Goal: Information Seeking & Learning: Learn about a topic

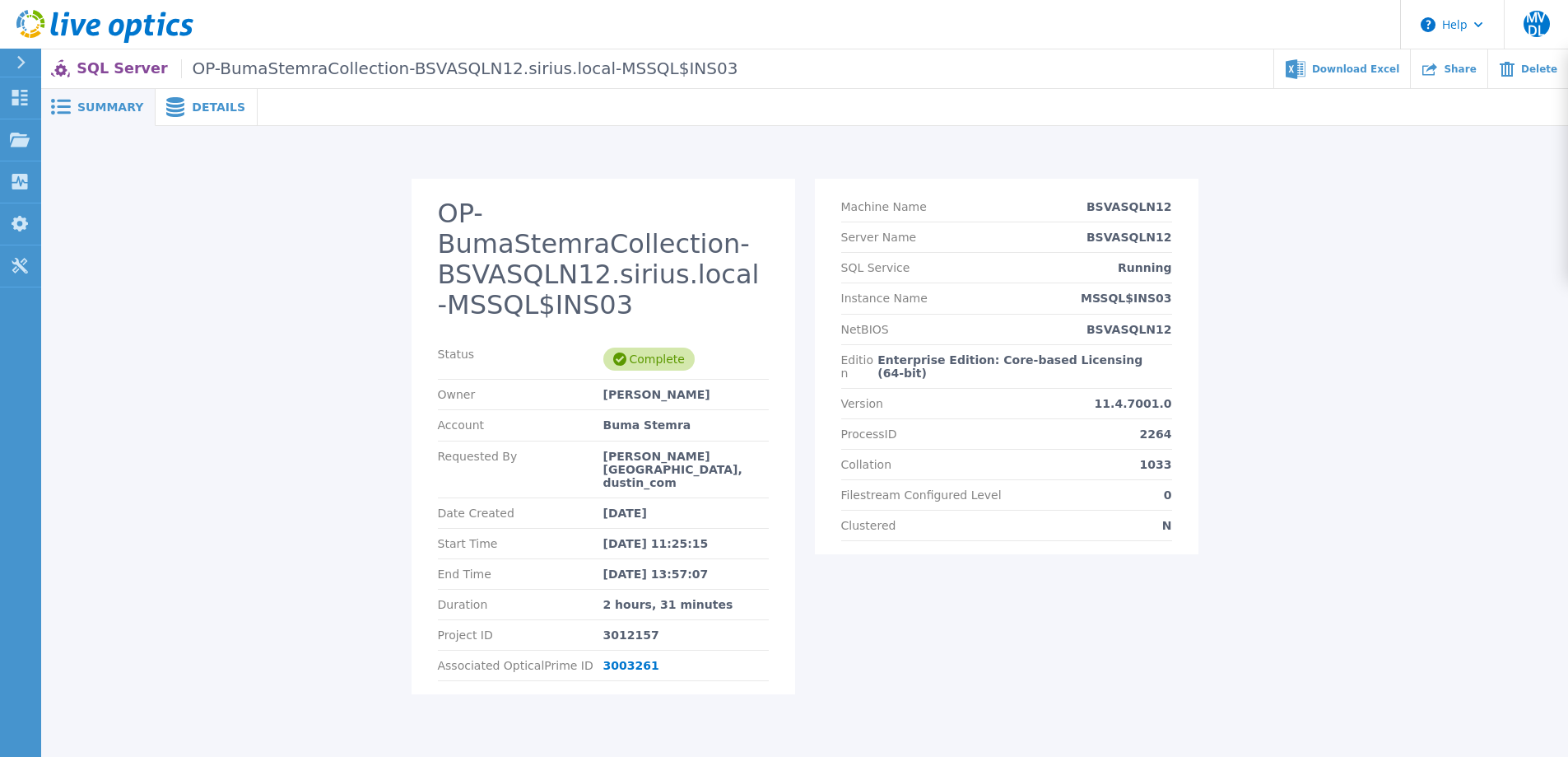
click at [198, 106] on span "Details" at bounding box center [218, 107] width 54 height 11
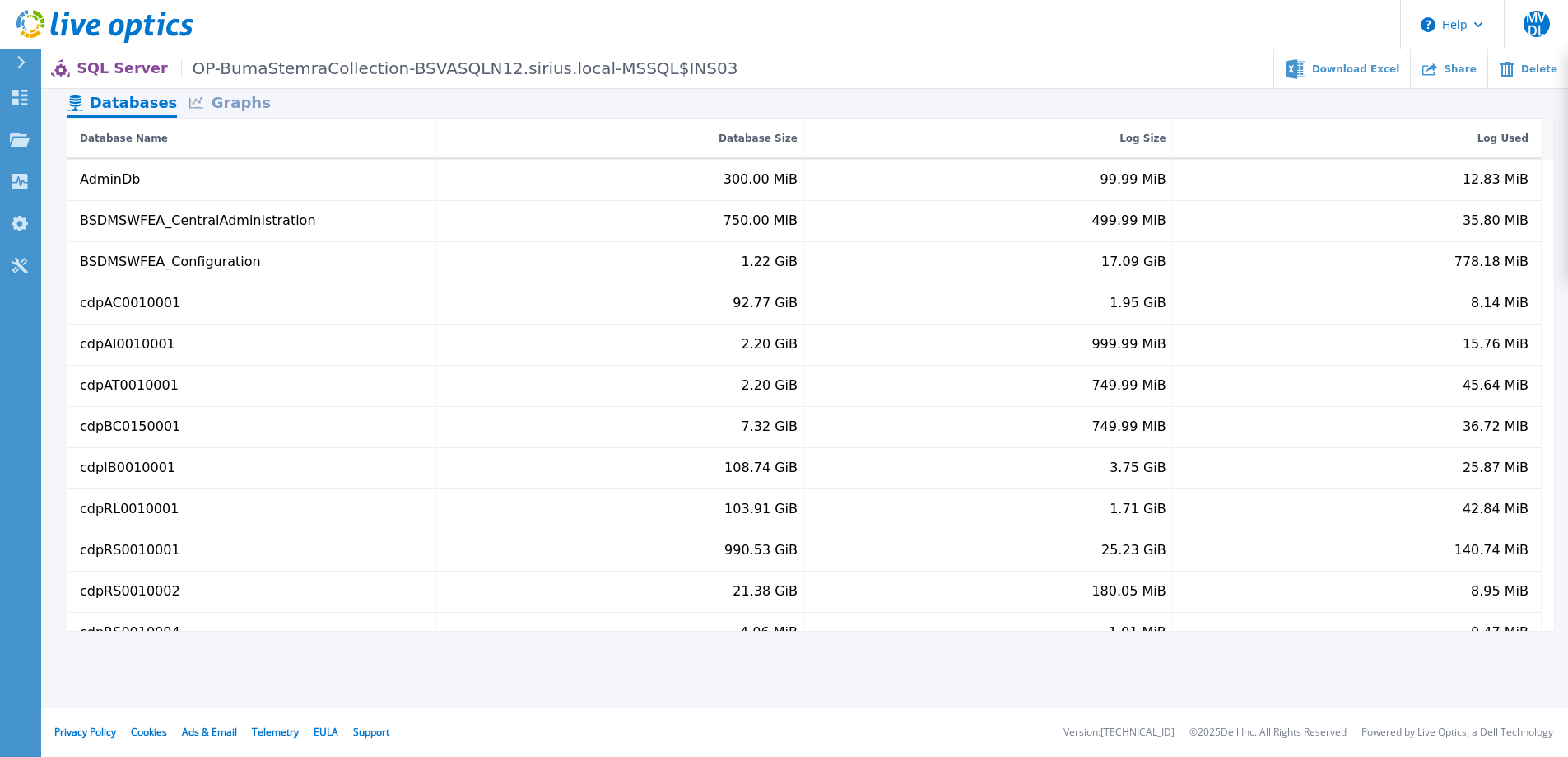
click at [248, 108] on div "Graphs" at bounding box center [230, 104] width 105 height 29
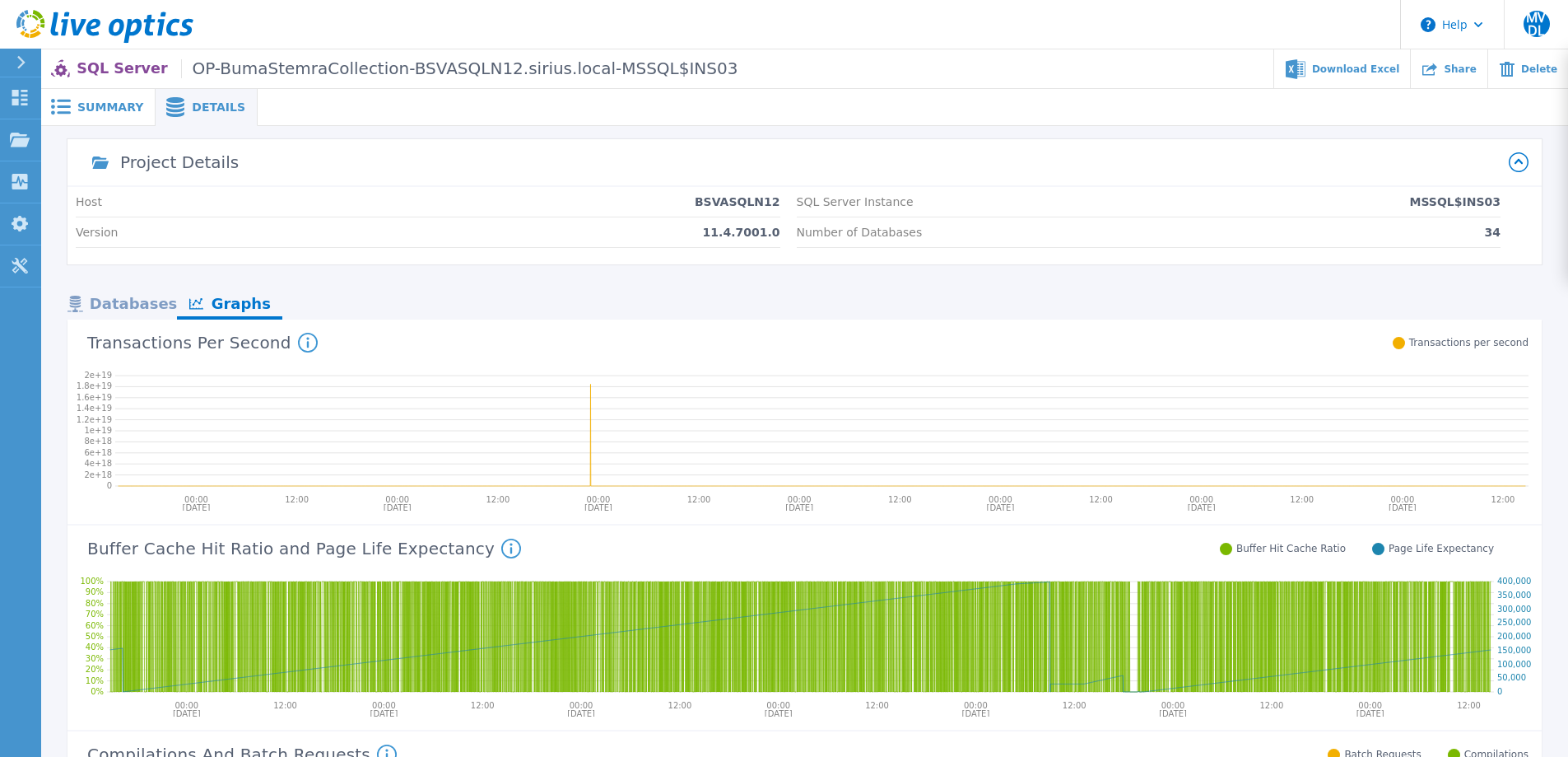
click at [101, 109] on span "Summary" at bounding box center [110, 107] width 66 height 11
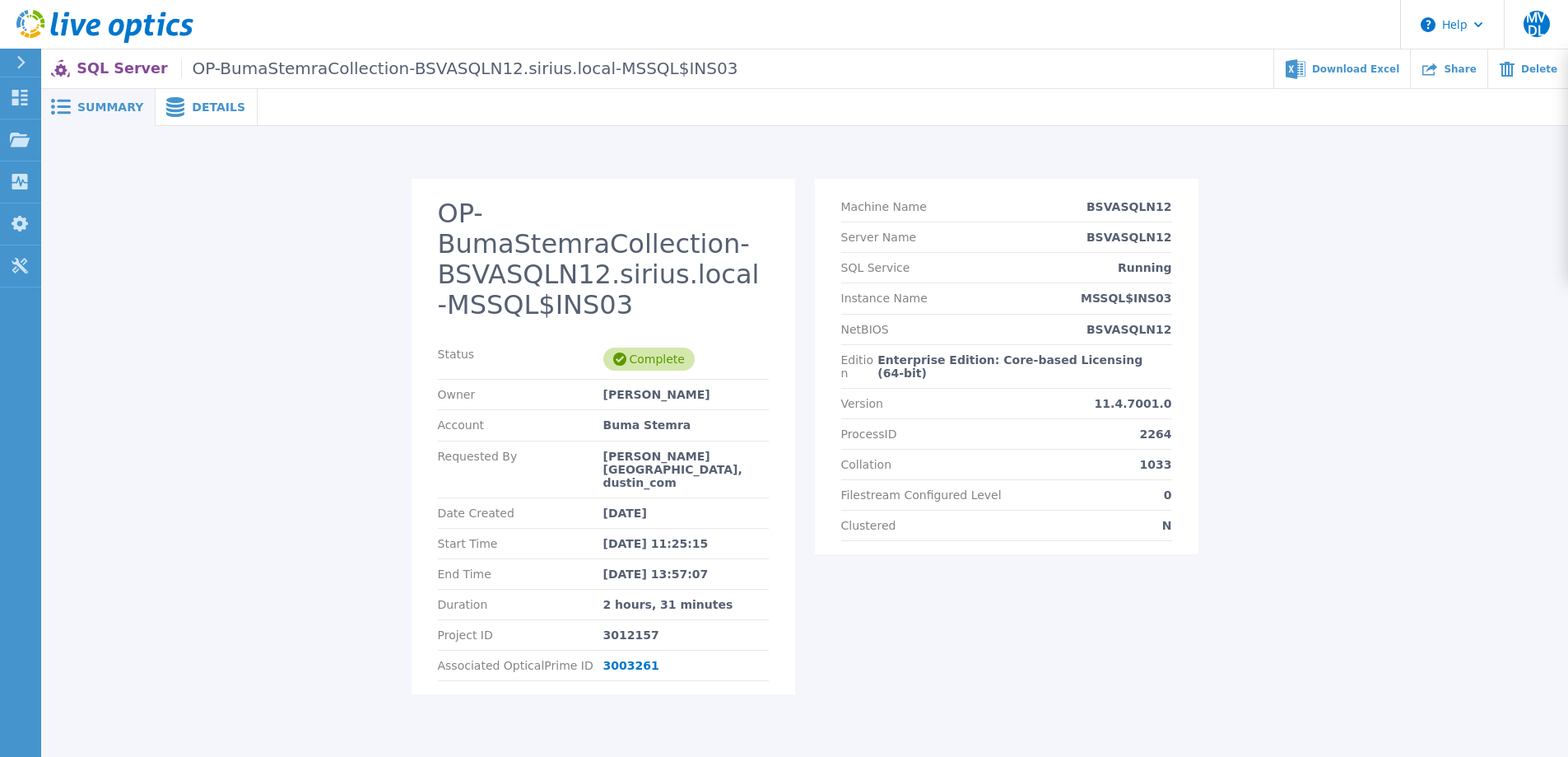
click at [105, 66] on p "SQL Server OP-BumaStemraCollection-BSVASQLN12.sirius.local-MSSQL$INS03" at bounding box center [407, 69] width 661 height 19
click at [111, 62] on p "SQL Server OP-BumaStemraCollection-BSVASQLN12.sirius.local-MSSQL$INS03" at bounding box center [407, 69] width 661 height 19
click at [120, 23] on icon at bounding box center [116, 27] width 16 height 17
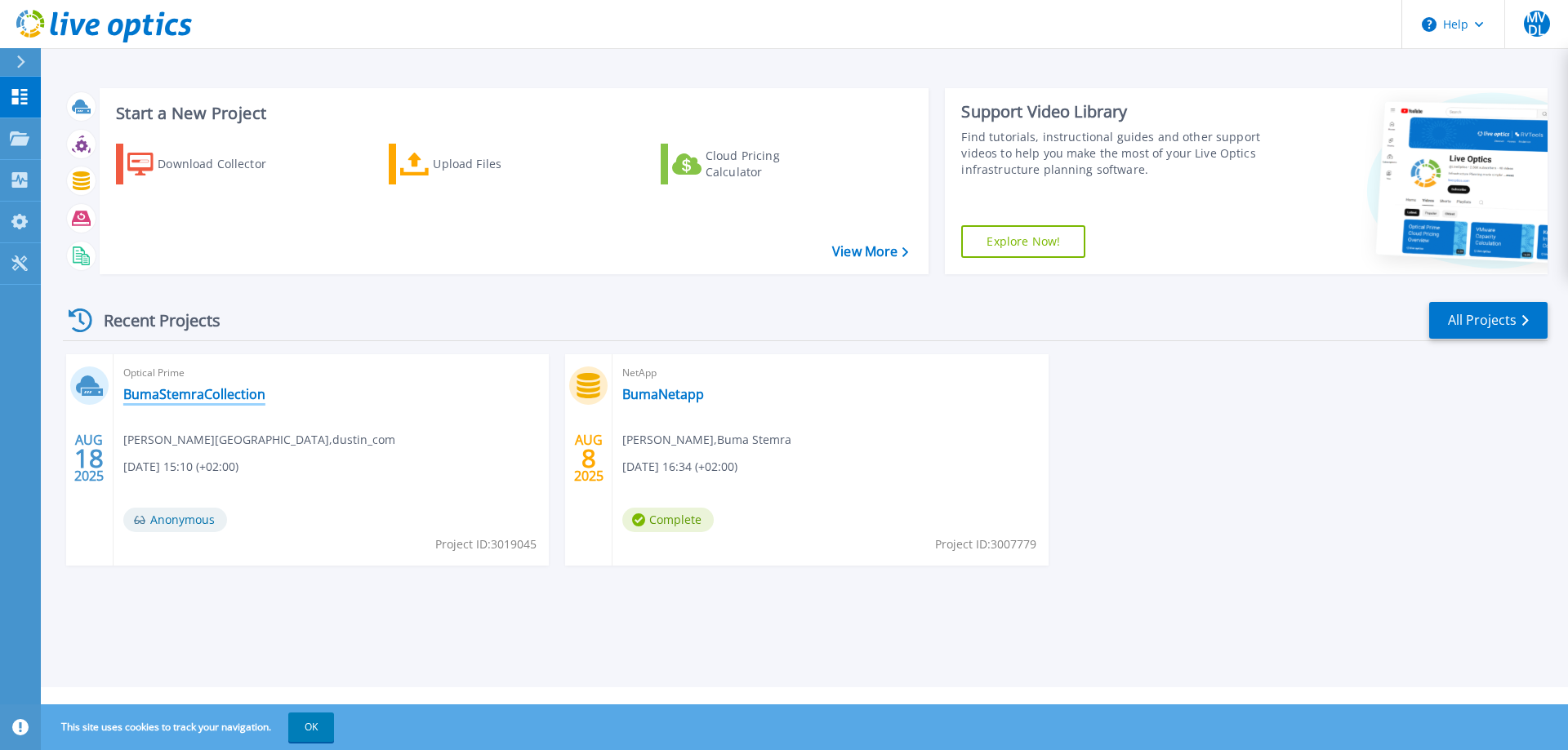
click at [205, 395] on link "BumaStemraCollection" at bounding box center [194, 395] width 142 height 17
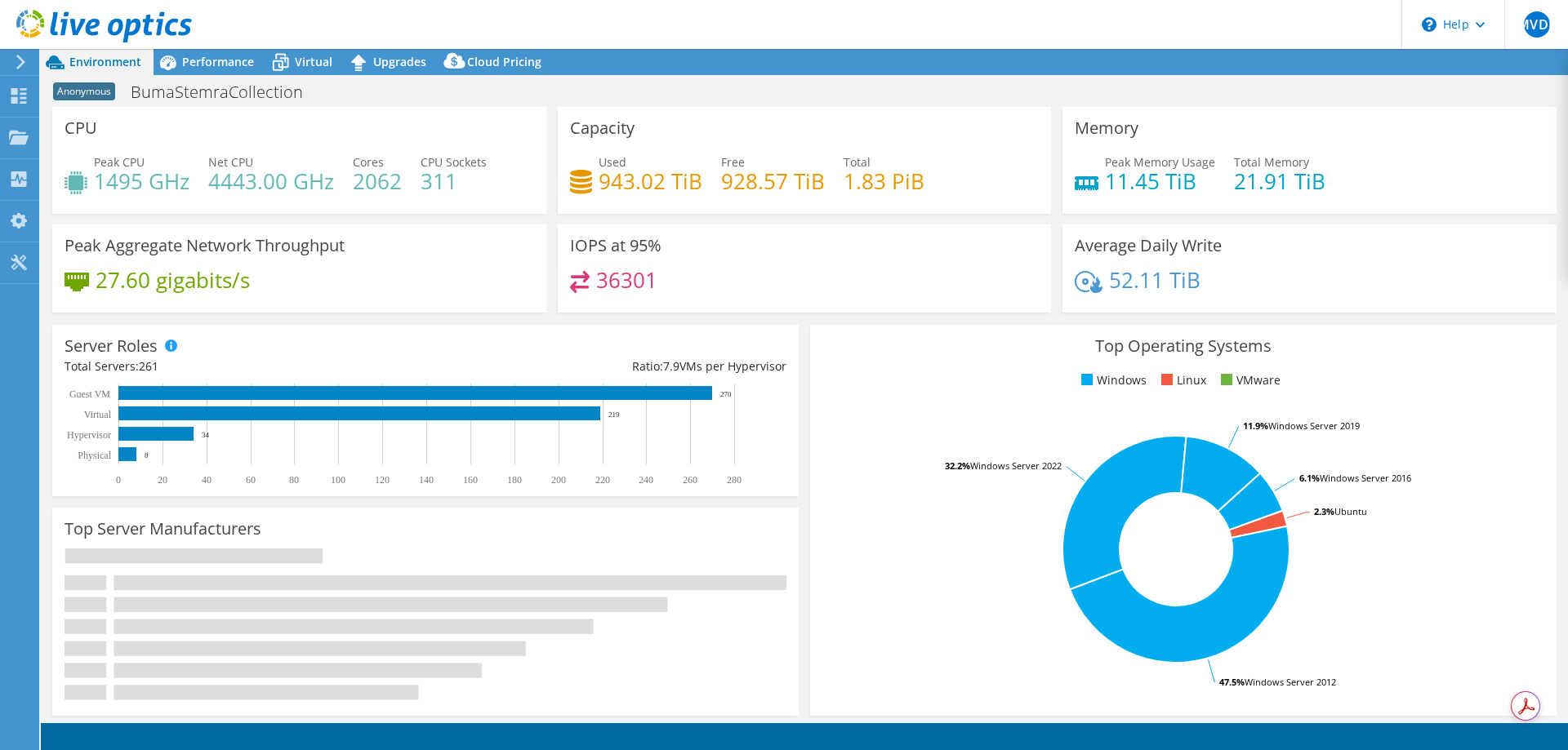
select select "USD"
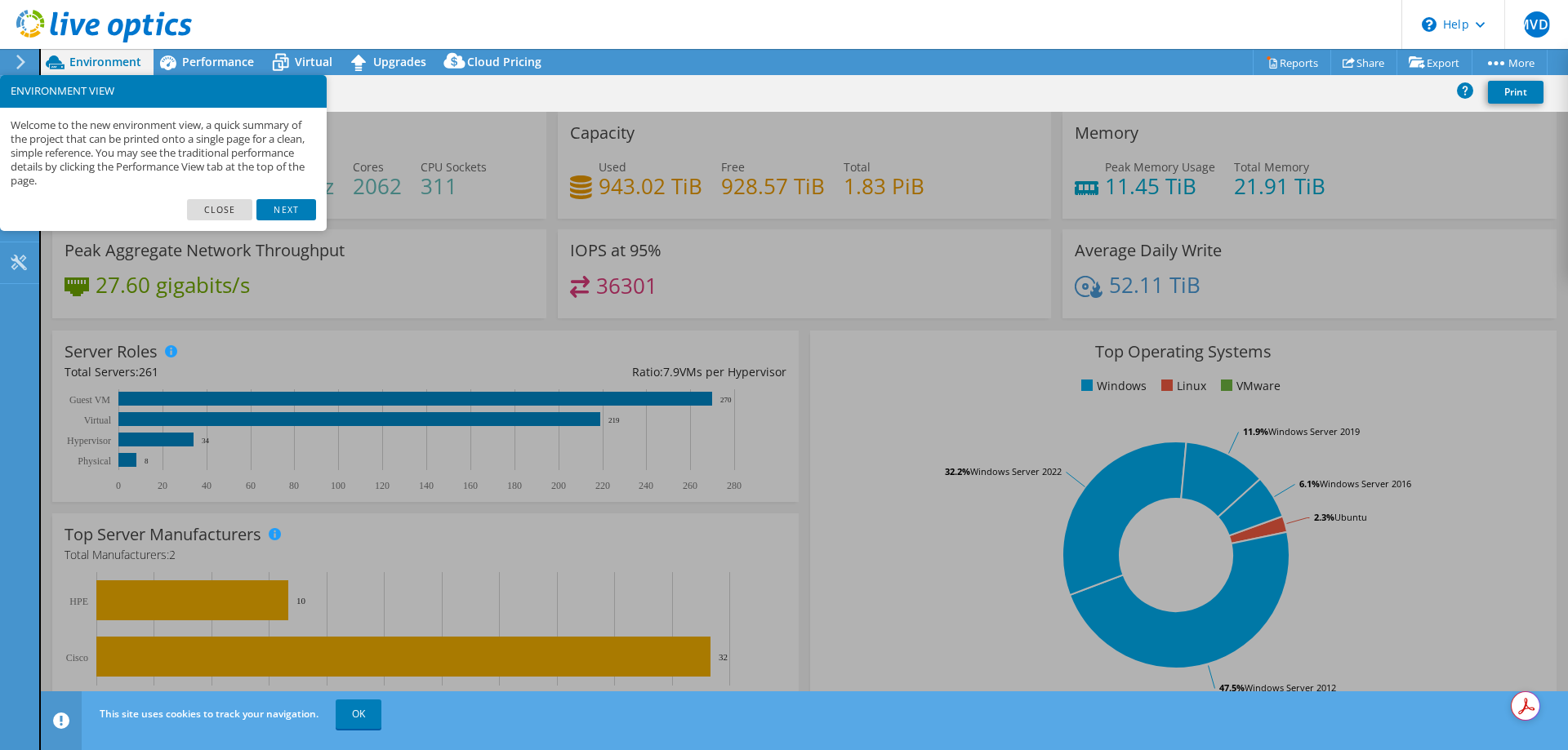
click at [414, 283] on div "Peak Aggregate Network Throughput 27.60 gigabits/s" at bounding box center [299, 274] width 493 height 89
click at [209, 211] on link "Close" at bounding box center [220, 209] width 66 height 21
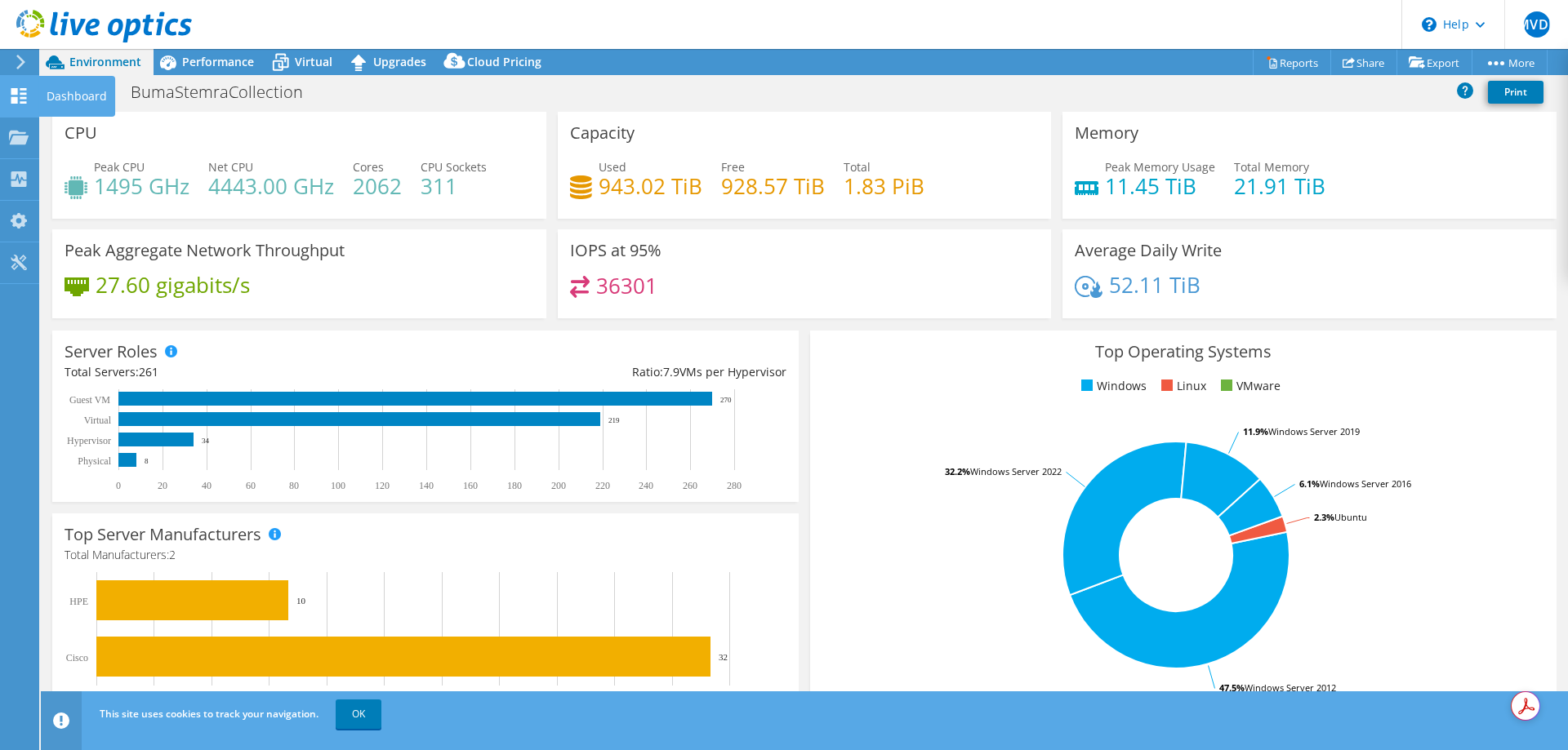
click at [17, 94] on use at bounding box center [19, 96] width 16 height 16
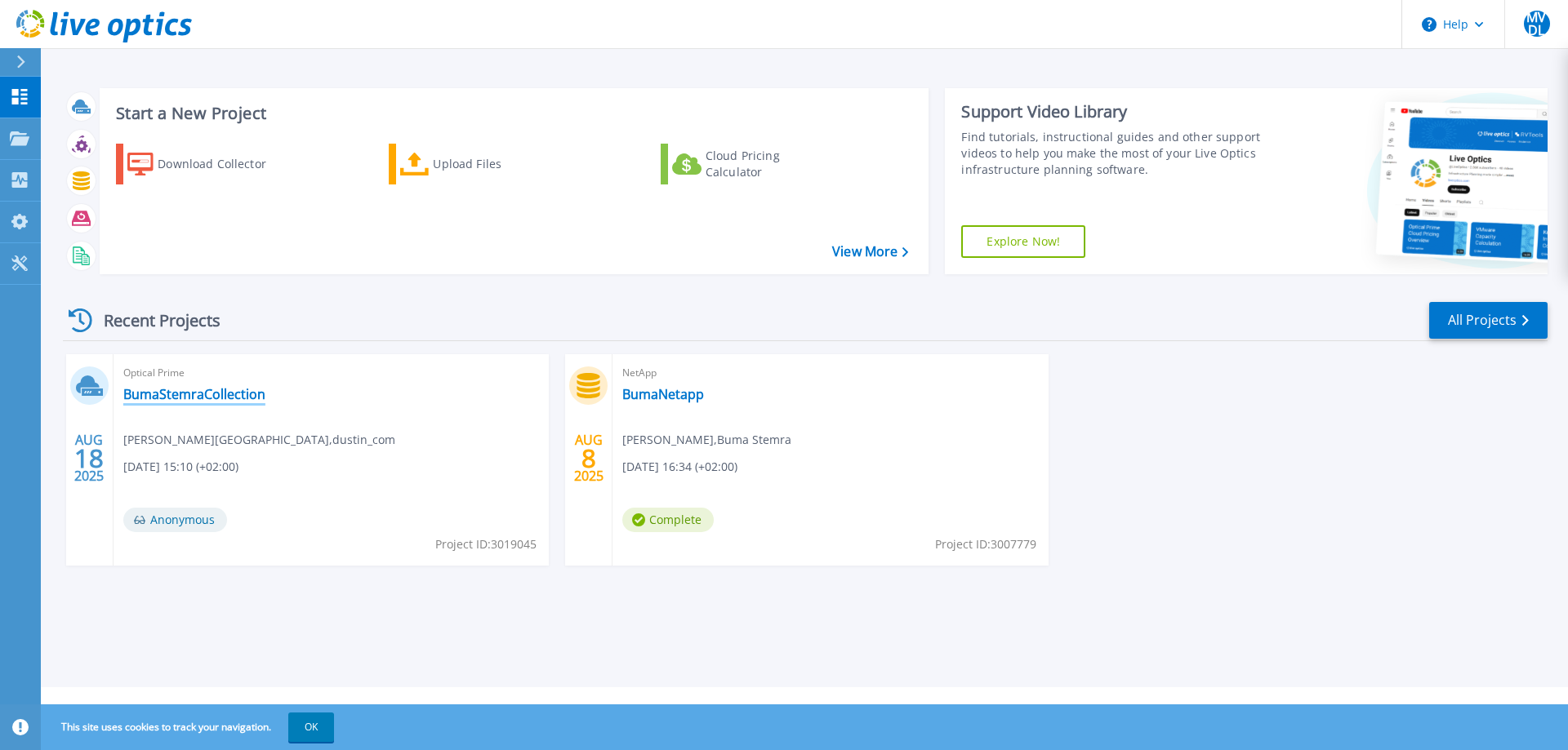
click at [221, 394] on link "BumaStemraCollection" at bounding box center [194, 395] width 142 height 17
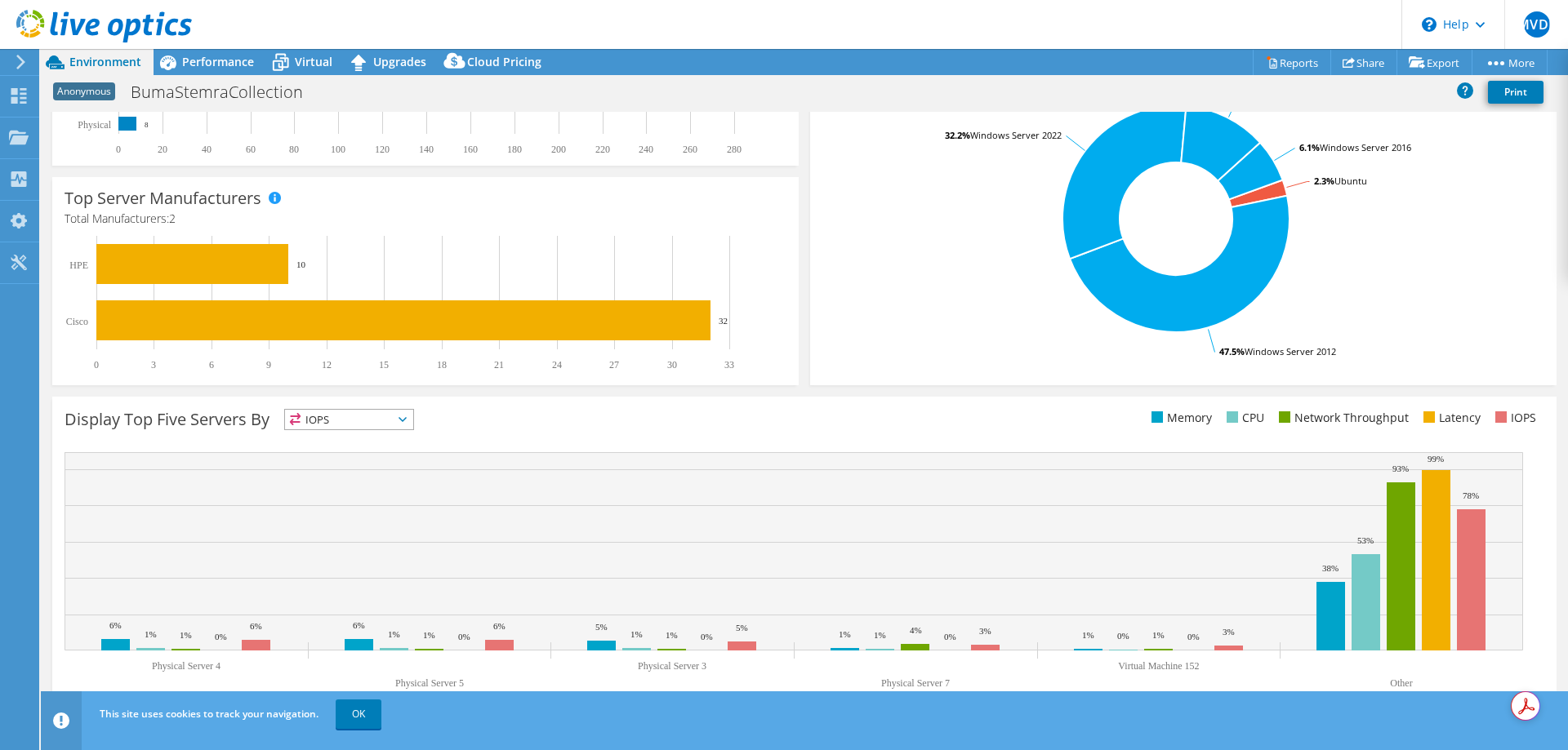
scroll to position [340, 0]
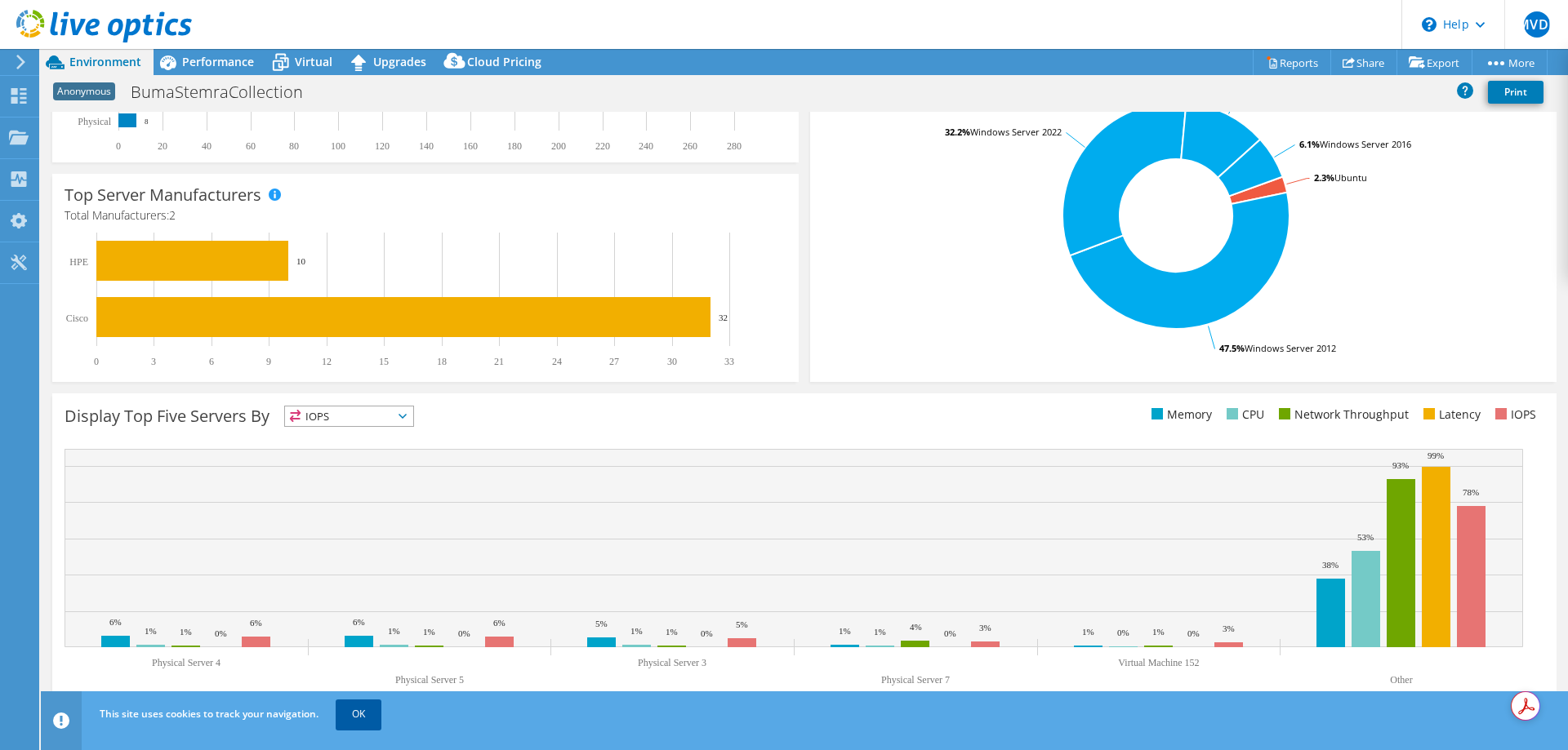
click at [365, 715] on link "OK" at bounding box center [358, 714] width 46 height 30
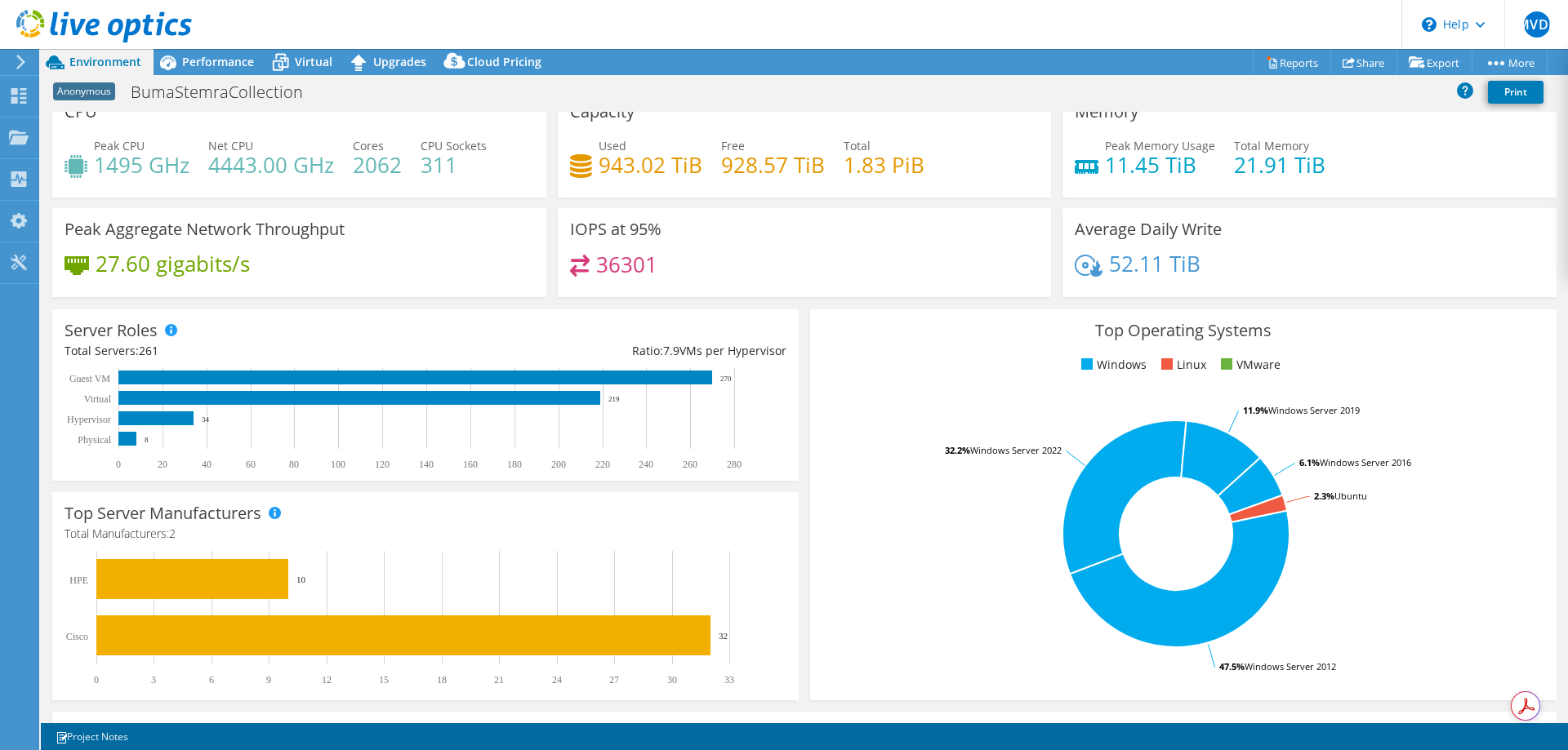
scroll to position [0, 0]
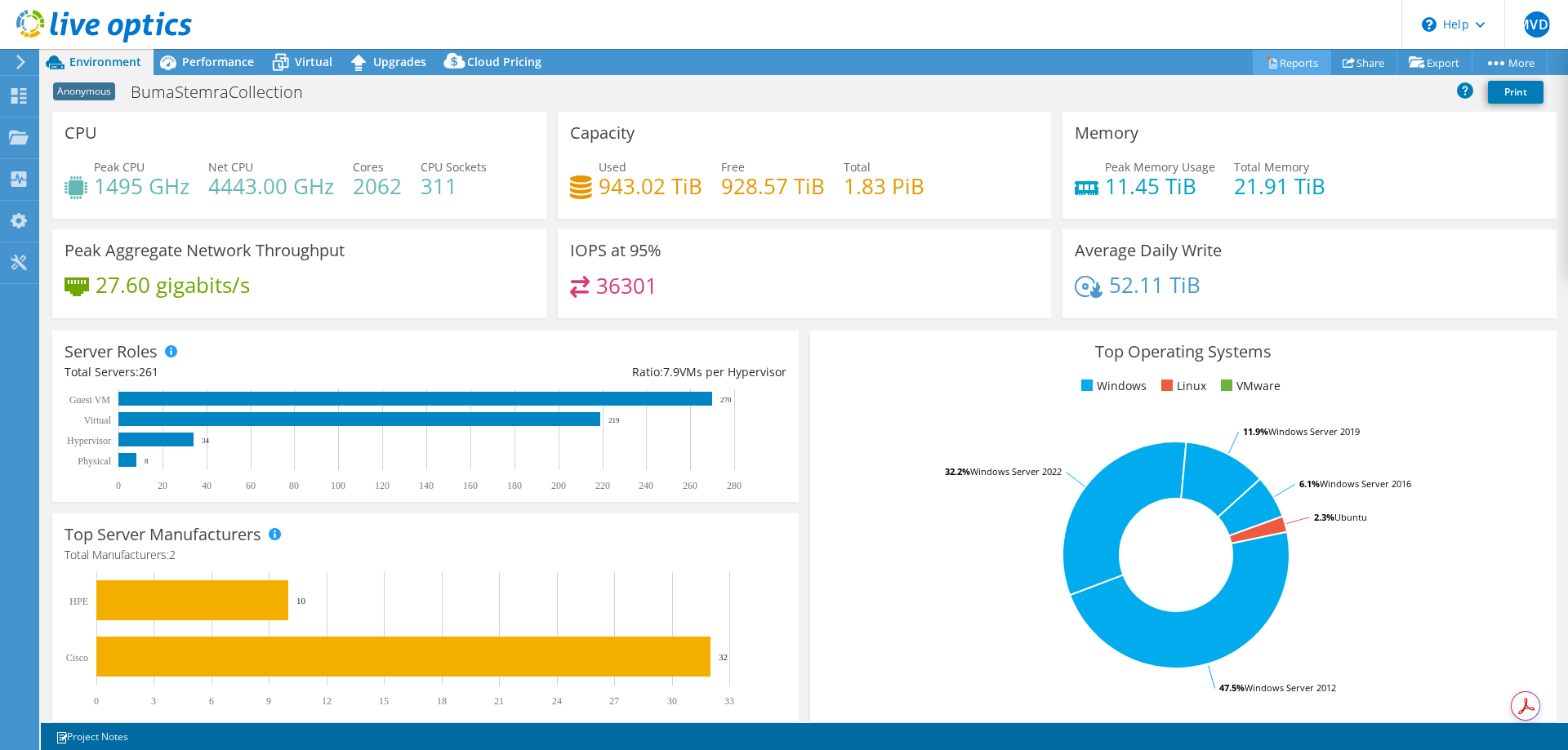
click at [1291, 60] on link "Reports" at bounding box center [1291, 61] width 78 height 25
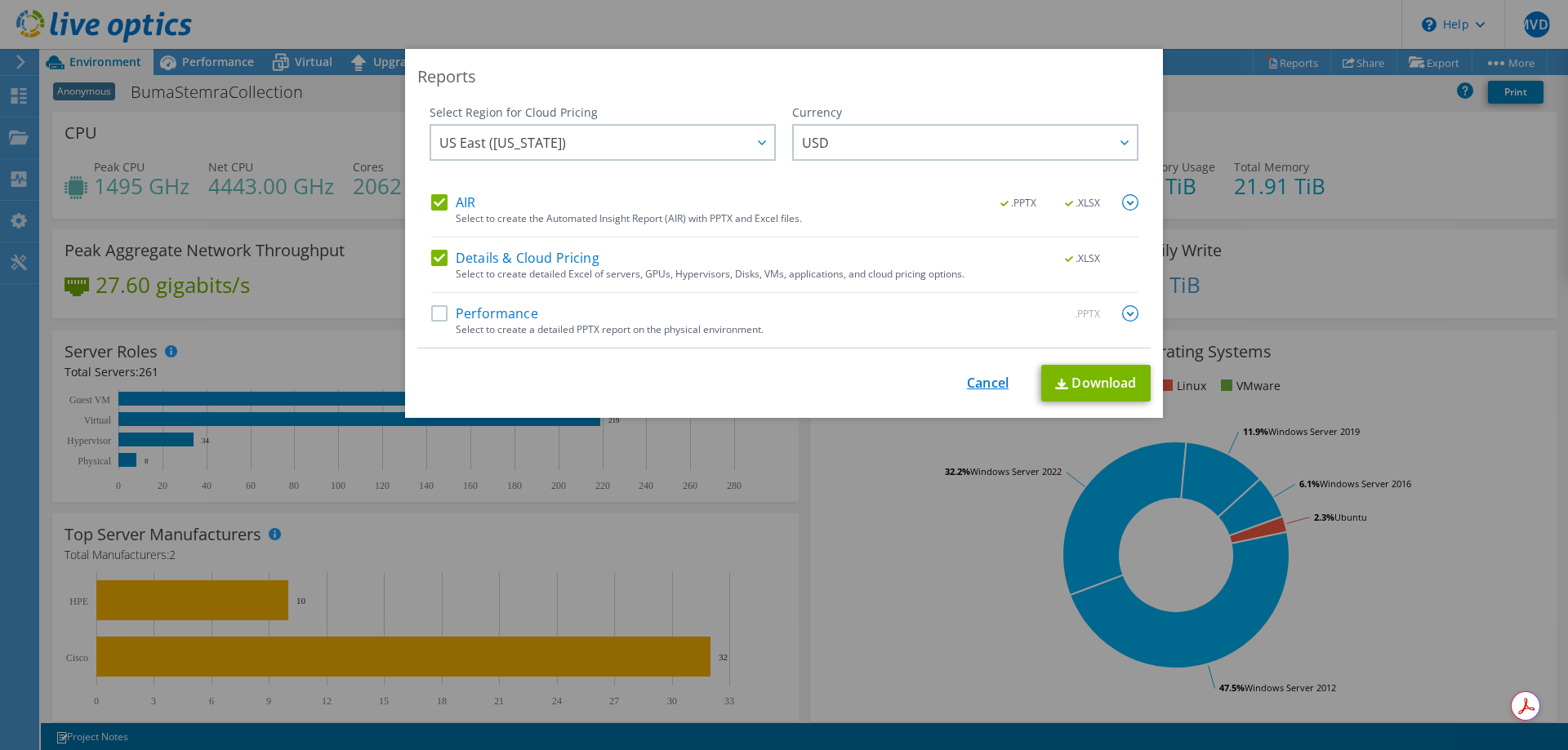
click at [969, 382] on link "Cancel" at bounding box center [987, 382] width 42 height 16
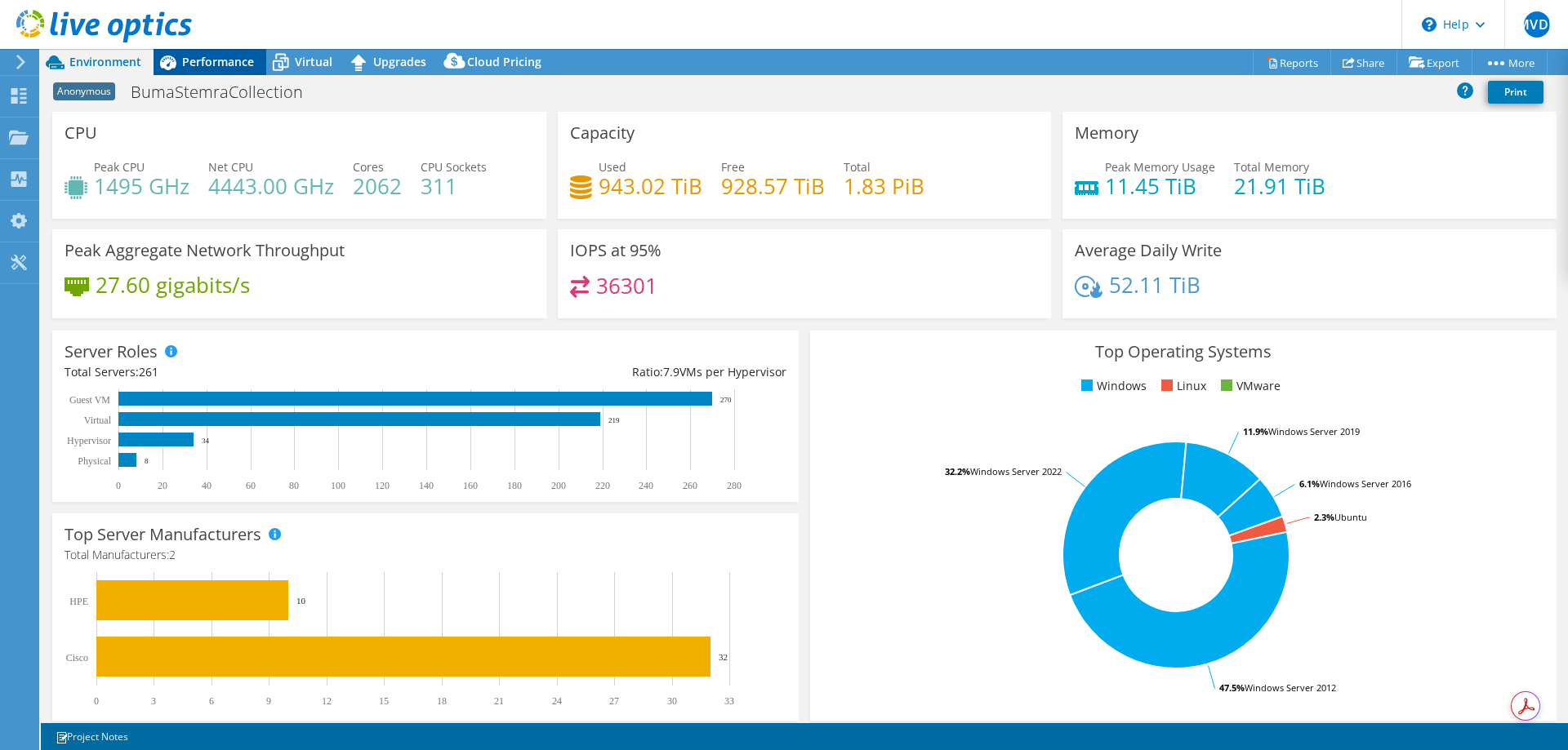
click at [216, 63] on span "Performance" at bounding box center [218, 61] width 72 height 16
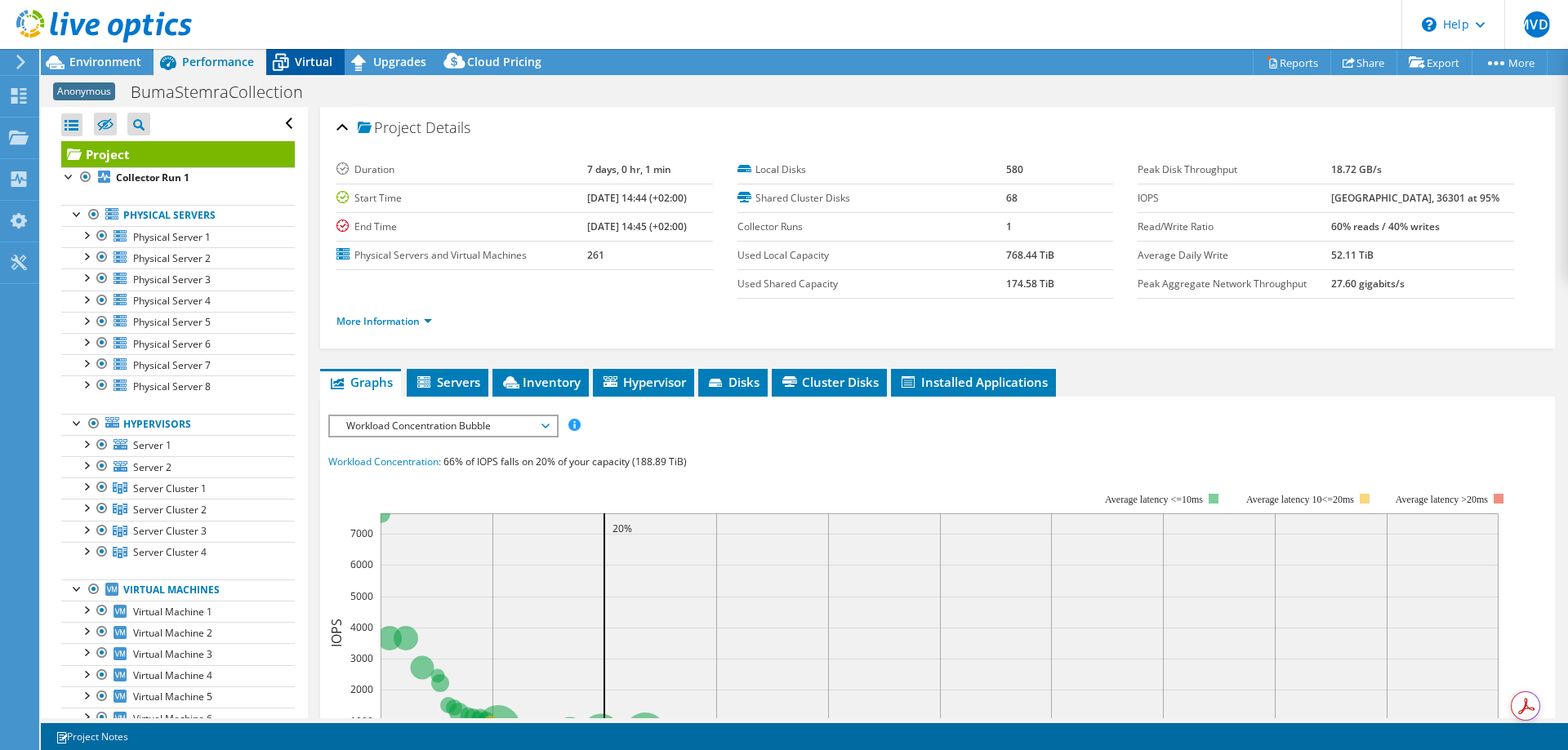
click at [318, 61] on span "Virtual" at bounding box center [314, 61] width 37 height 16
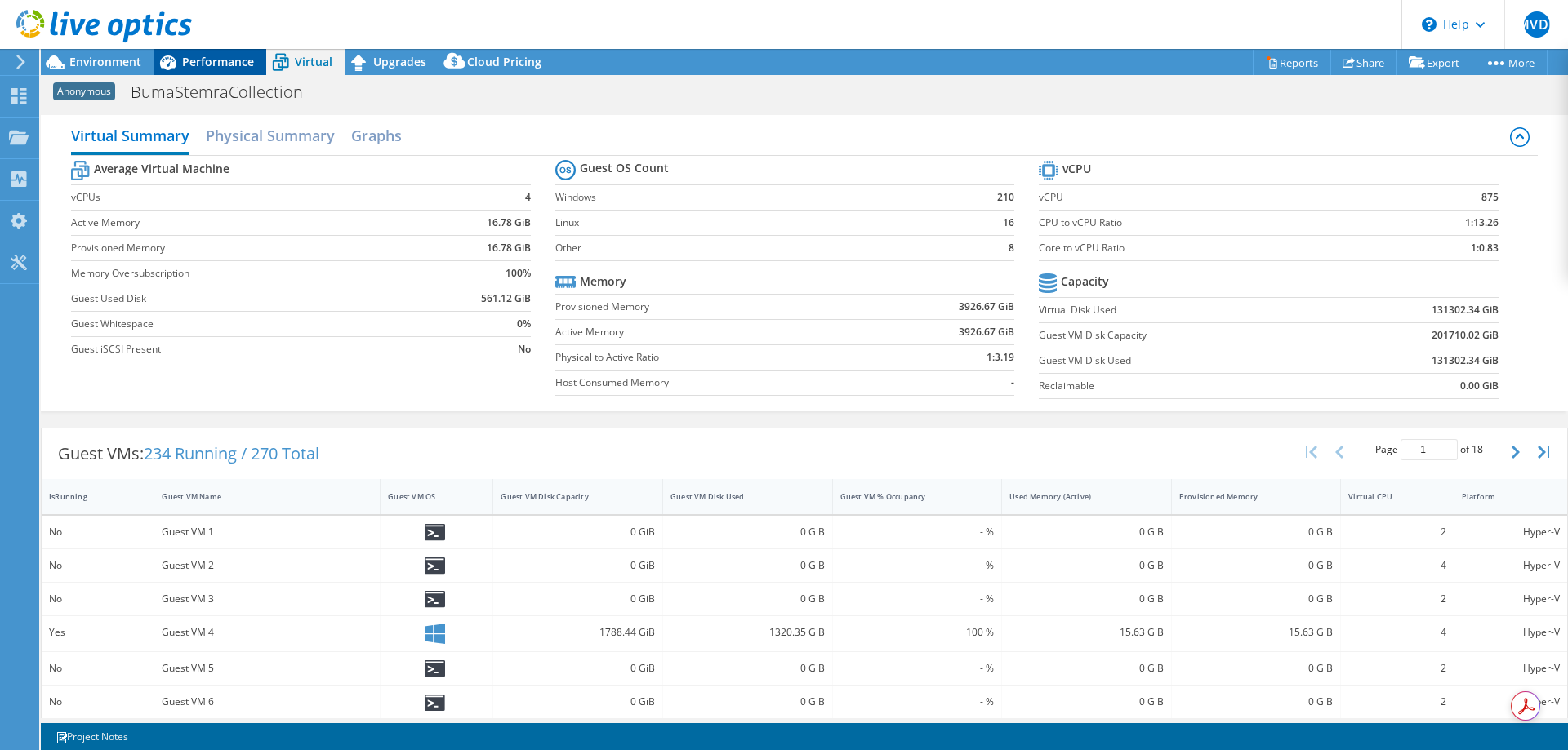
click at [202, 61] on span "Performance" at bounding box center [218, 61] width 72 height 16
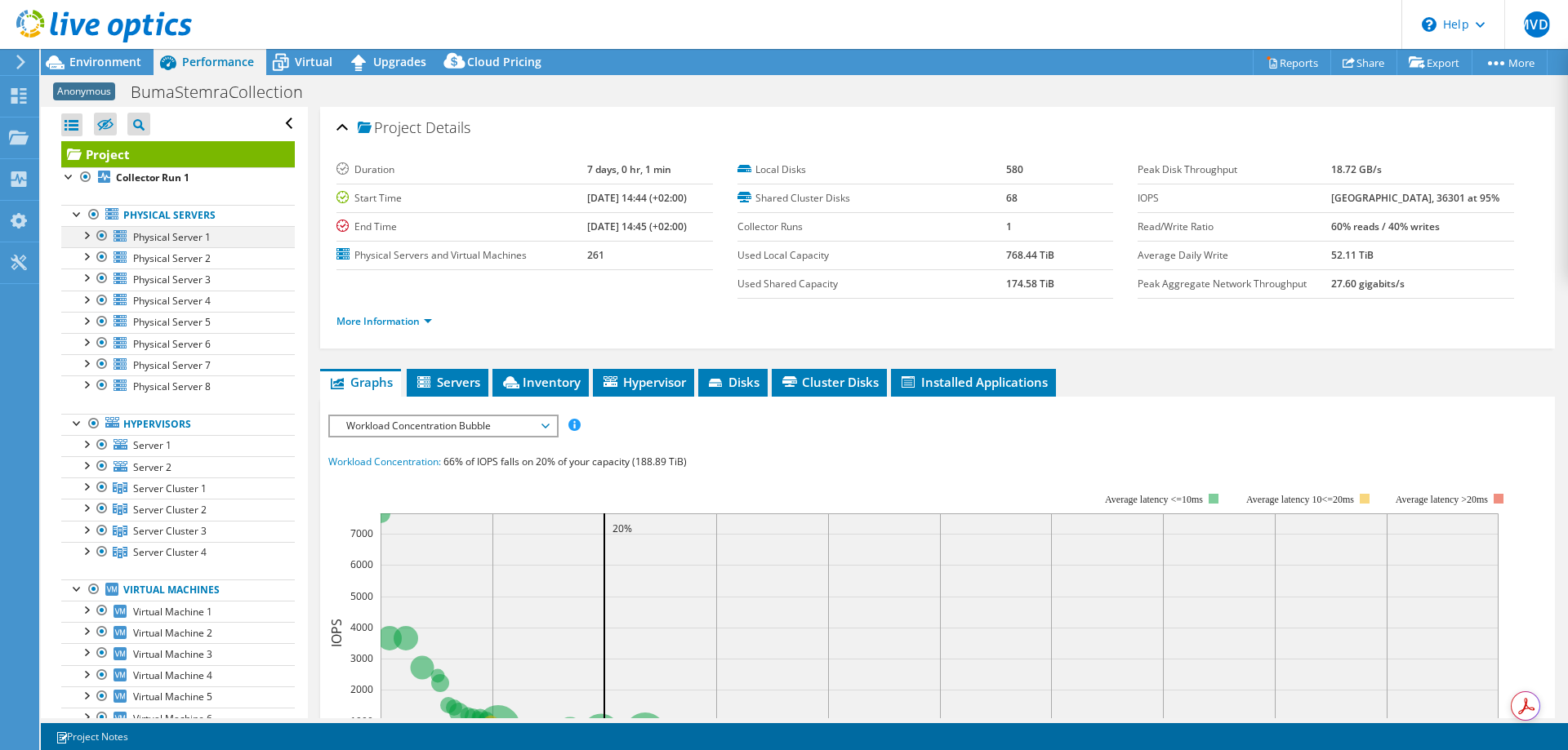
click at [88, 236] on div at bounding box center [86, 234] width 17 height 17
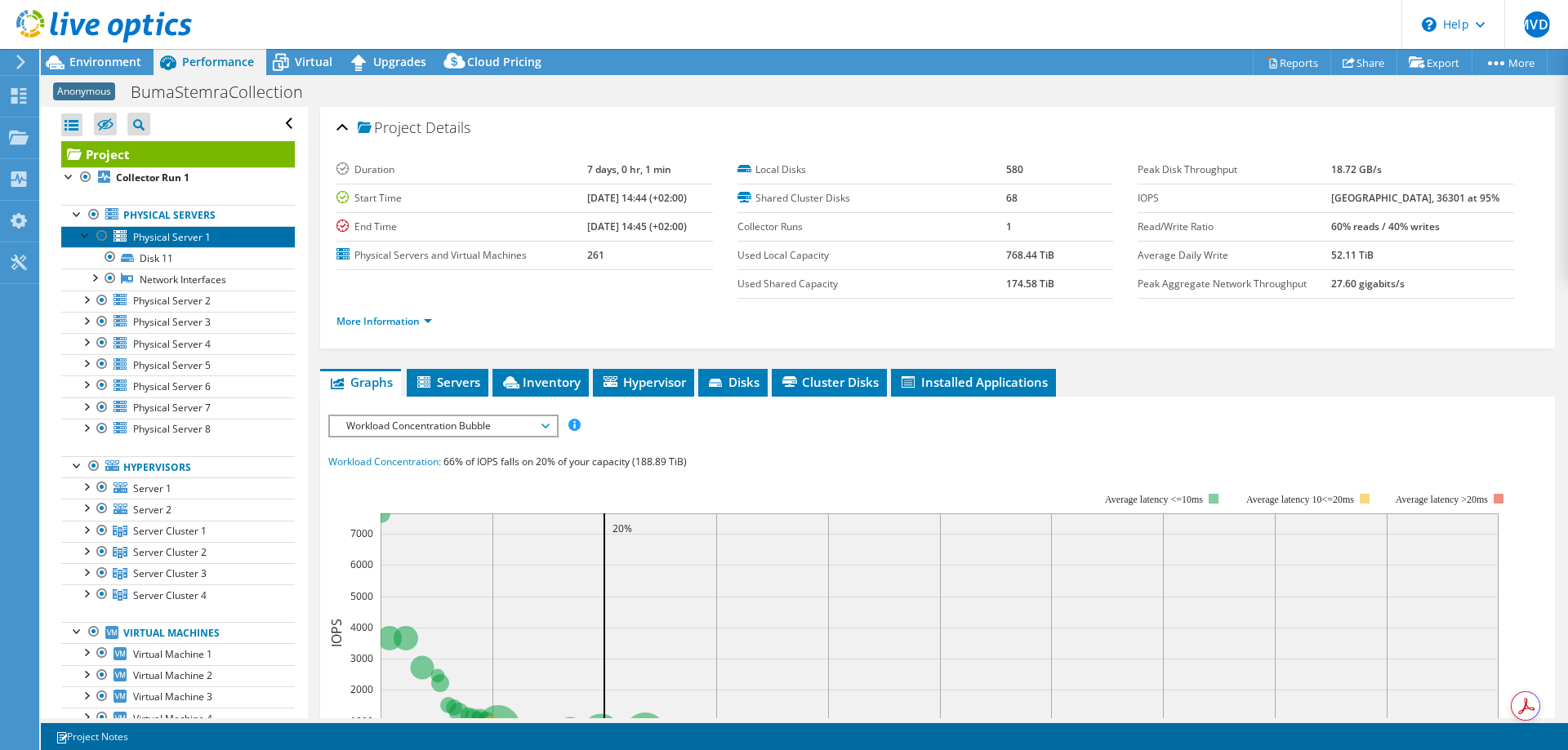
click at [181, 237] on span "Physical Server 1" at bounding box center [171, 236] width 77 height 14
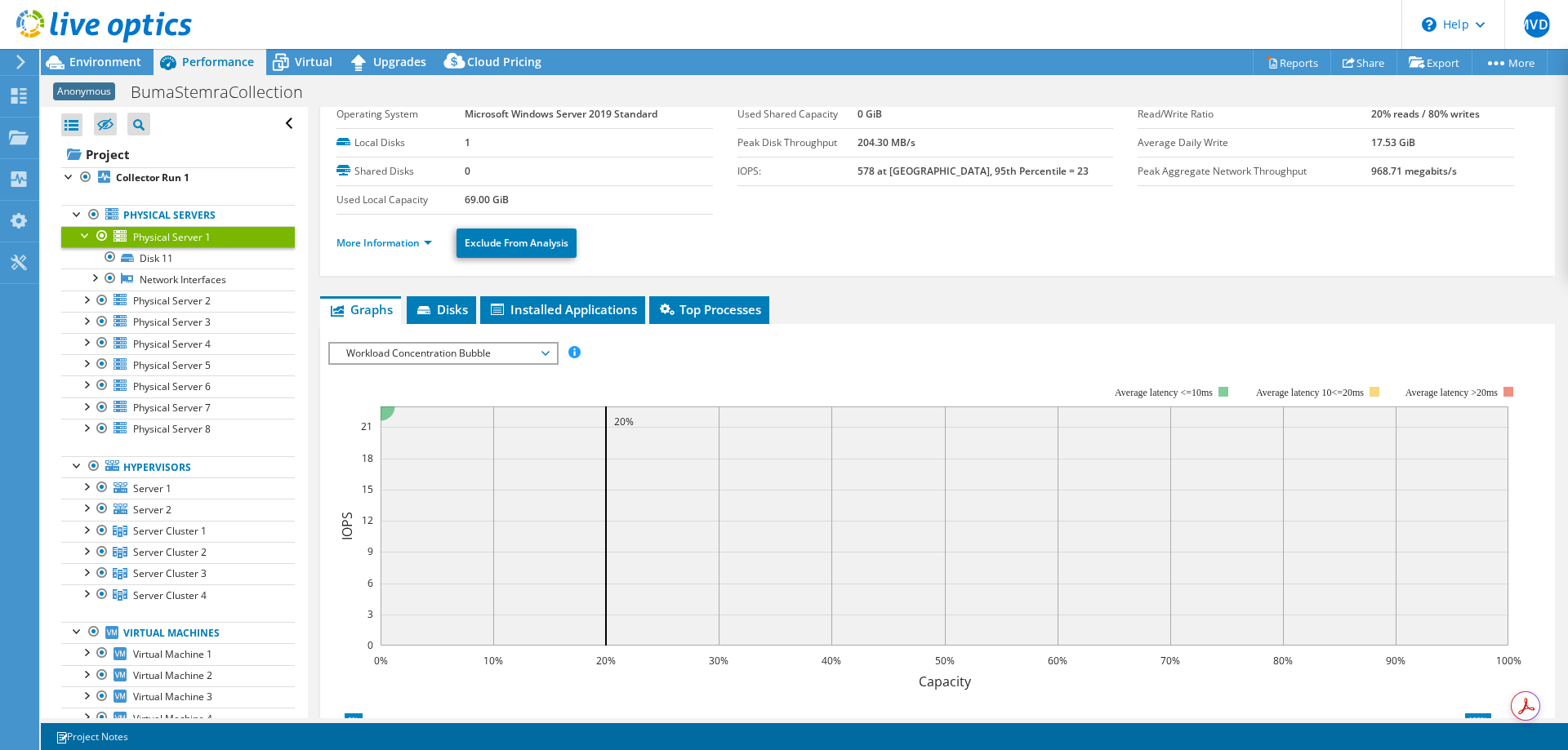
scroll to position [82, 0]
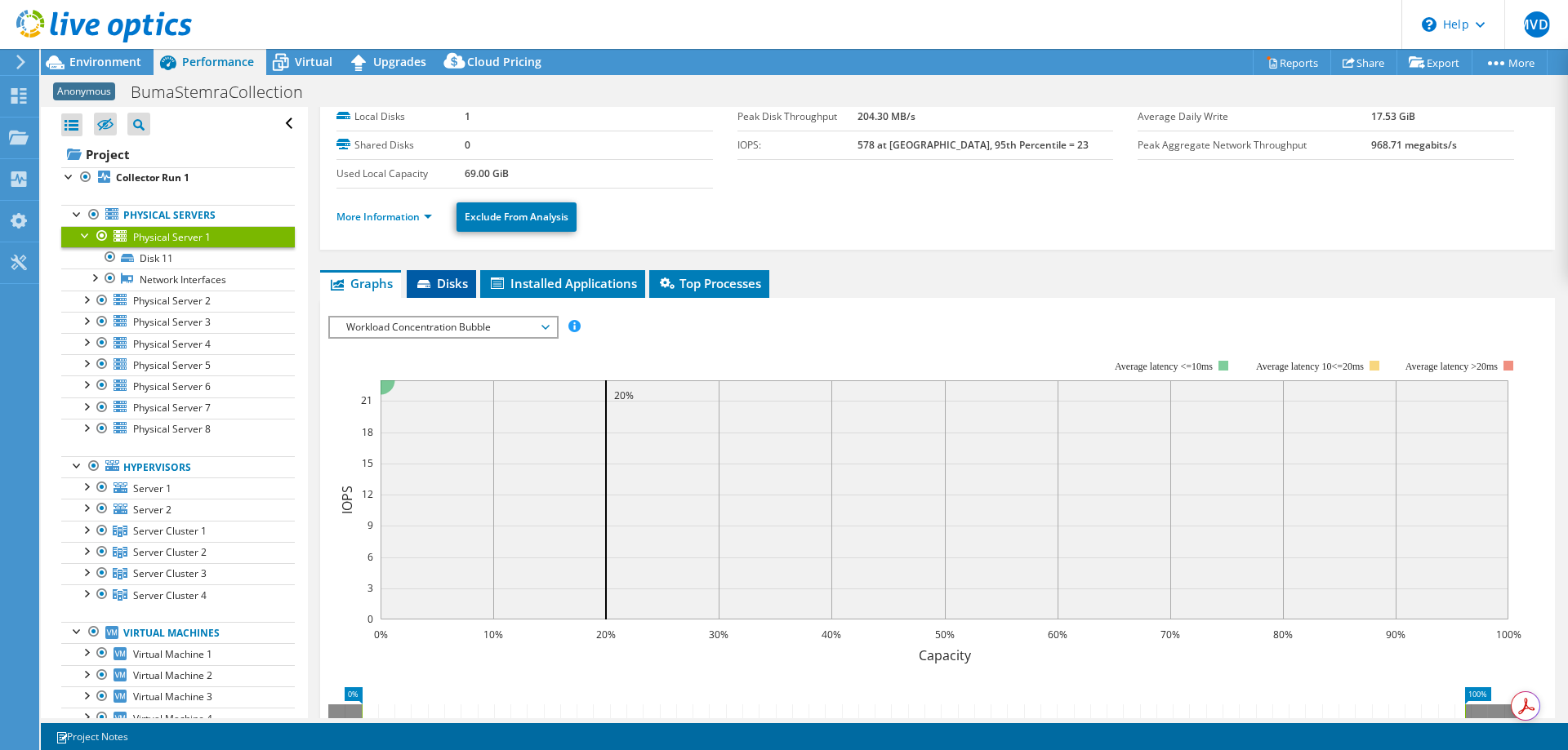
click at [439, 280] on span "Disks" at bounding box center [440, 284] width 53 height 17
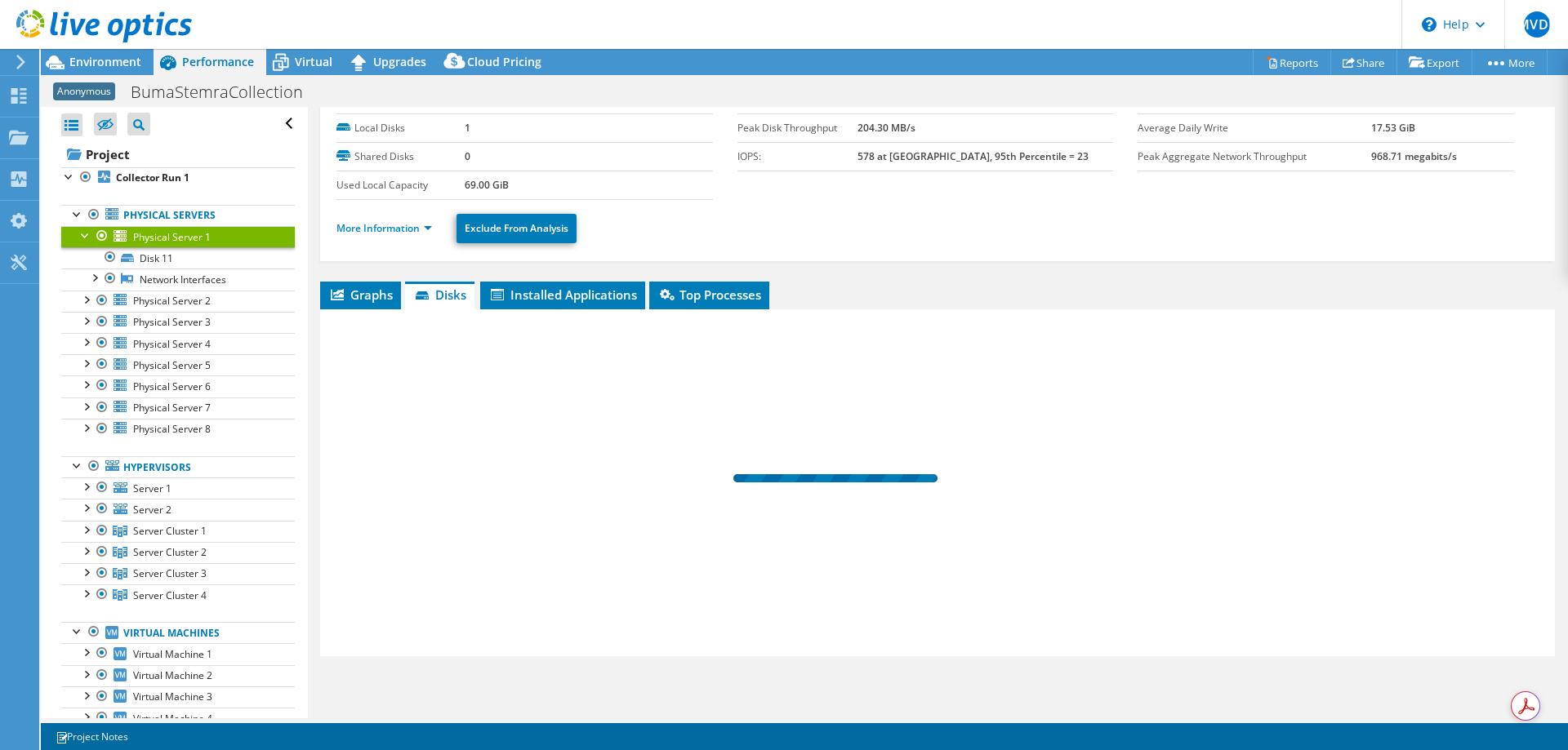
scroll to position [70, 0]
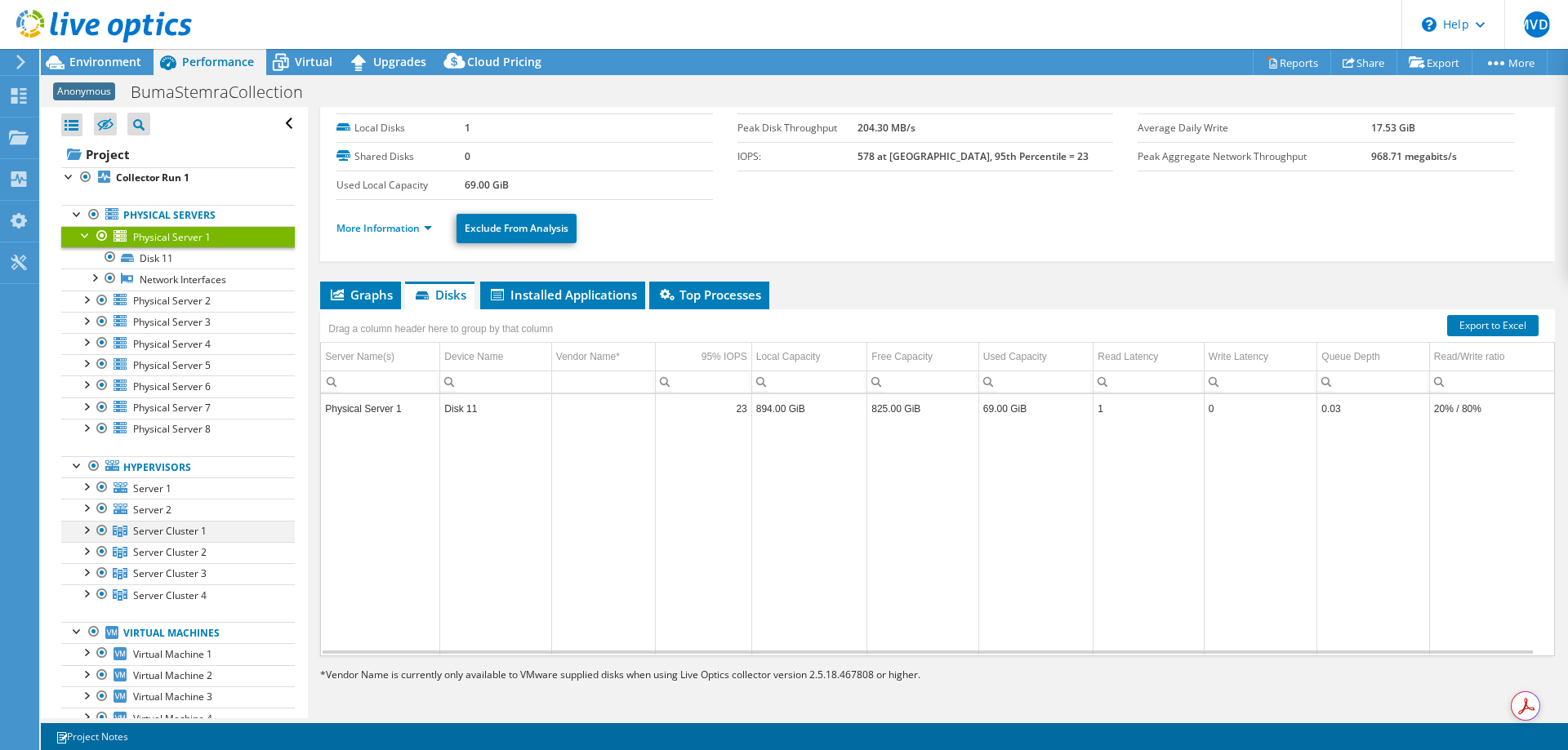
click at [88, 531] on div at bounding box center [86, 529] width 17 height 17
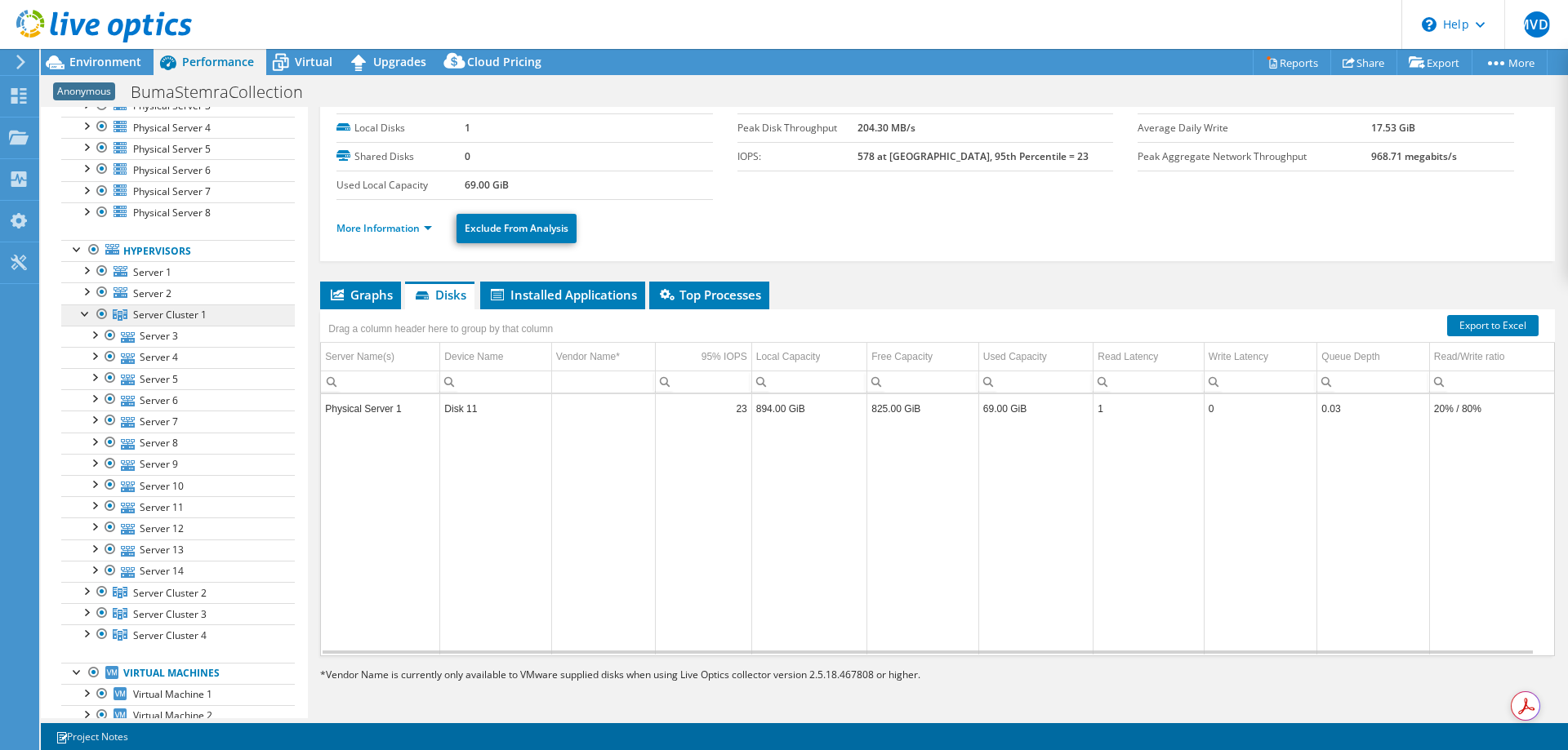
scroll to position [245, 0]
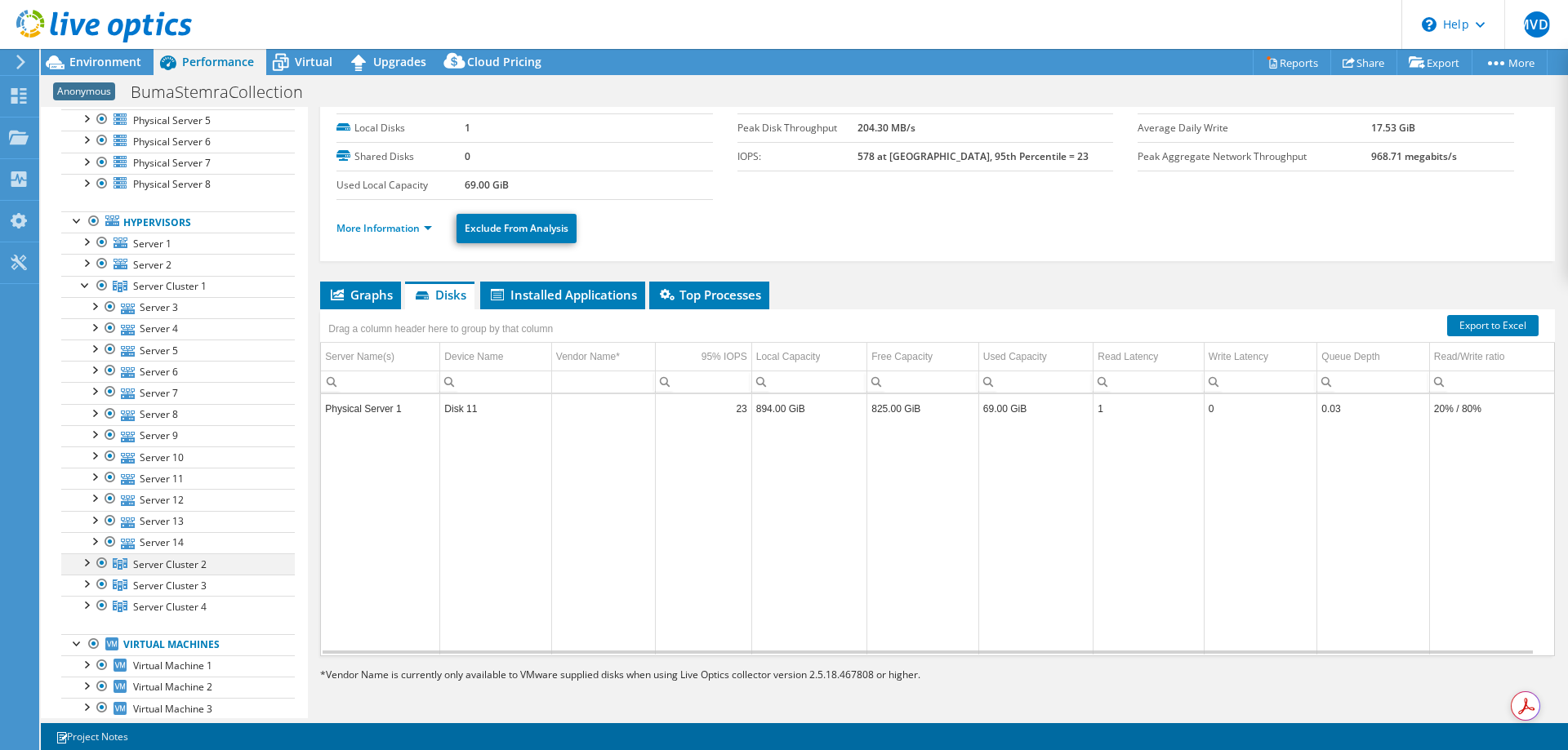
click at [89, 563] on div at bounding box center [86, 562] width 17 height 17
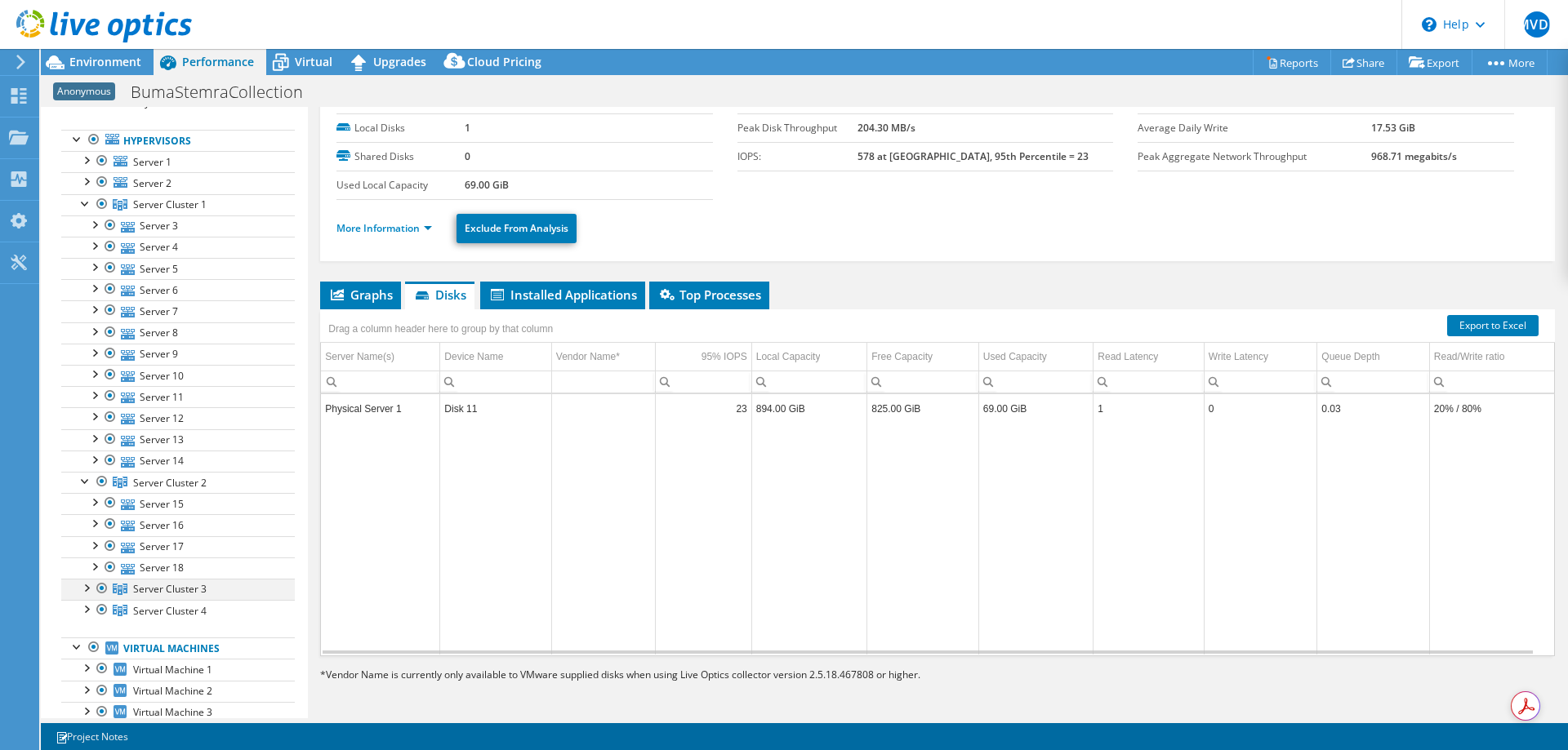
click at [89, 588] on div at bounding box center [86, 587] width 17 height 17
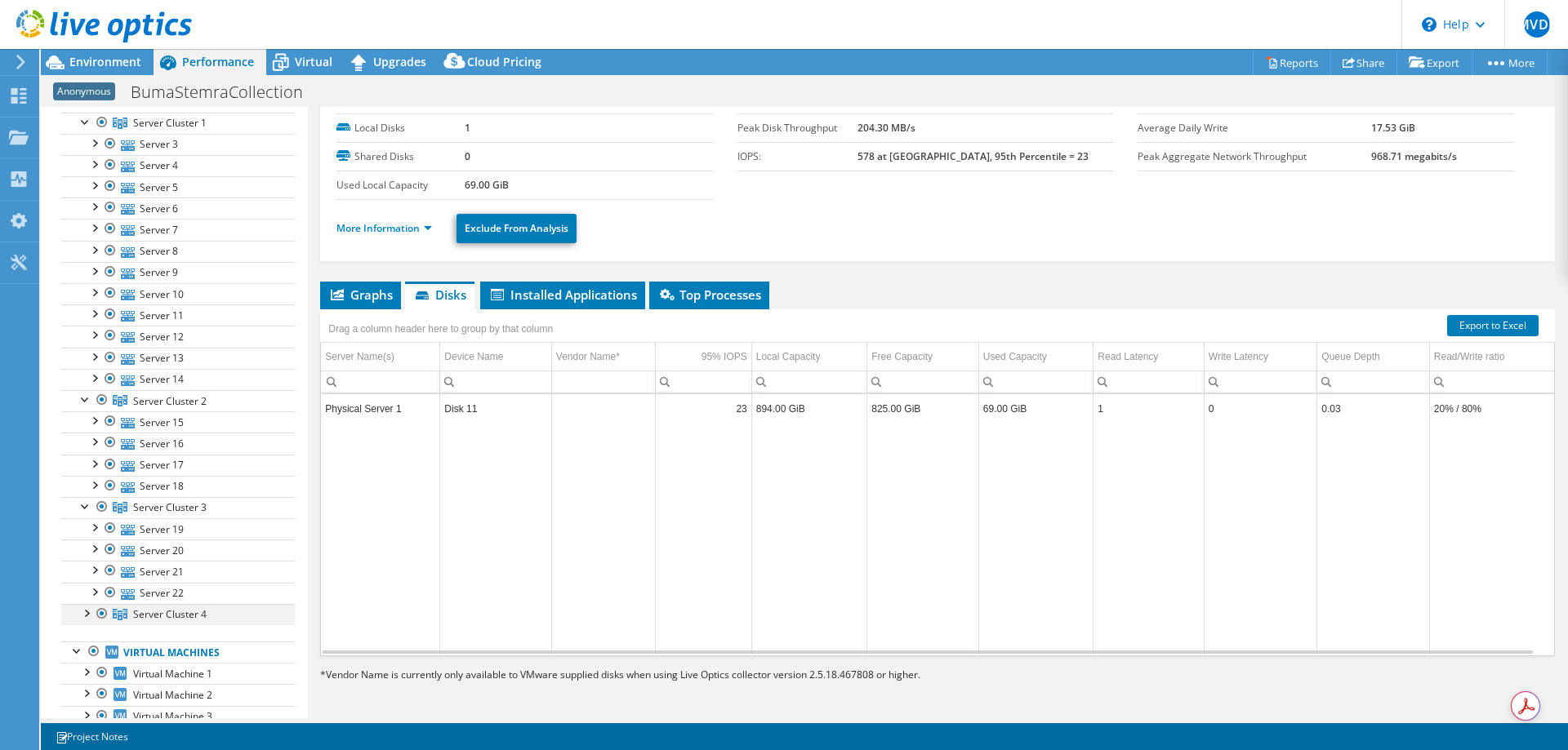
click at [88, 615] on div at bounding box center [86, 612] width 17 height 17
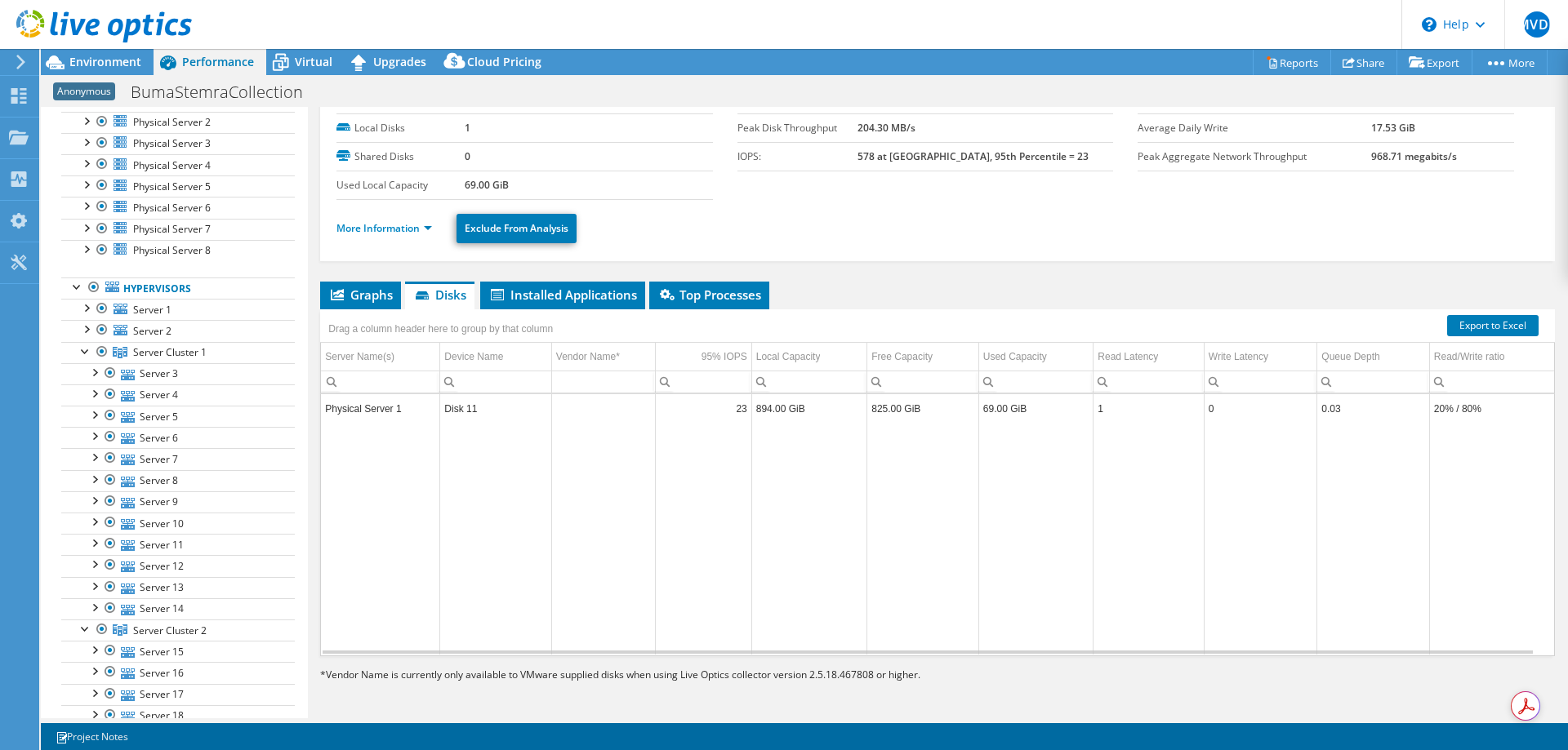
scroll to position [0, 0]
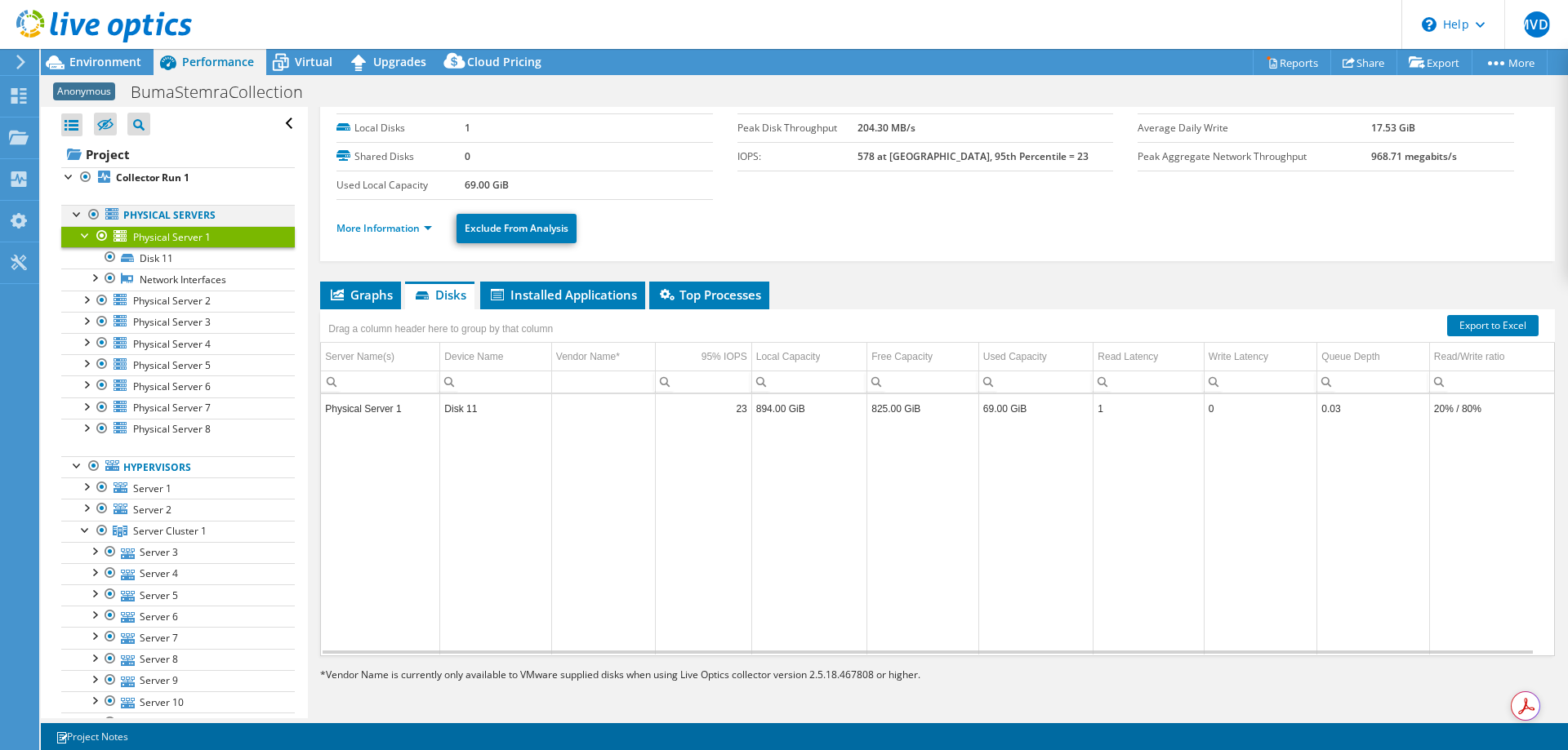
click at [81, 212] on div at bounding box center [78, 213] width 17 height 17
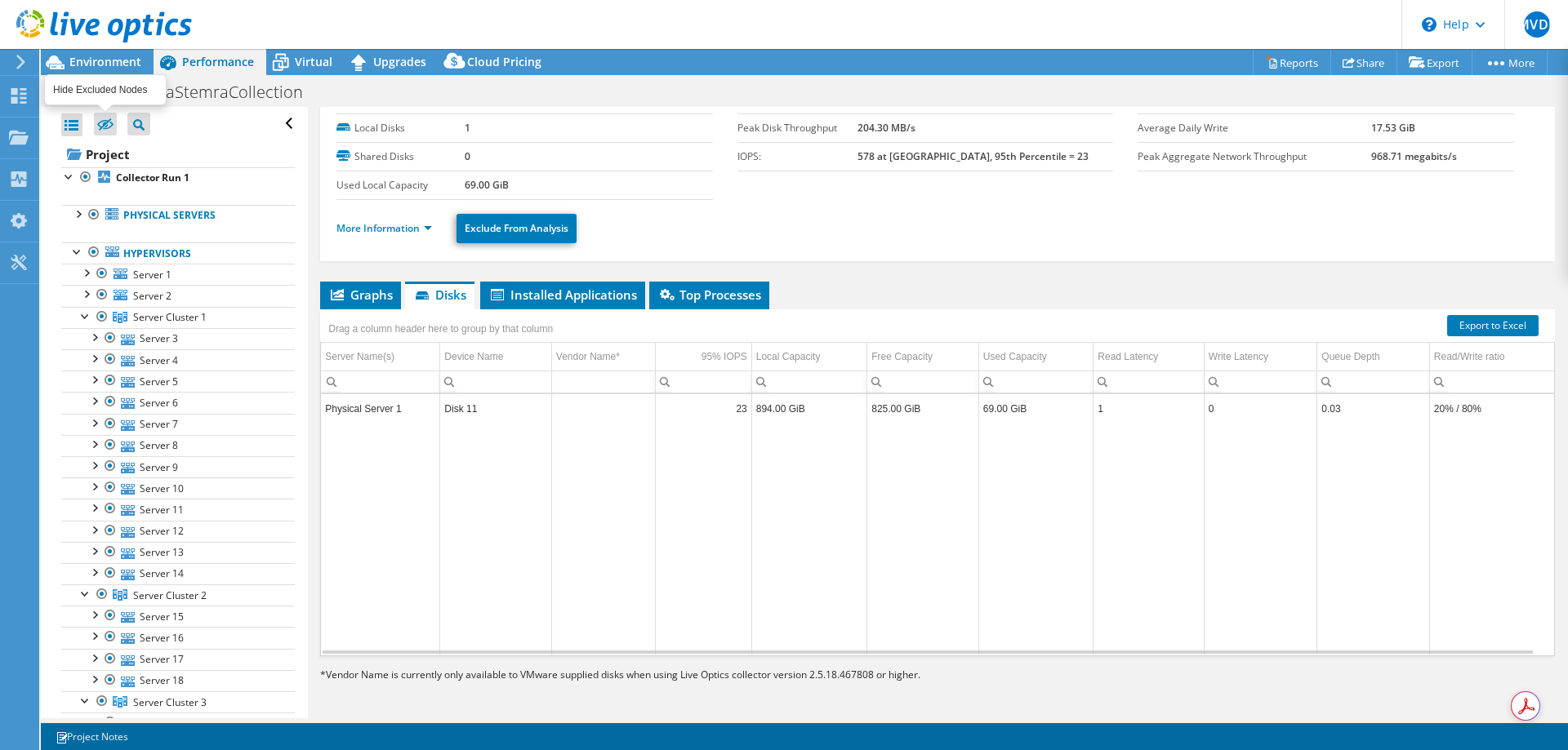
click at [103, 121] on icon at bounding box center [105, 125] width 17 height 12
click at [0, 0] on input "checkbox" at bounding box center [0, 0] width 0 height 0
click at [142, 123] on icon at bounding box center [139, 125] width 11 height 11
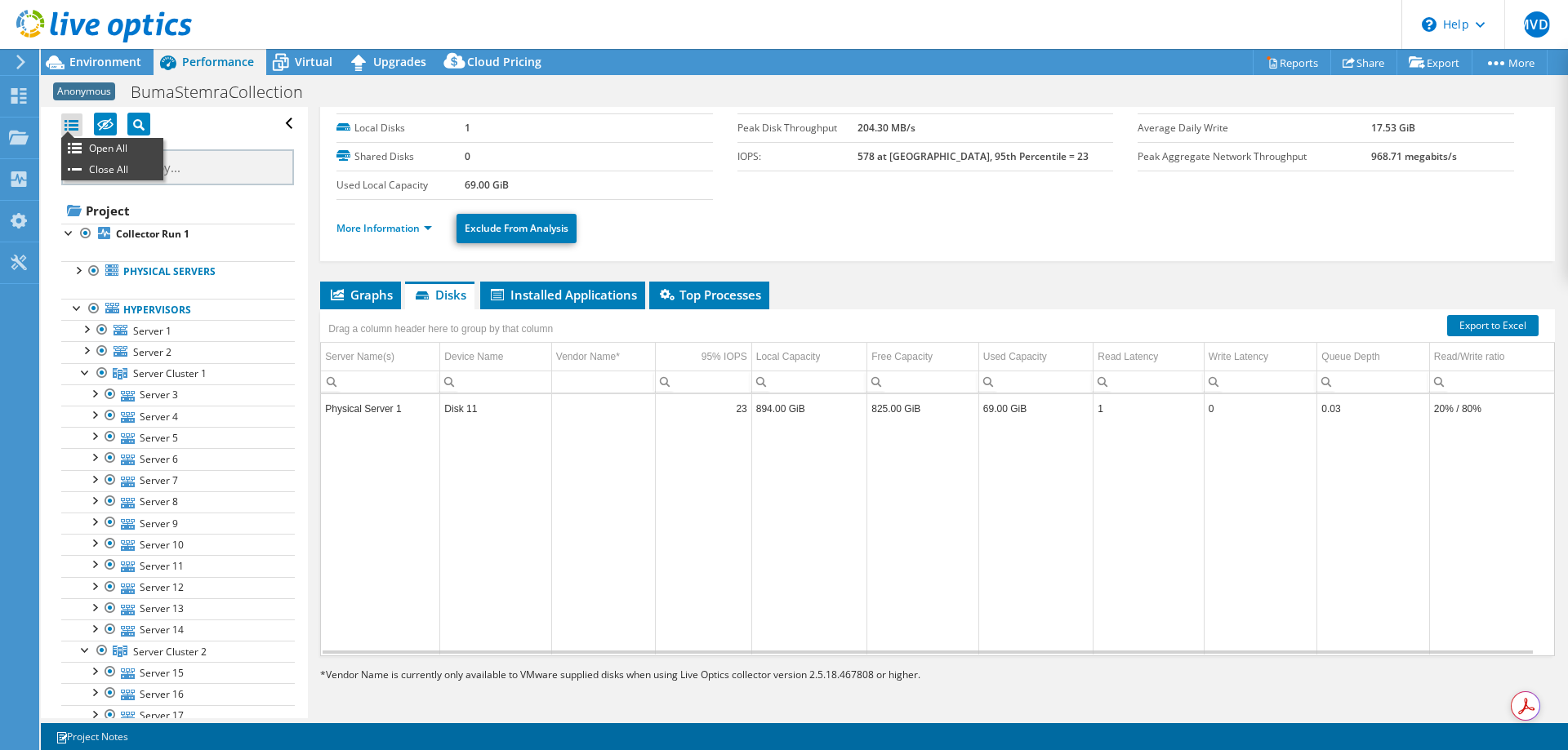
click at [77, 120] on div at bounding box center [72, 125] width 21 height 23
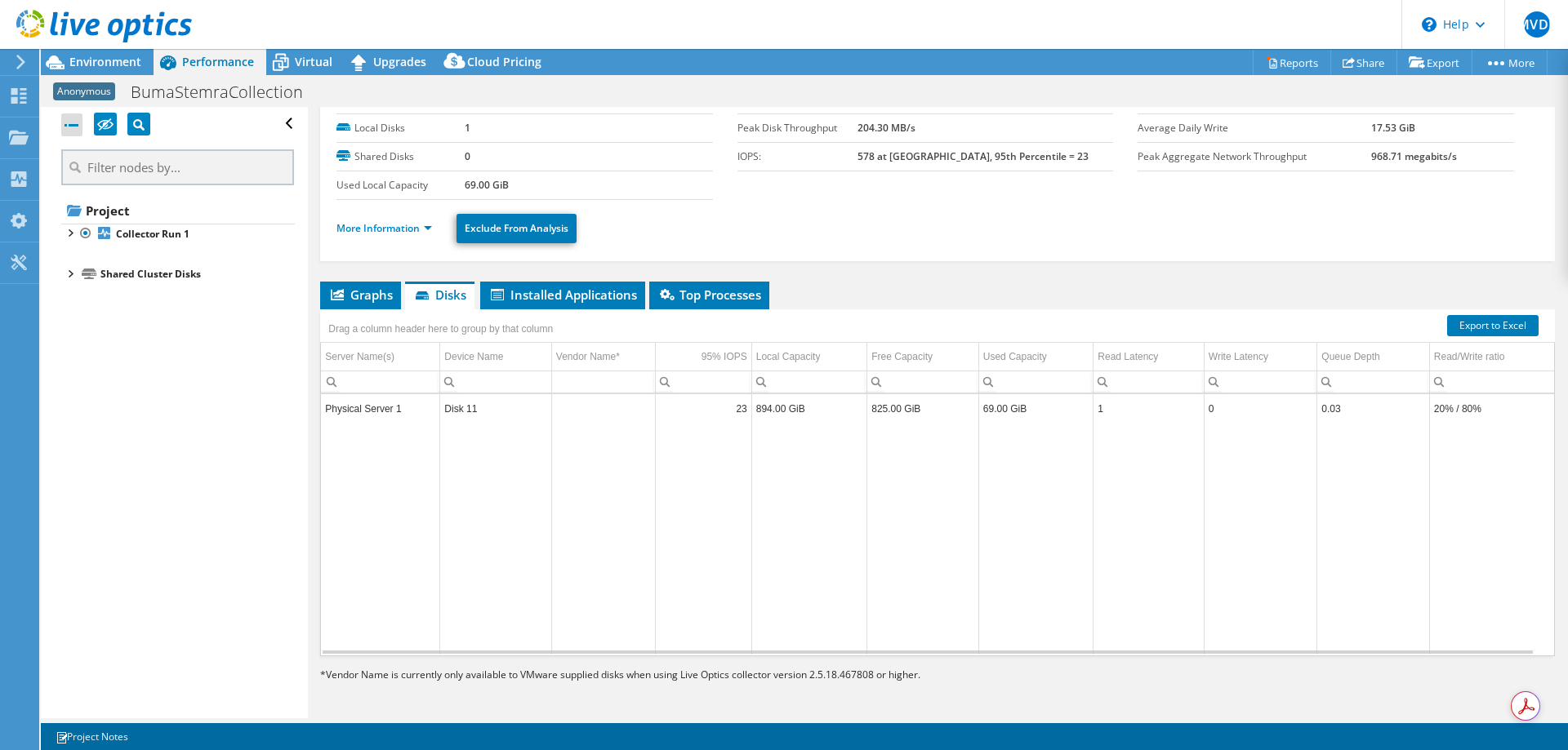
click at [77, 120] on div at bounding box center [72, 125] width 21 height 23
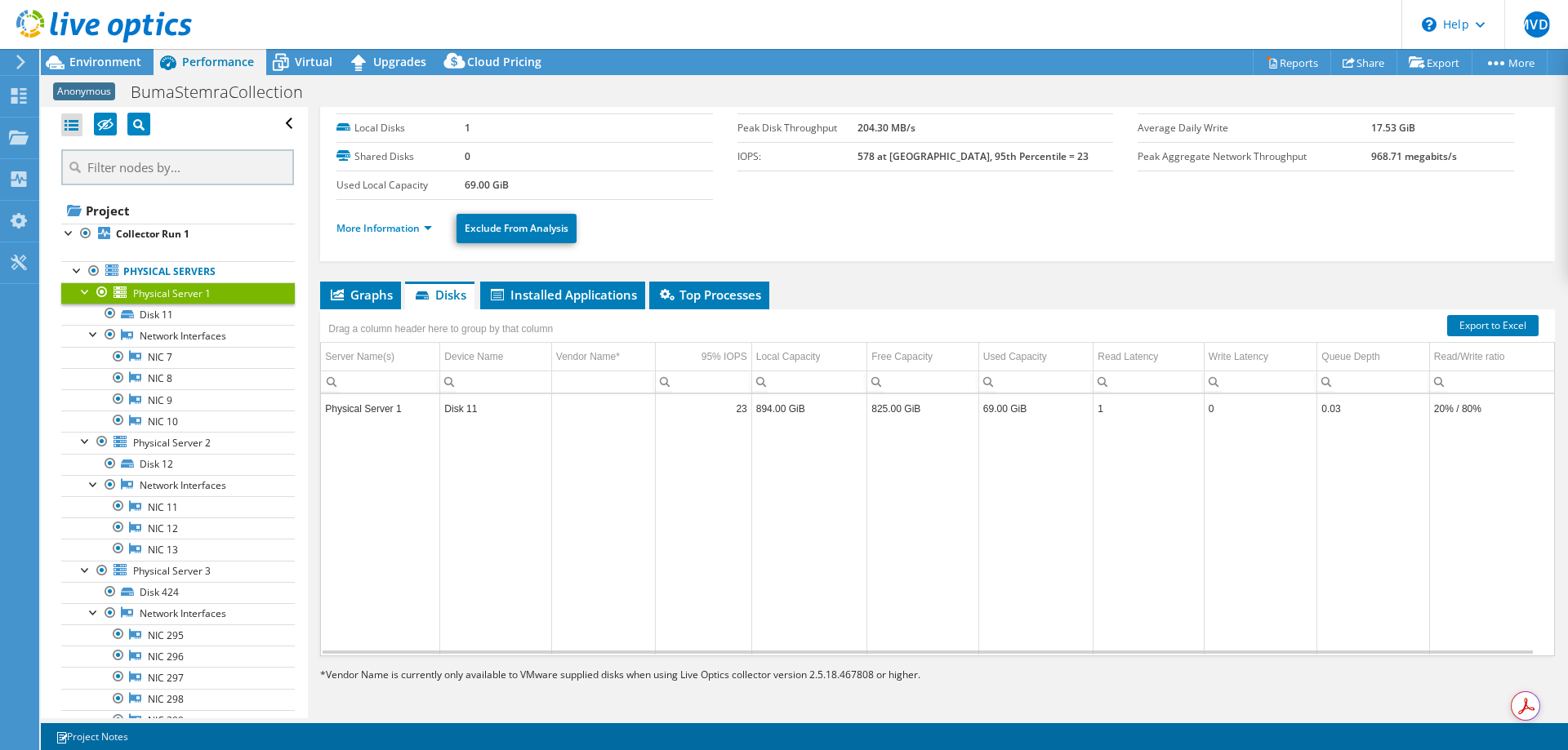
click at [66, 126] on div at bounding box center [72, 125] width 21 height 23
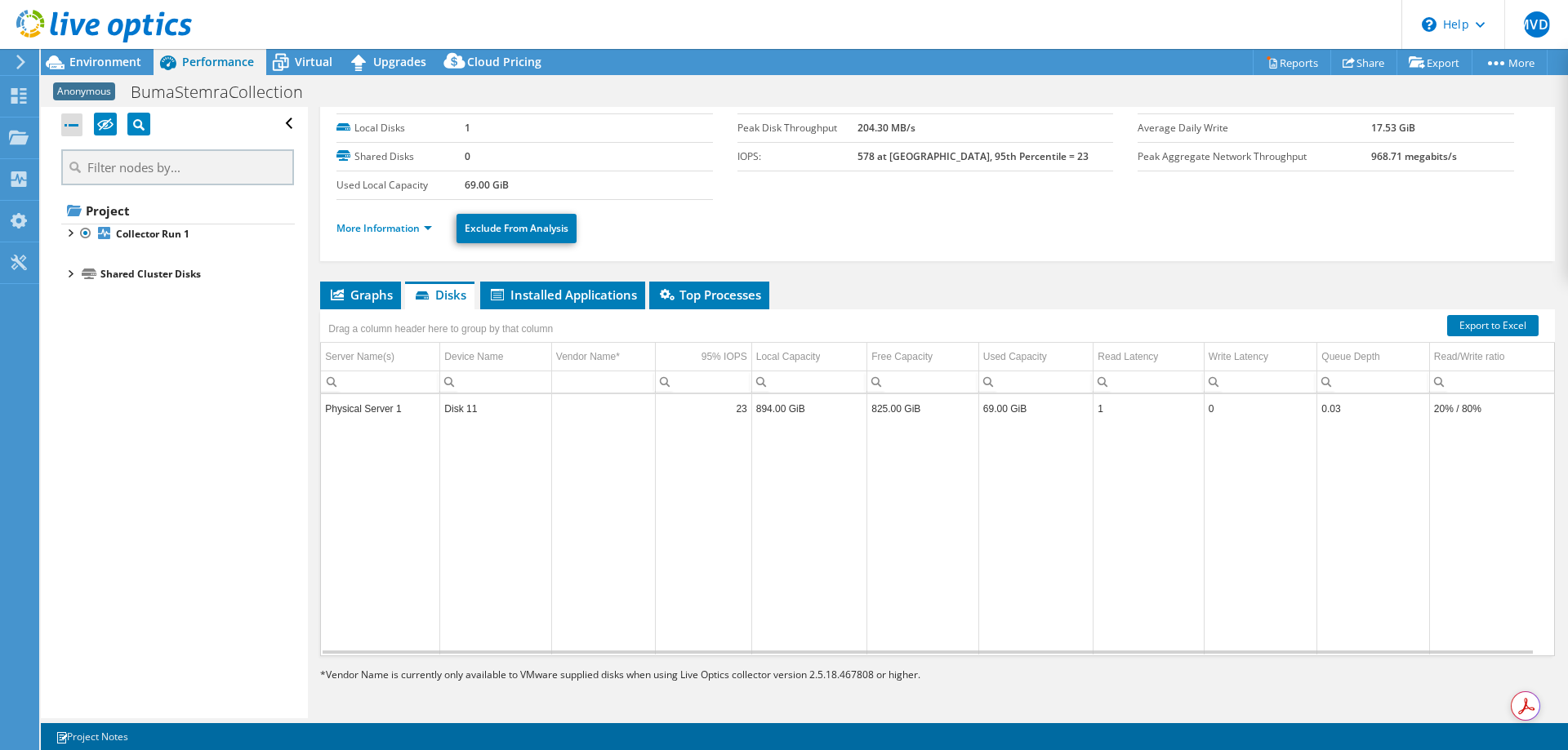
click at [66, 126] on div at bounding box center [72, 125] width 21 height 23
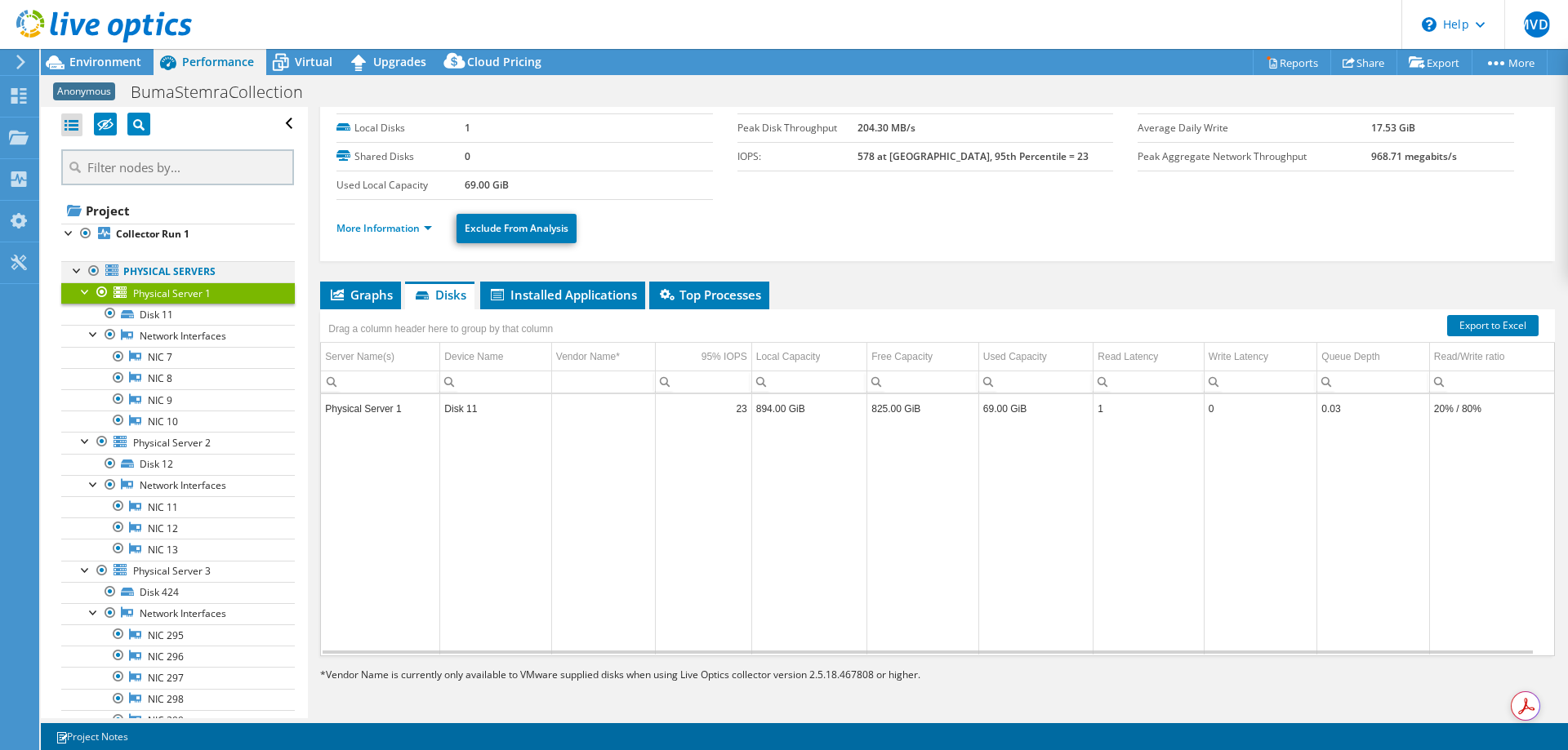
click at [75, 266] on div at bounding box center [78, 270] width 17 height 17
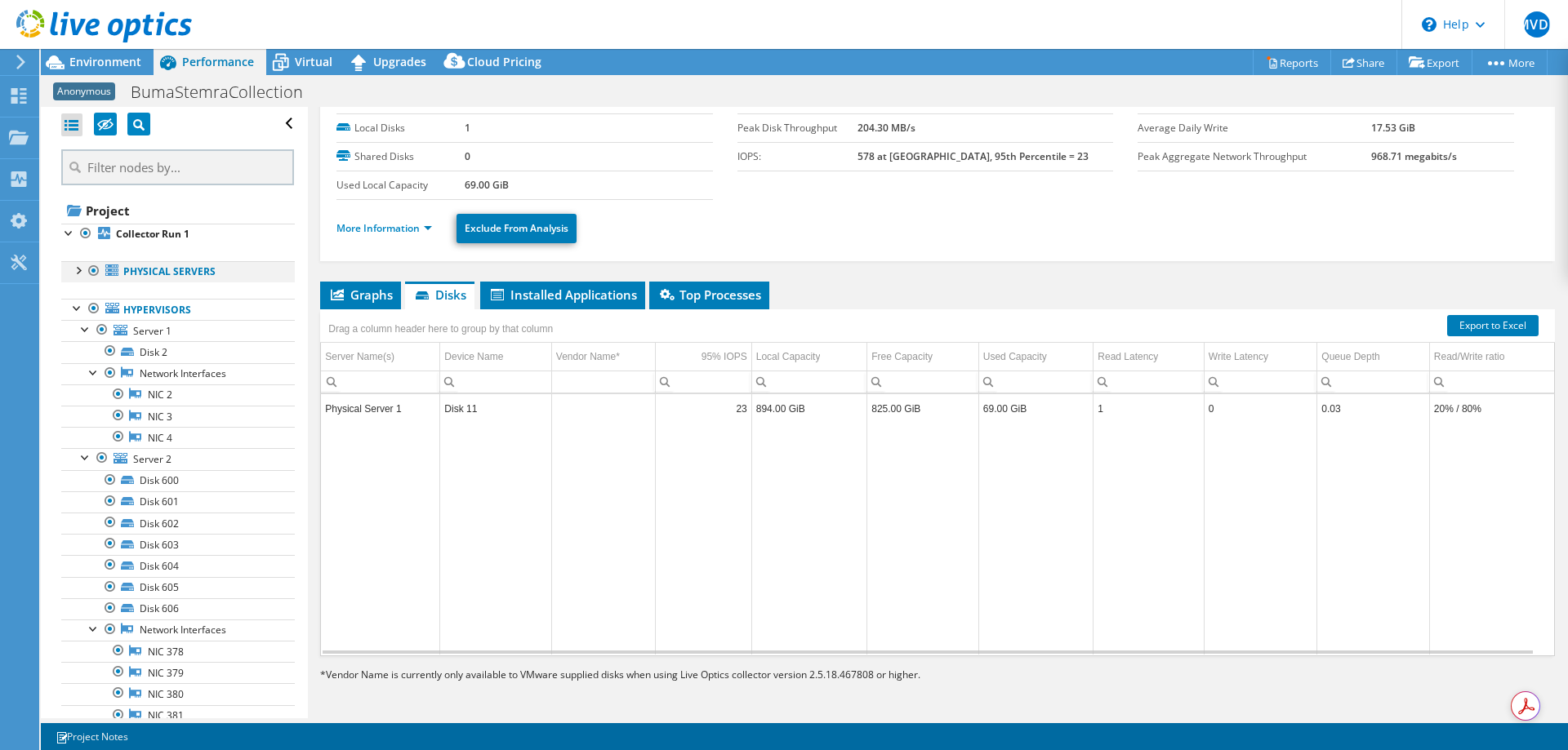
click at [78, 270] on div at bounding box center [78, 270] width 17 height 17
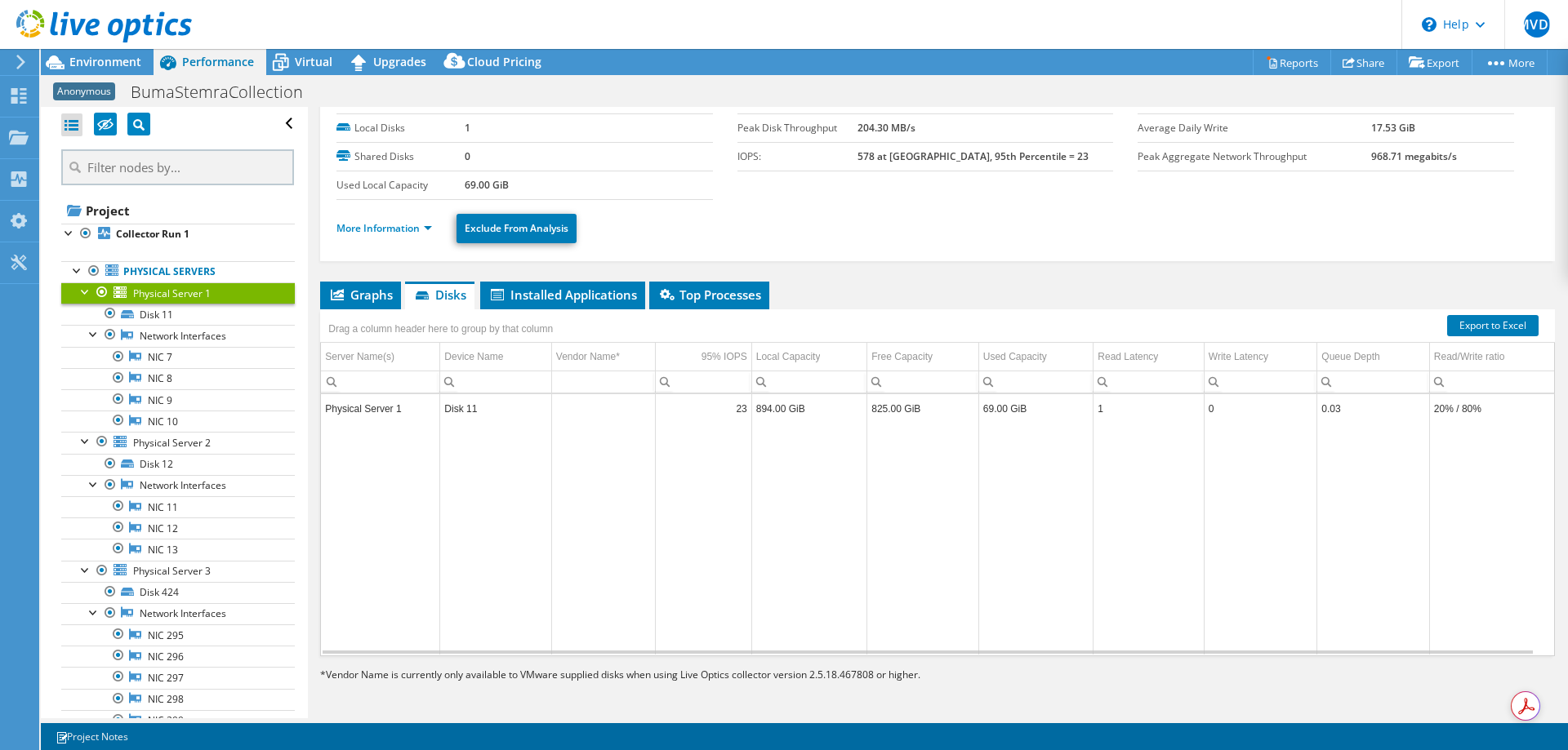
click at [83, 293] on div at bounding box center [86, 290] width 17 height 17
click at [89, 315] on div at bounding box center [86, 312] width 17 height 17
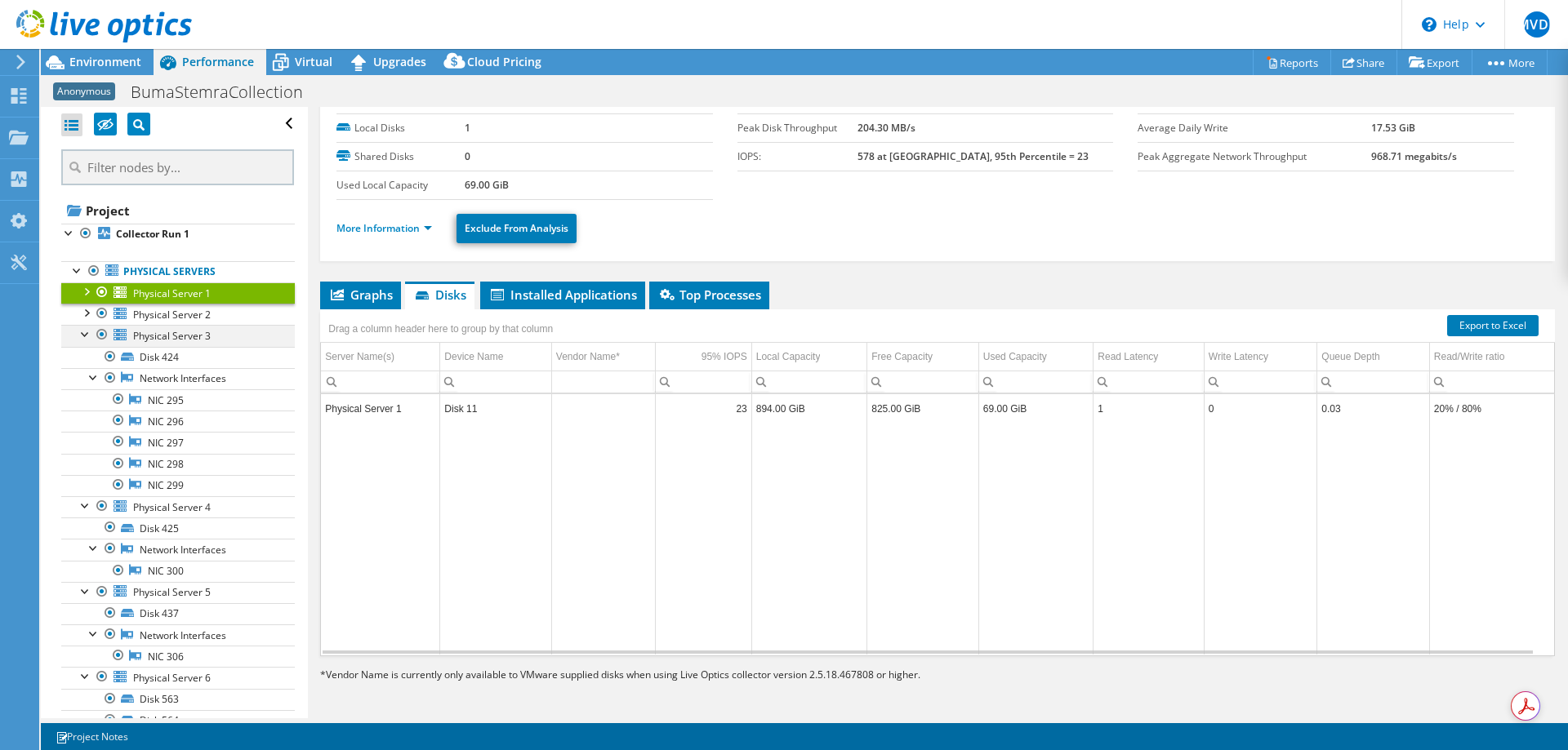
click at [87, 336] on div at bounding box center [86, 333] width 17 height 17
click at [86, 359] on div at bounding box center [86, 355] width 17 height 17
click at [86, 382] on div at bounding box center [86, 376] width 17 height 17
click at [85, 398] on div at bounding box center [86, 397] width 17 height 17
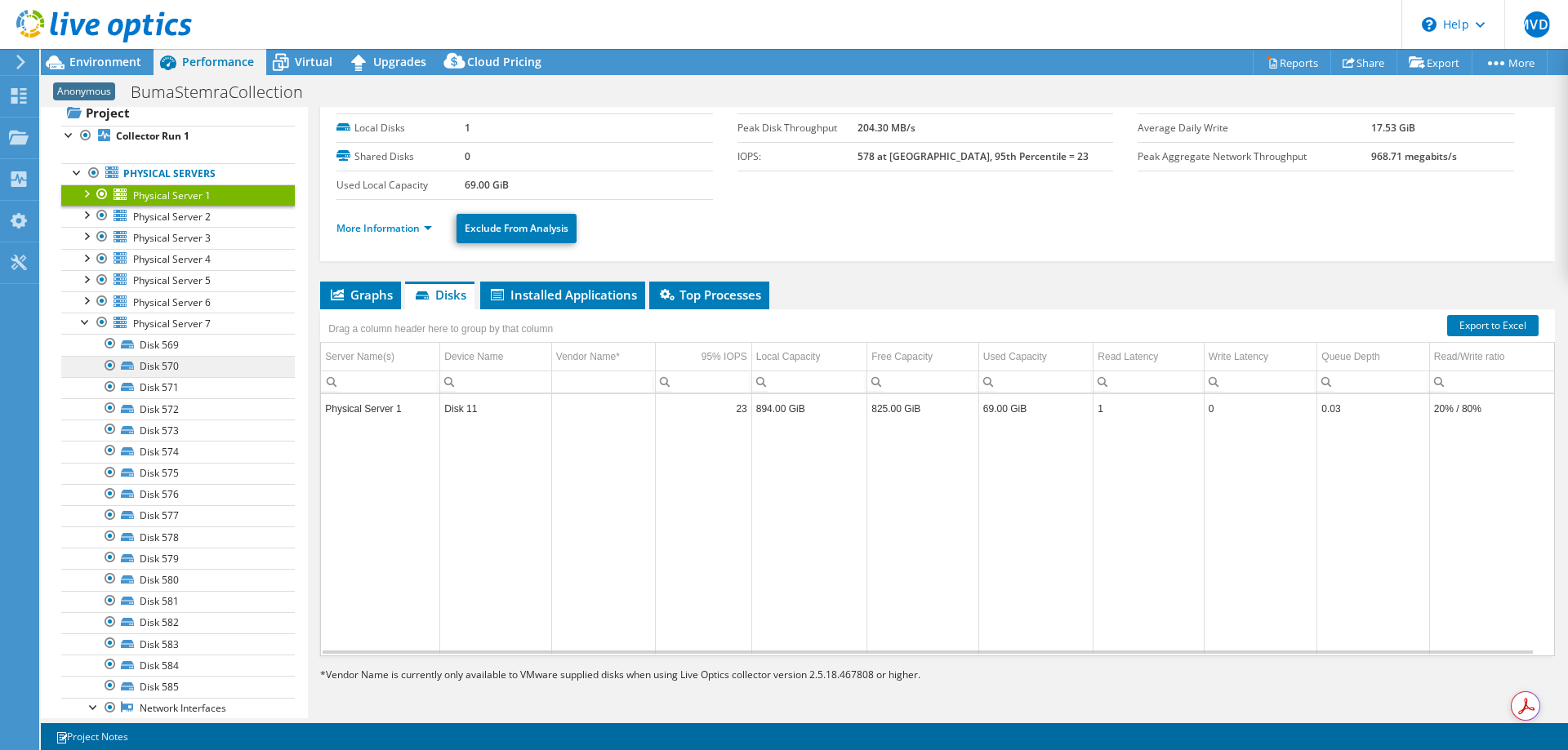
scroll to position [82, 0]
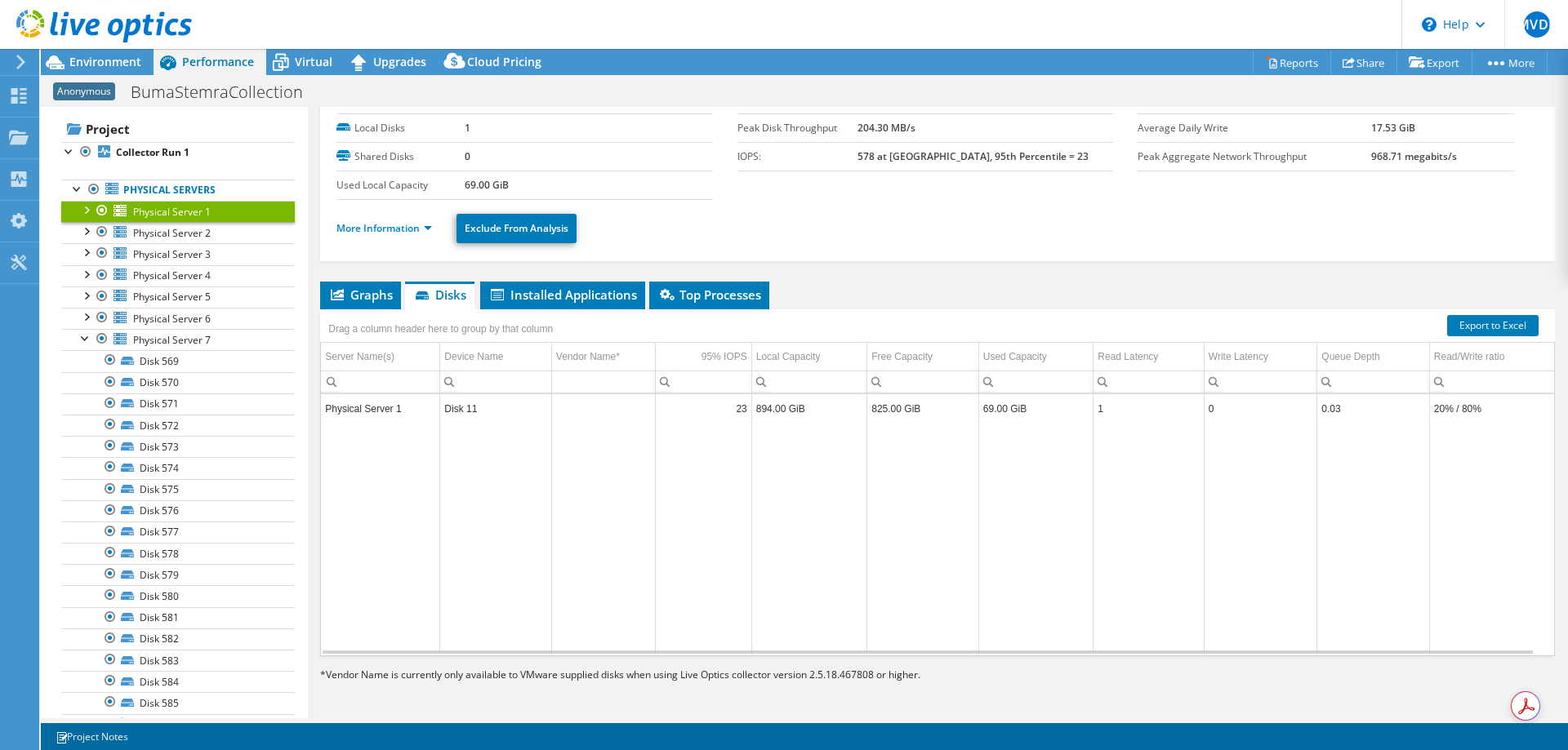
click at [171, 211] on span "Physical Server 1" at bounding box center [171, 211] width 77 height 14
click at [376, 296] on span "Graphs" at bounding box center [359, 295] width 64 height 17
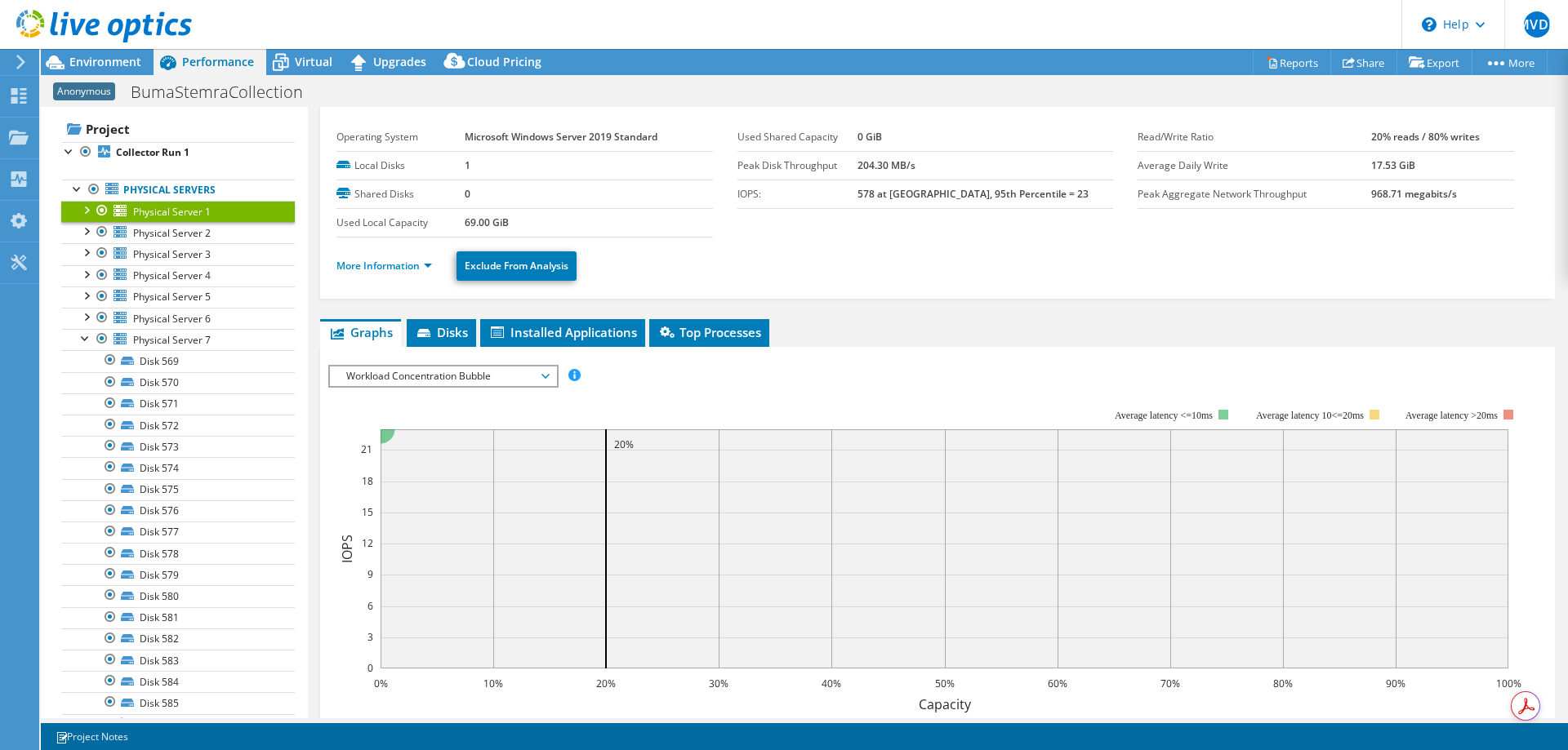
scroll to position [0, 0]
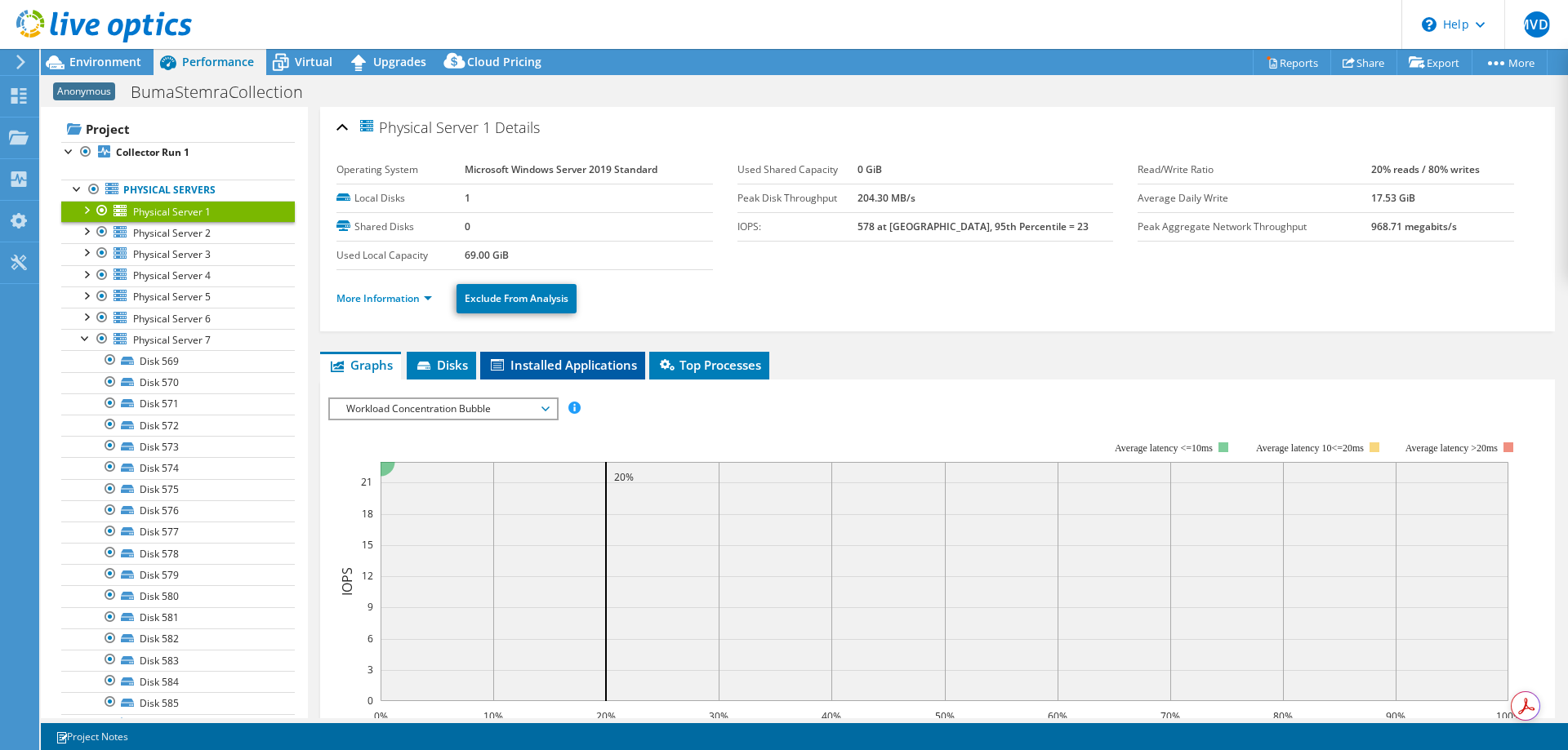
click at [584, 361] on span "Installed Applications" at bounding box center [562, 365] width 149 height 17
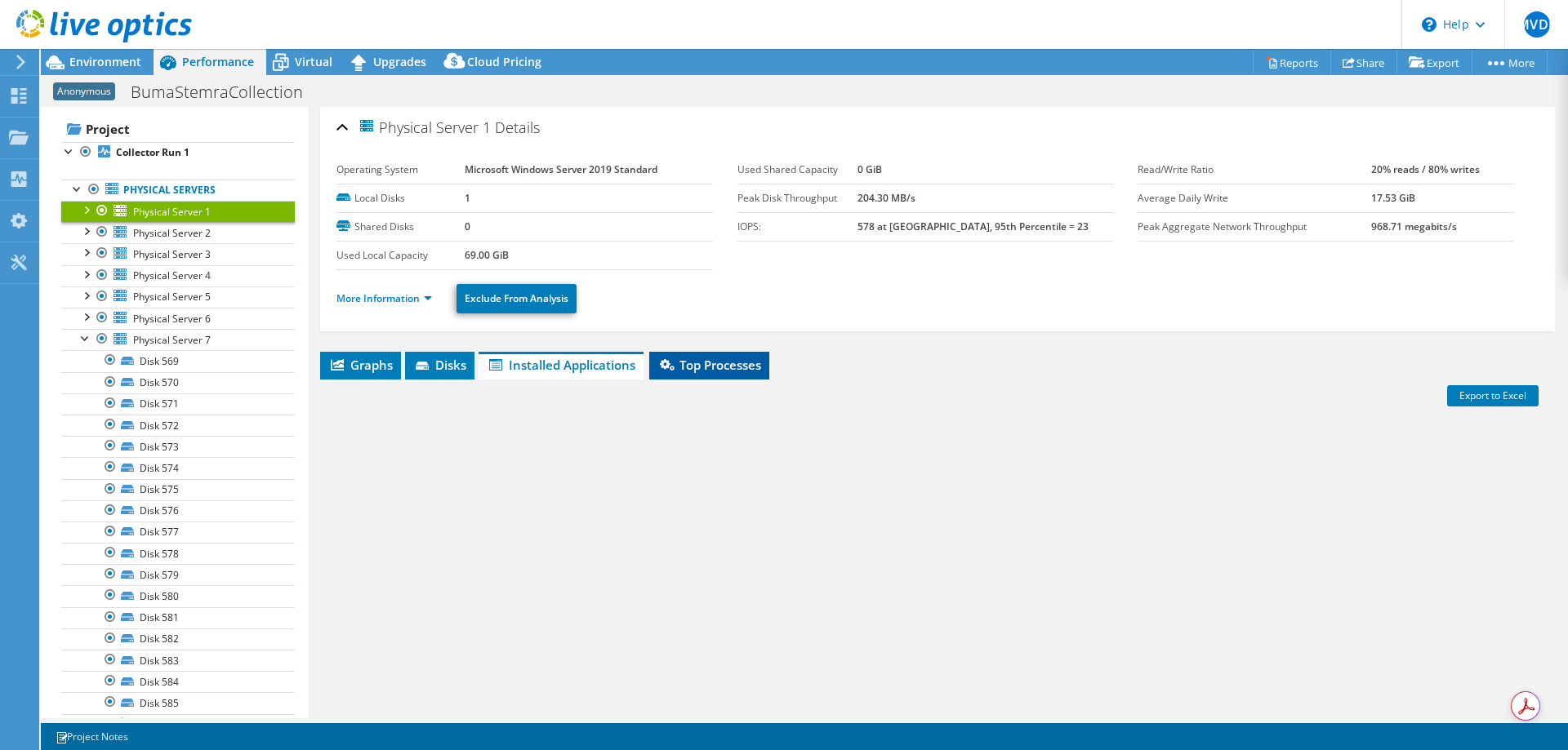
click at [699, 361] on span "Top Processes" at bounding box center [709, 365] width 103 height 17
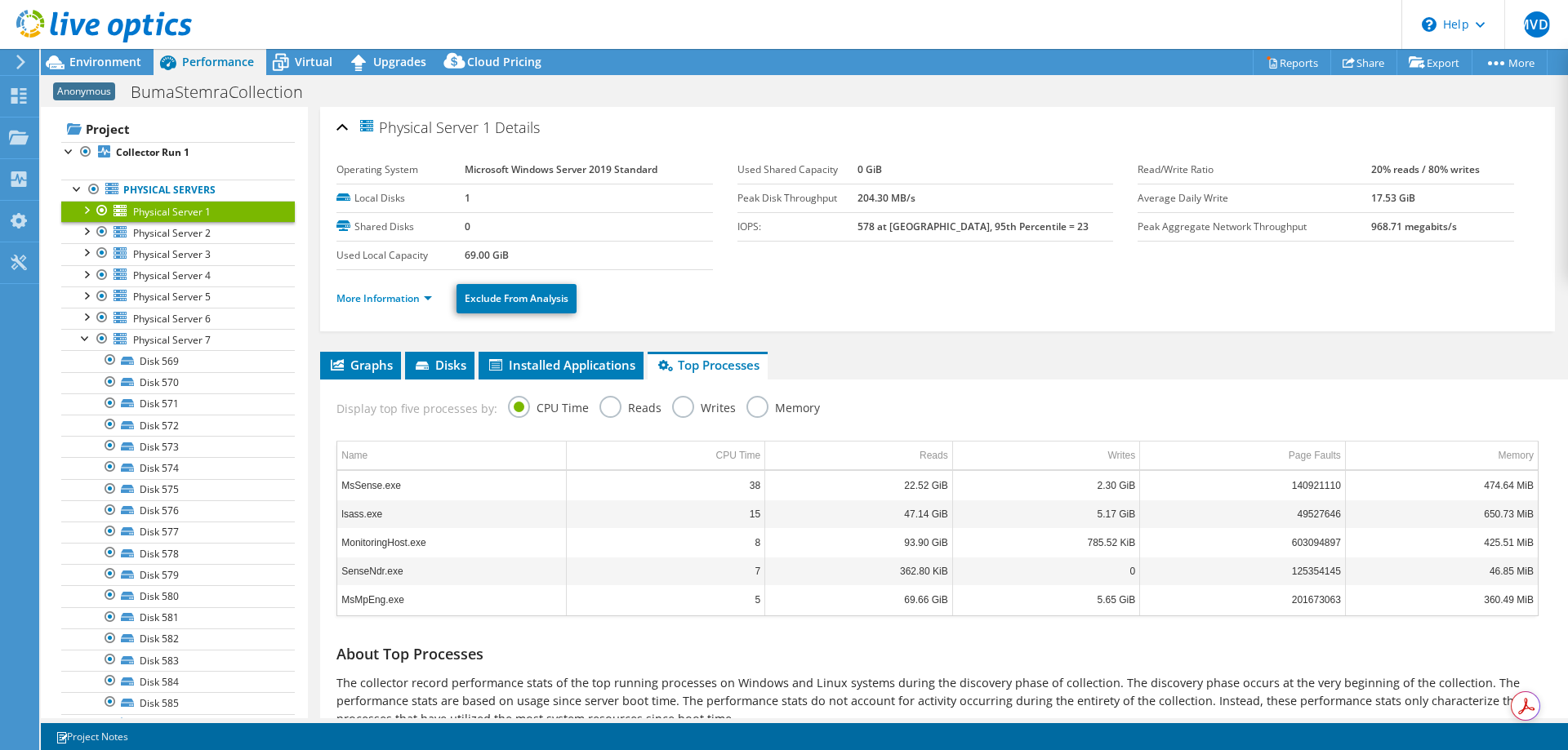
click at [753, 404] on label "Memory" at bounding box center [782, 406] width 74 height 20
click at [0, 0] on input "Memory" at bounding box center [0, 0] width 0 height 0
click at [672, 401] on label "Writes" at bounding box center [704, 406] width 63 height 20
click at [0, 0] on input "Writes" at bounding box center [0, 0] width 0 height 0
click at [600, 404] on label "Reads" at bounding box center [630, 406] width 62 height 20
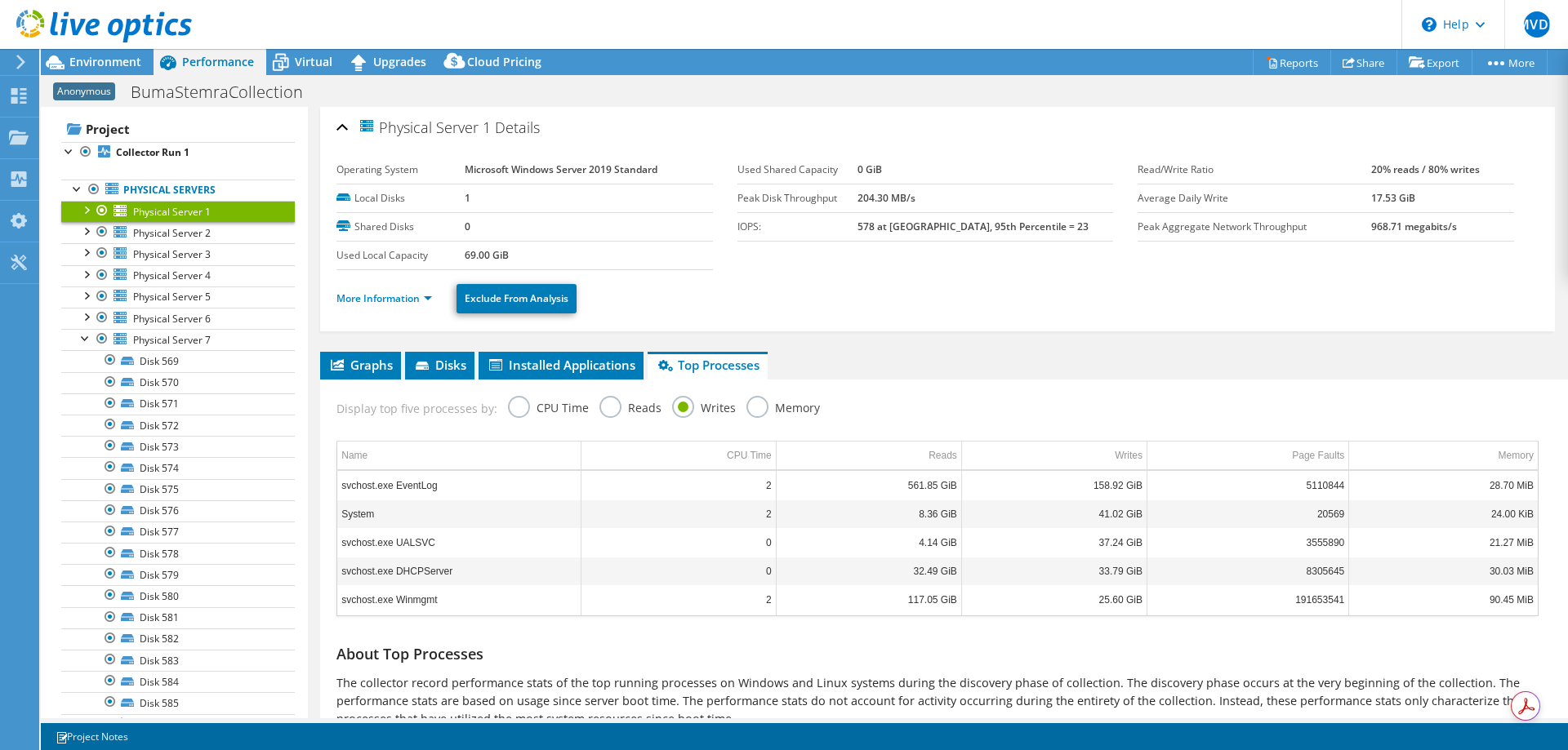
click at [0, 0] on input "Reads" at bounding box center [0, 0] width 0 height 0
click at [515, 404] on label "CPU Time" at bounding box center [547, 406] width 81 height 20
click at [0, 0] on input "CPU Time" at bounding box center [0, 0] width 0 height 0
click at [304, 60] on span "Virtual" at bounding box center [314, 61] width 37 height 16
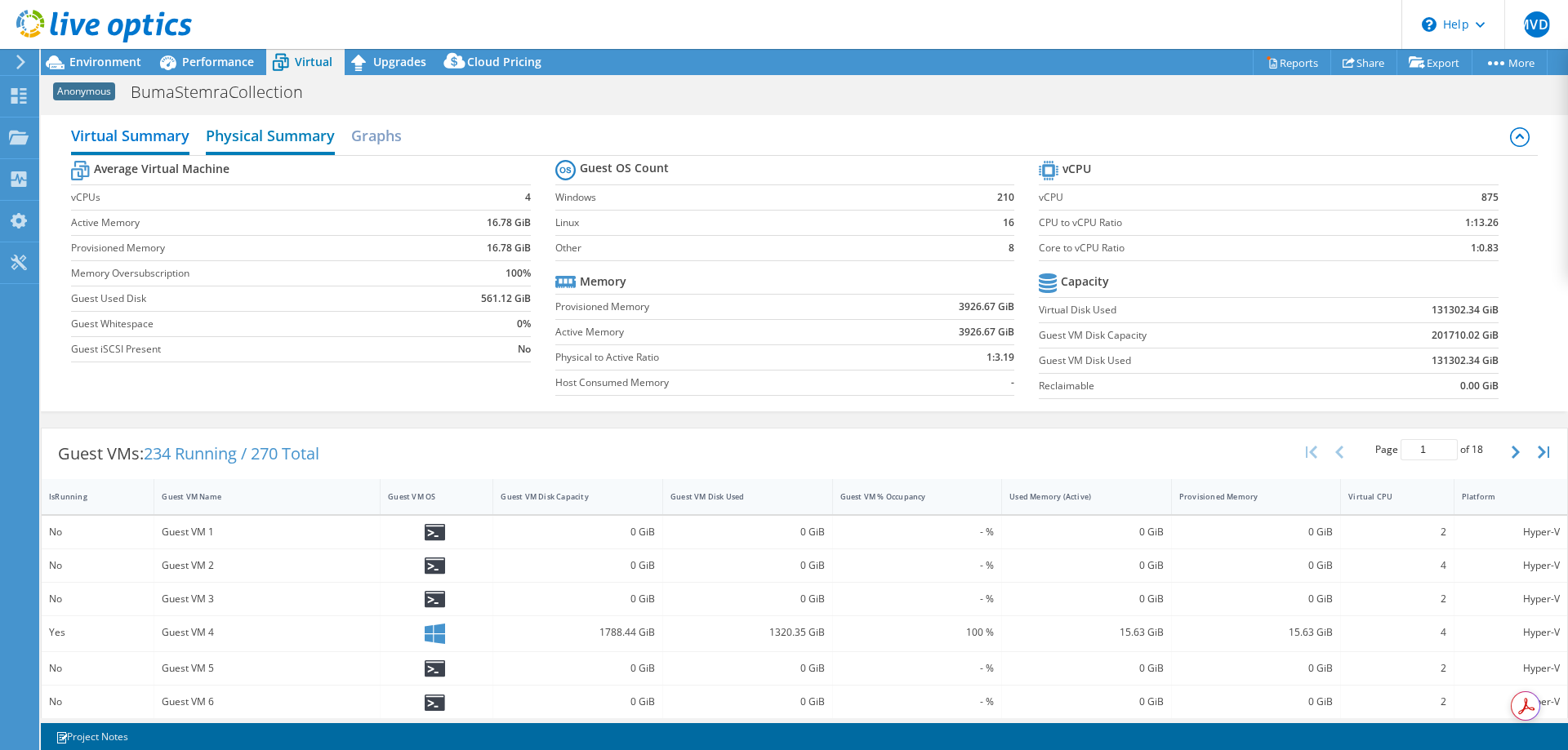
click at [275, 136] on h2 "Physical Summary" at bounding box center [270, 137] width 129 height 36
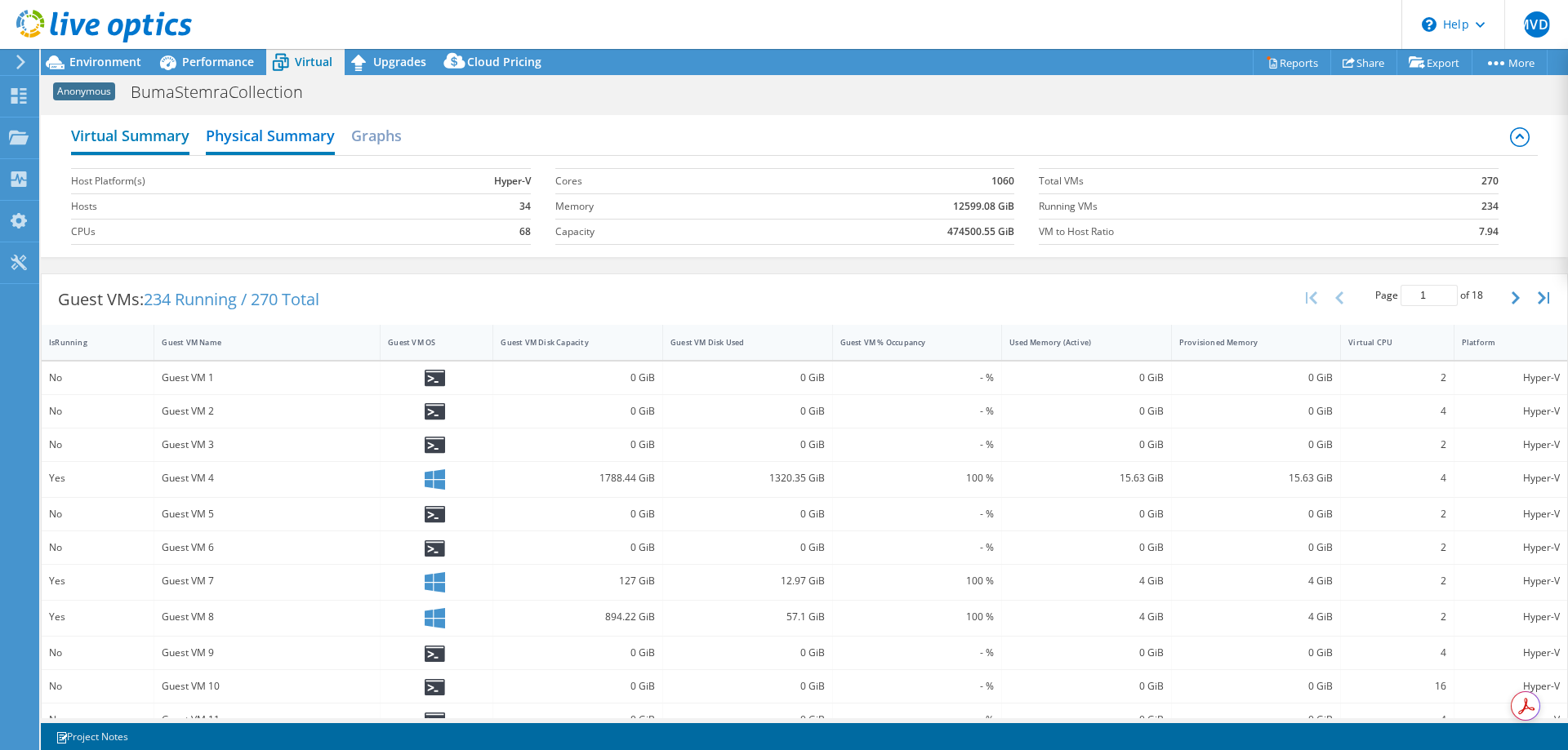
click at [146, 141] on h2 "Virtual Summary" at bounding box center [129, 137] width 118 height 36
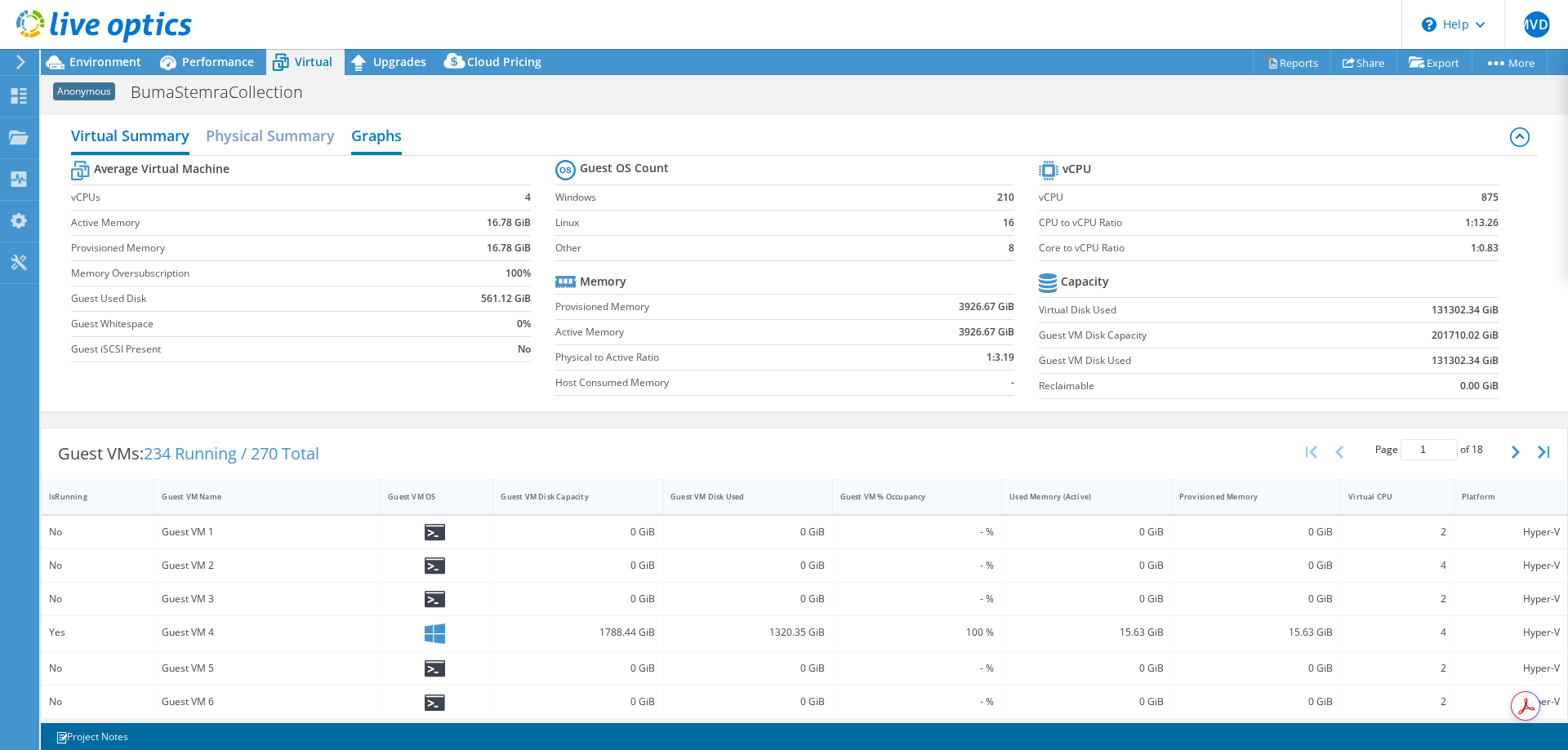
click at [361, 135] on h2 "Graphs" at bounding box center [376, 137] width 50 height 36
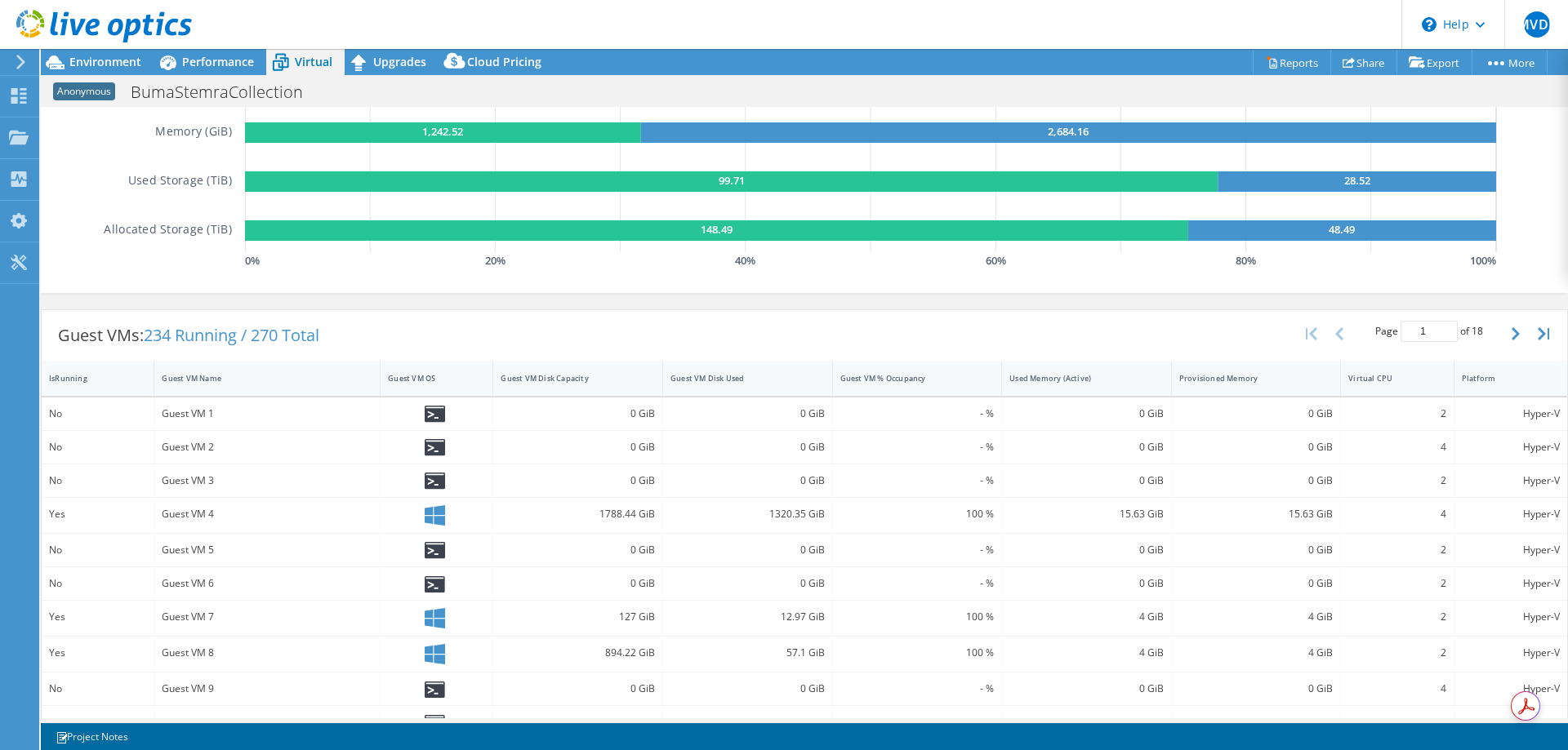
scroll to position [163, 0]
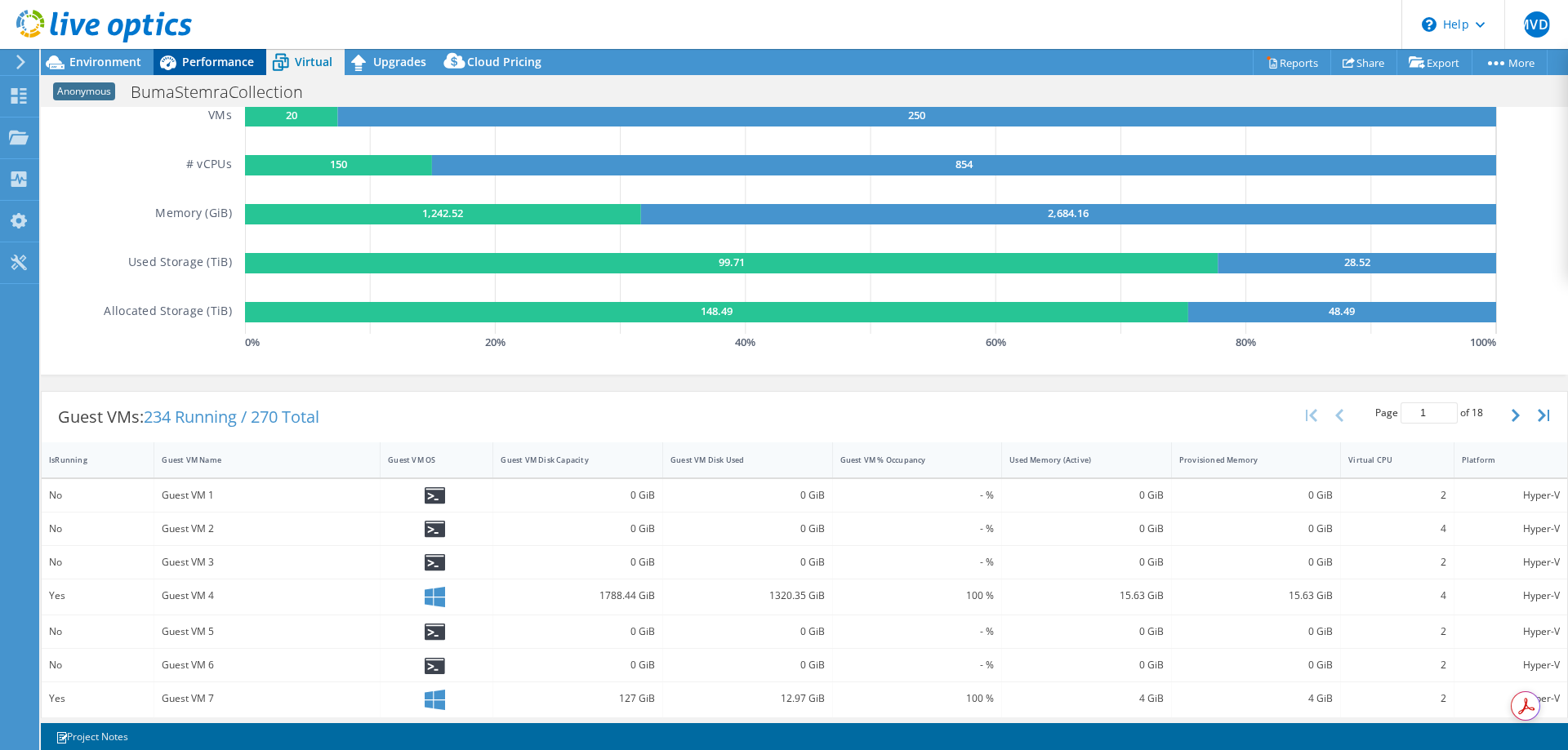
click at [201, 59] on span "Performance" at bounding box center [218, 61] width 72 height 16
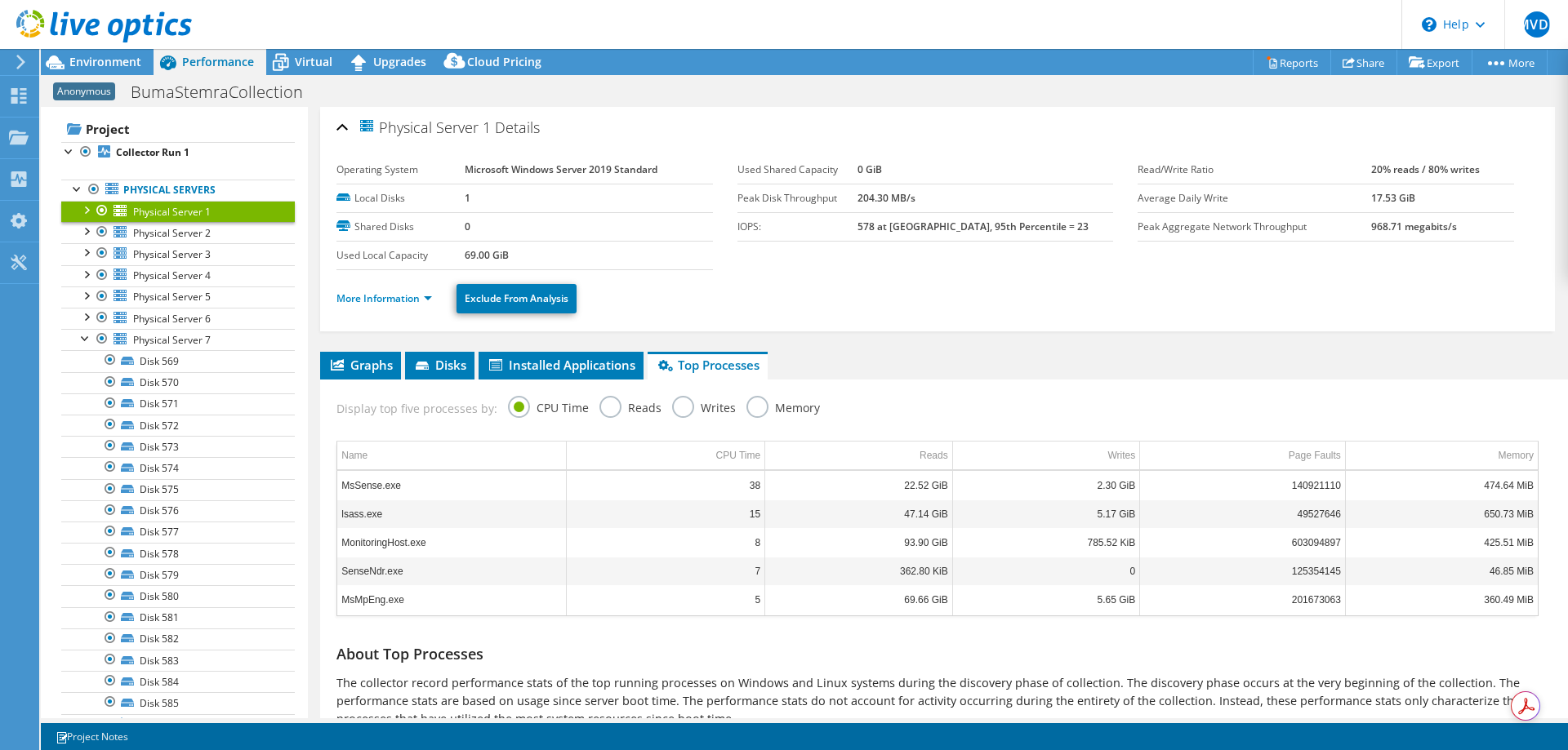
scroll to position [0, 0]
click at [300, 61] on span "Virtual" at bounding box center [314, 61] width 37 height 16
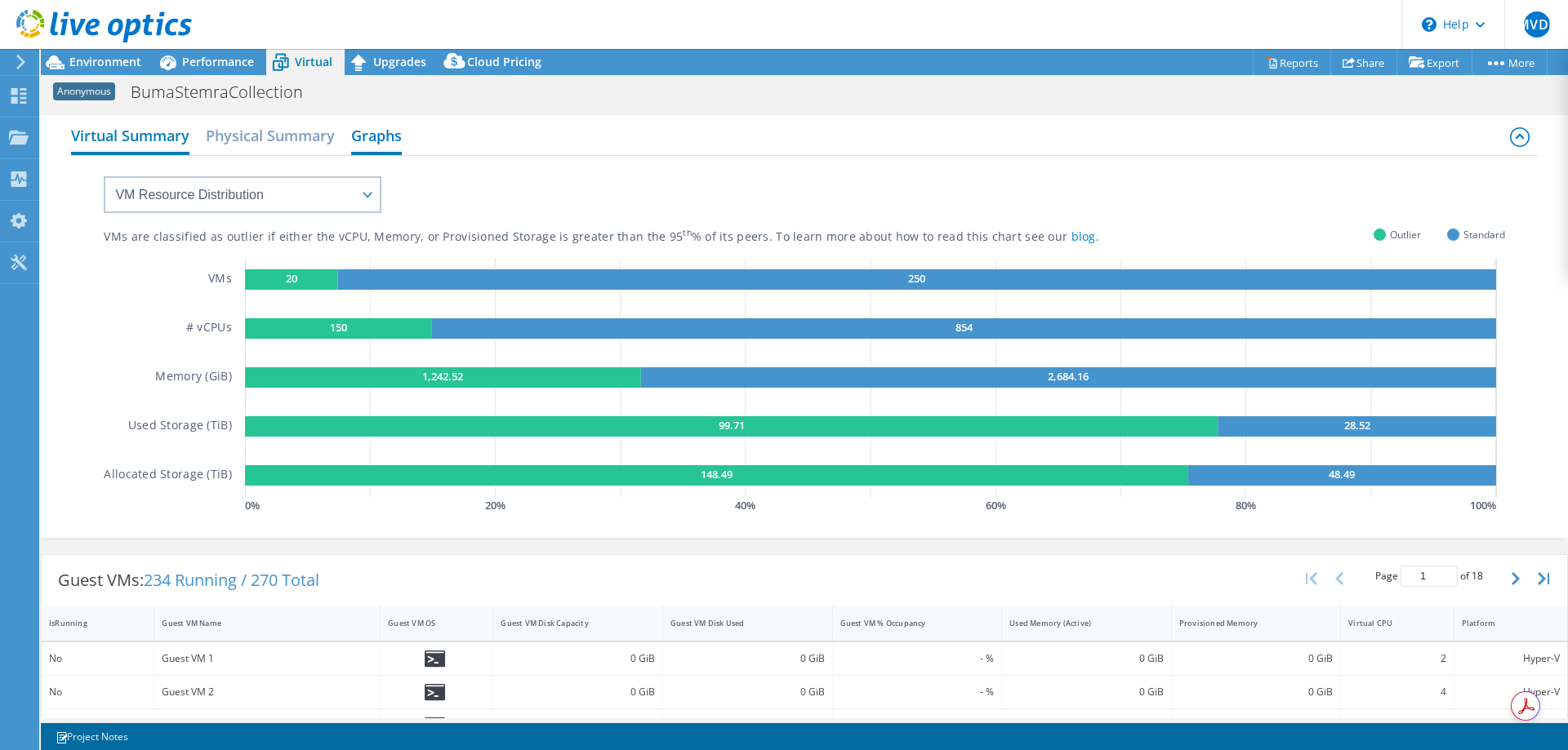
click at [151, 141] on h2 "Virtual Summary" at bounding box center [129, 137] width 118 height 36
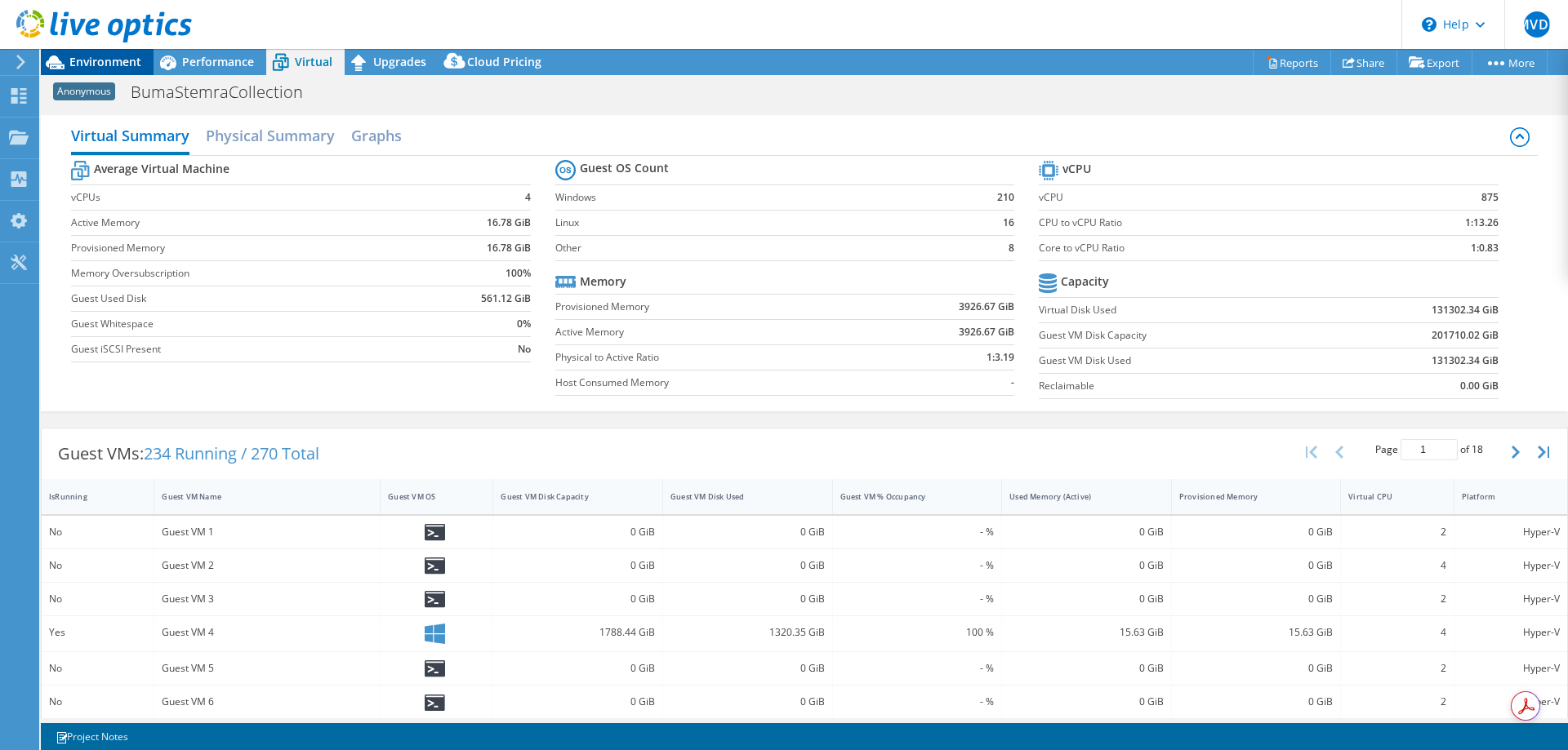
click at [114, 59] on span "Environment" at bounding box center [105, 61] width 72 height 16
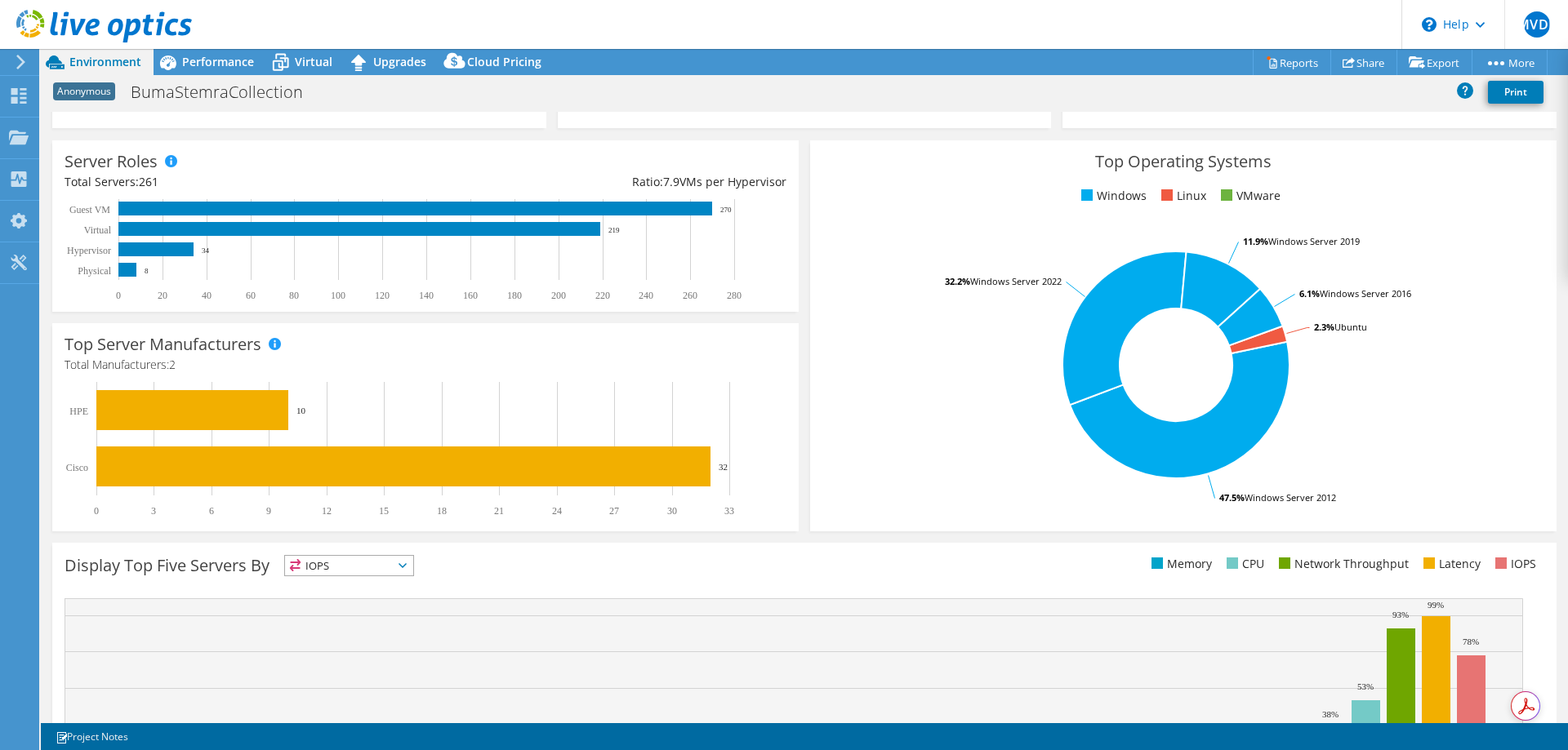
scroll to position [163, 0]
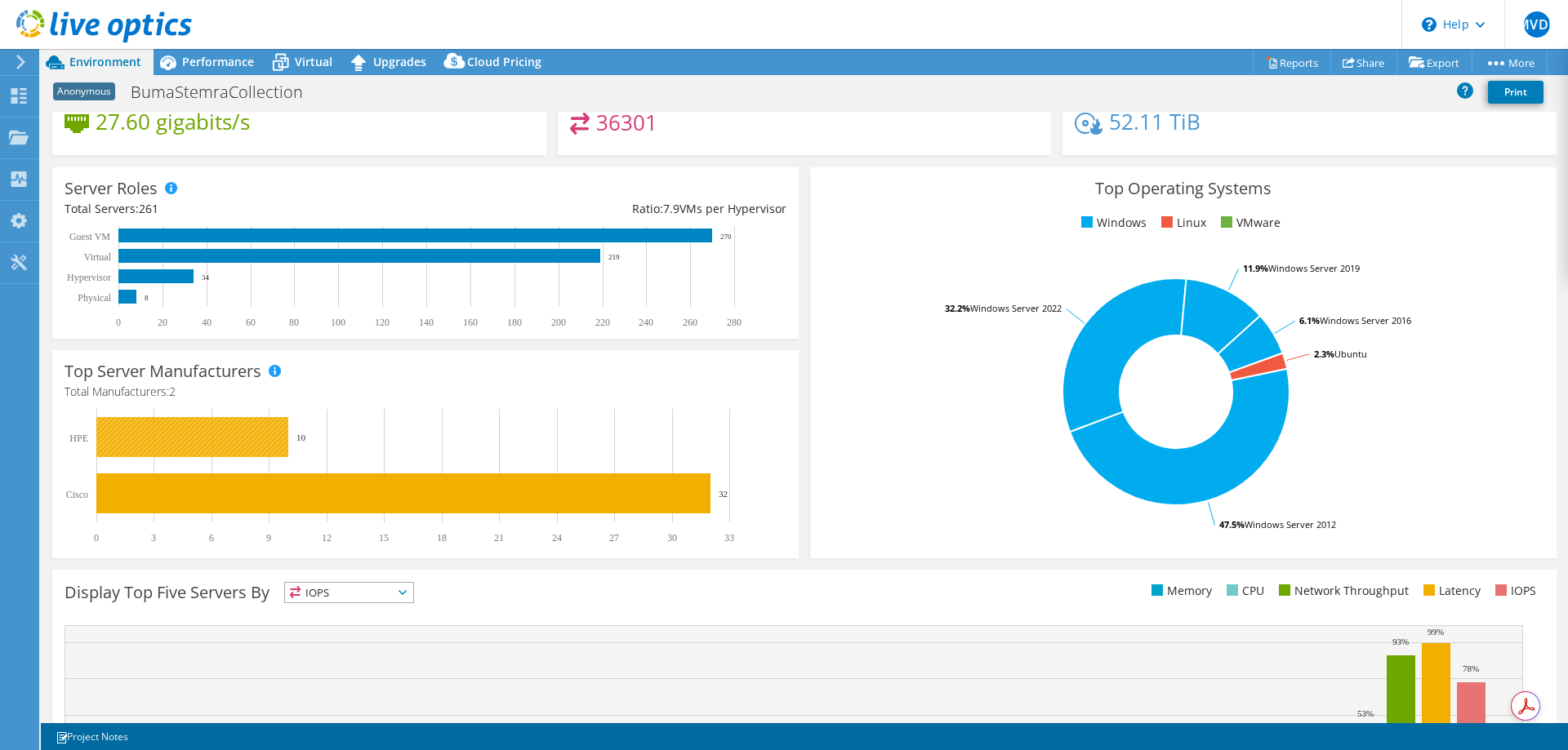
click at [189, 434] on rect at bounding box center [192, 436] width 192 height 40
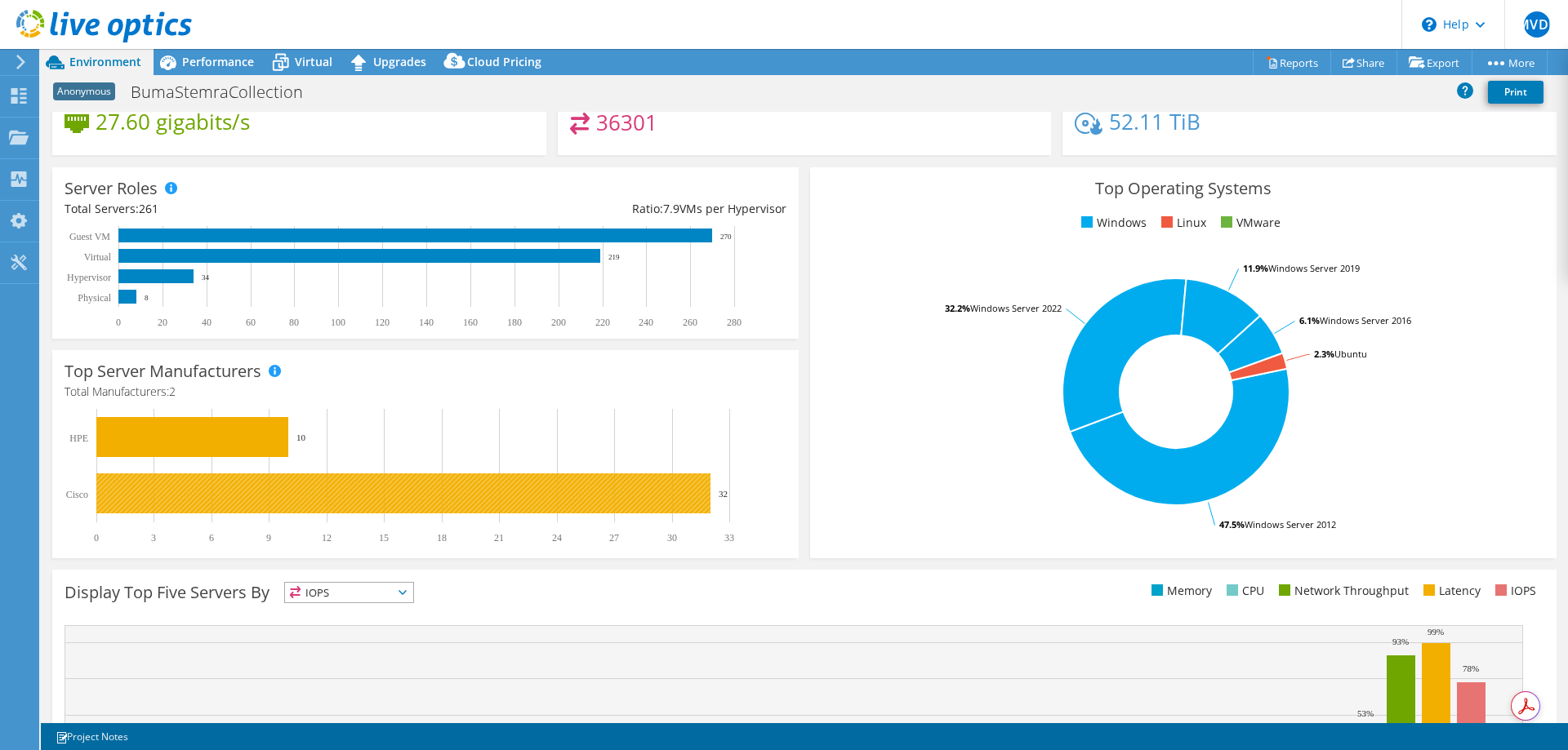
click at [190, 493] on rect at bounding box center [402, 493] width 614 height 40
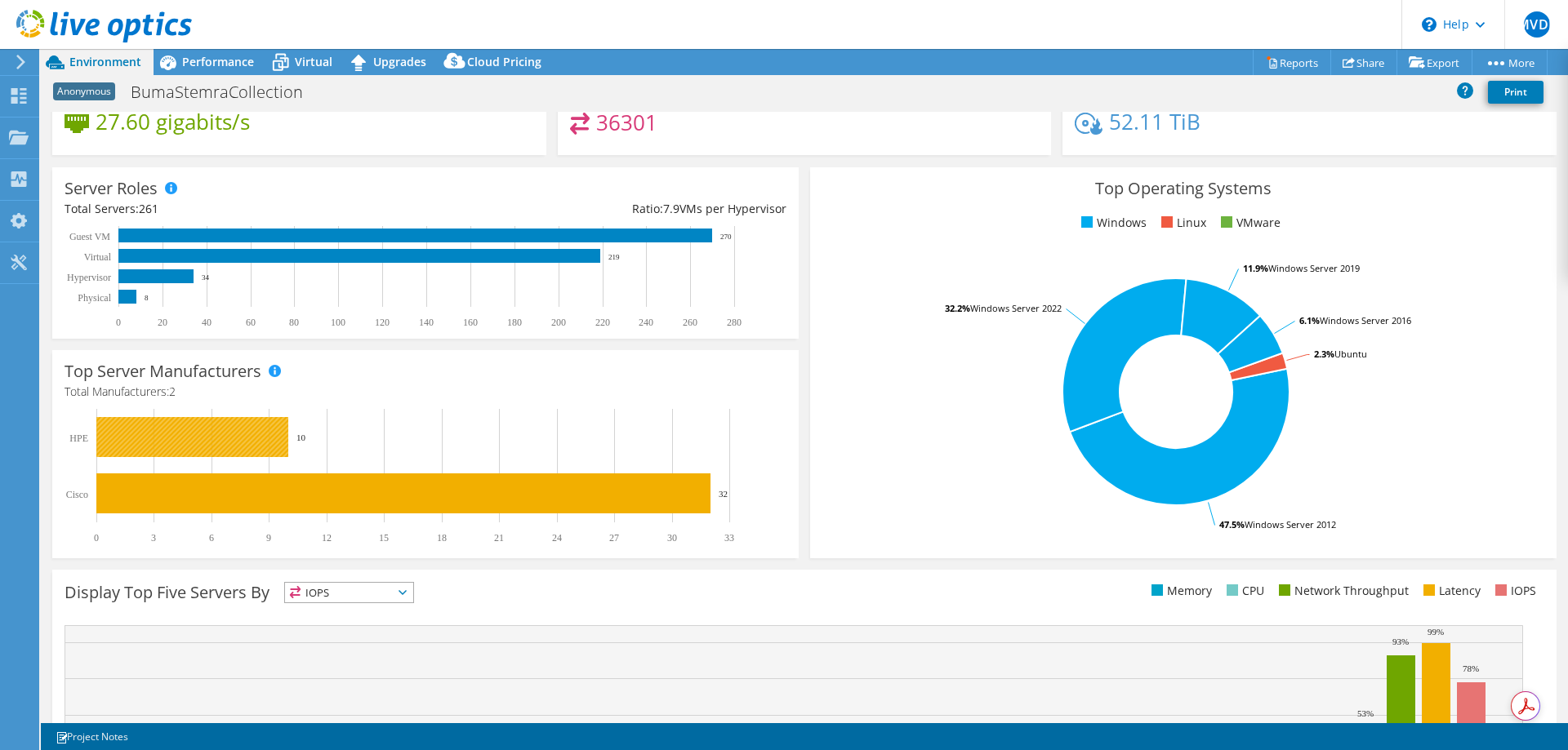
click at [201, 431] on rect at bounding box center [192, 436] width 192 height 40
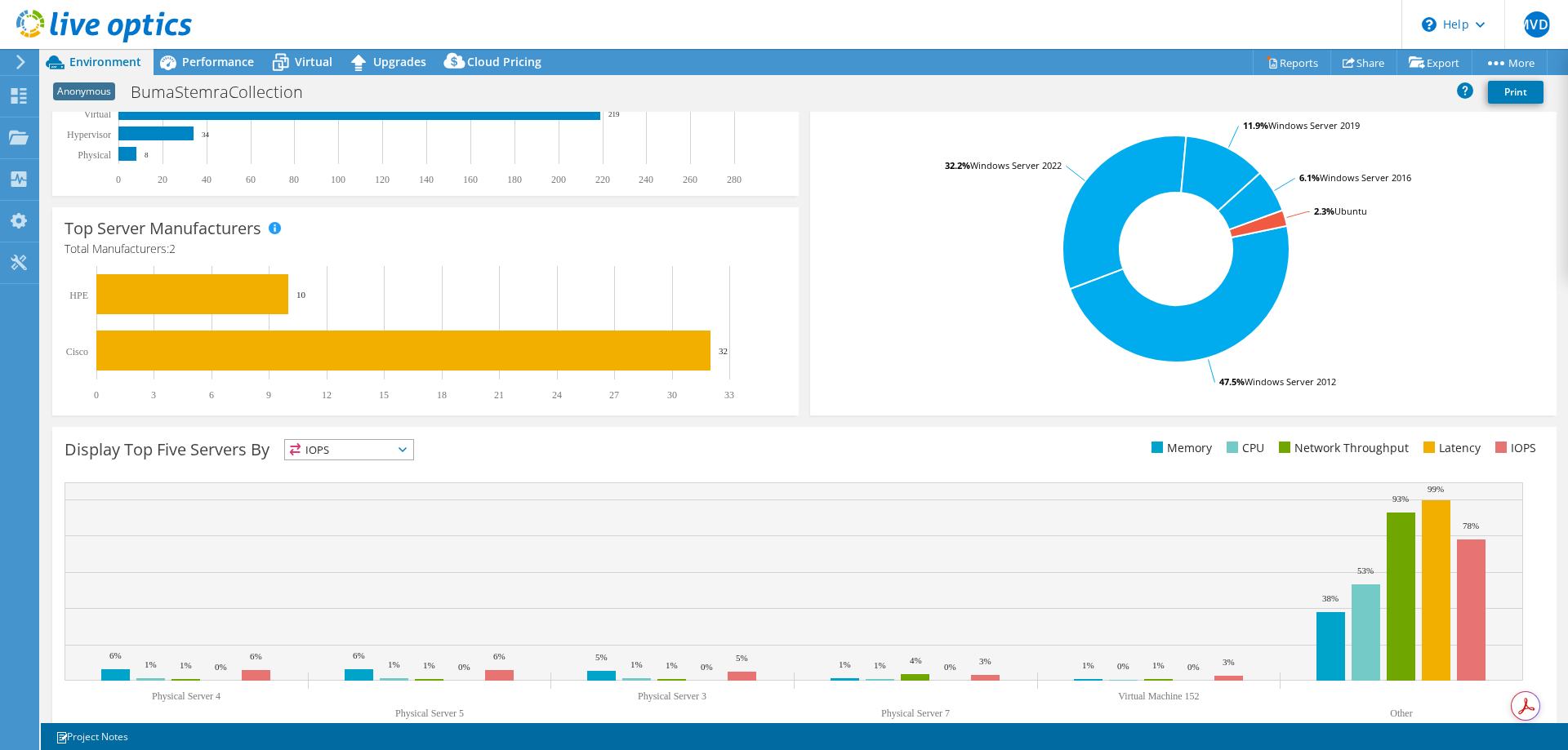
scroll to position [340, 0]
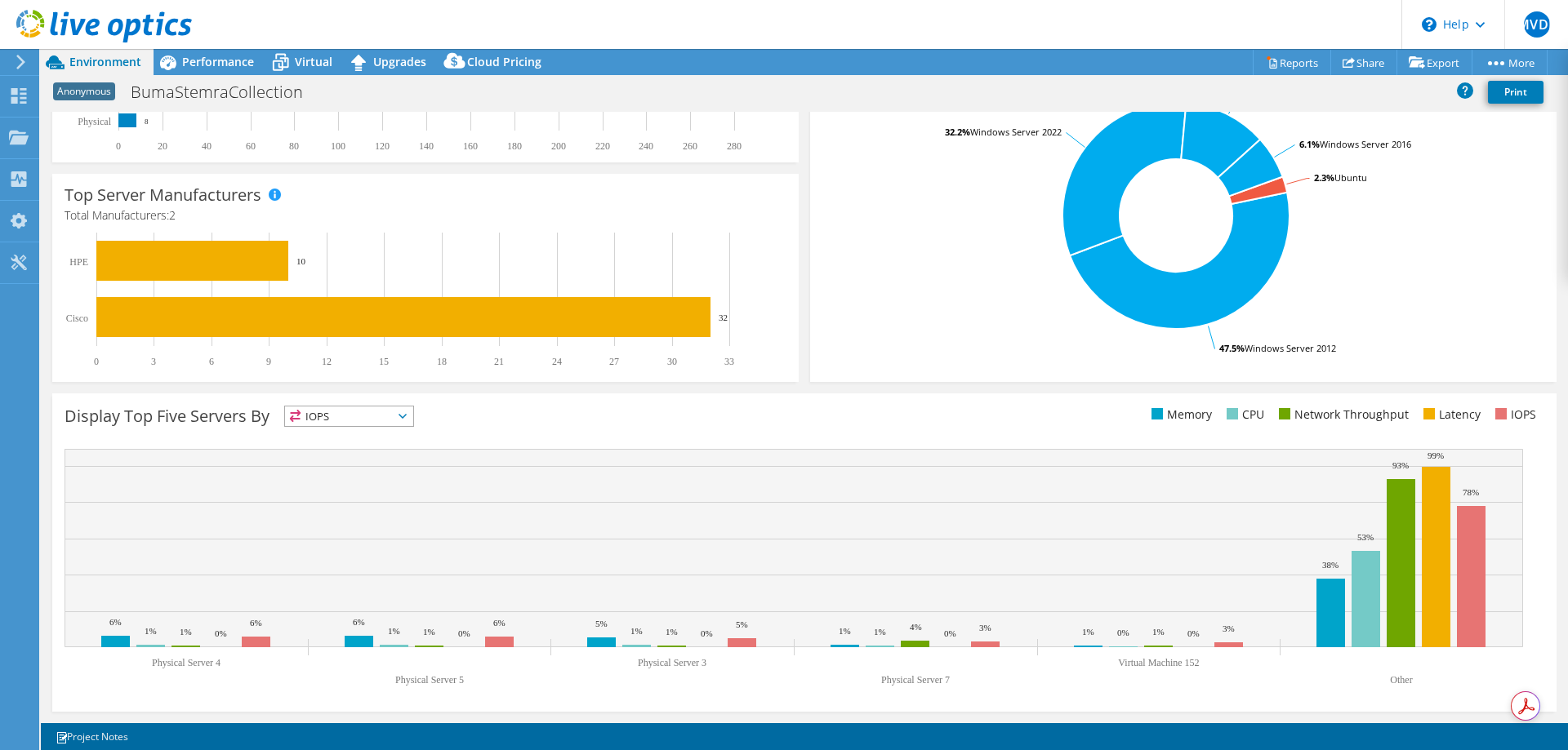
click at [407, 415] on icon at bounding box center [402, 416] width 8 height 5
click at [362, 462] on li "Memory" at bounding box center [349, 460] width 128 height 23
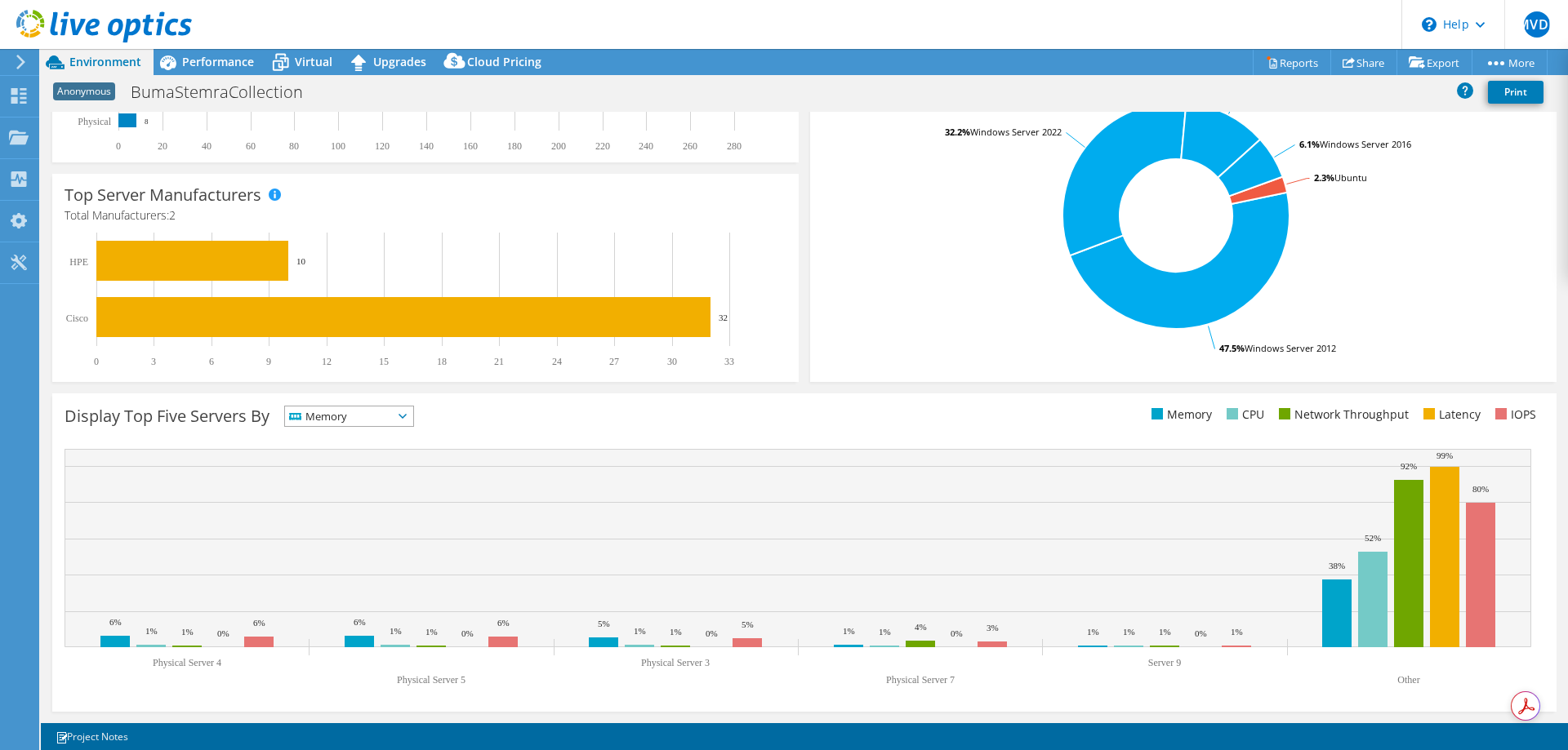
click at [407, 414] on icon at bounding box center [402, 416] width 8 height 5
click at [397, 502] on li "Network Throughput" at bounding box center [349, 505] width 128 height 23
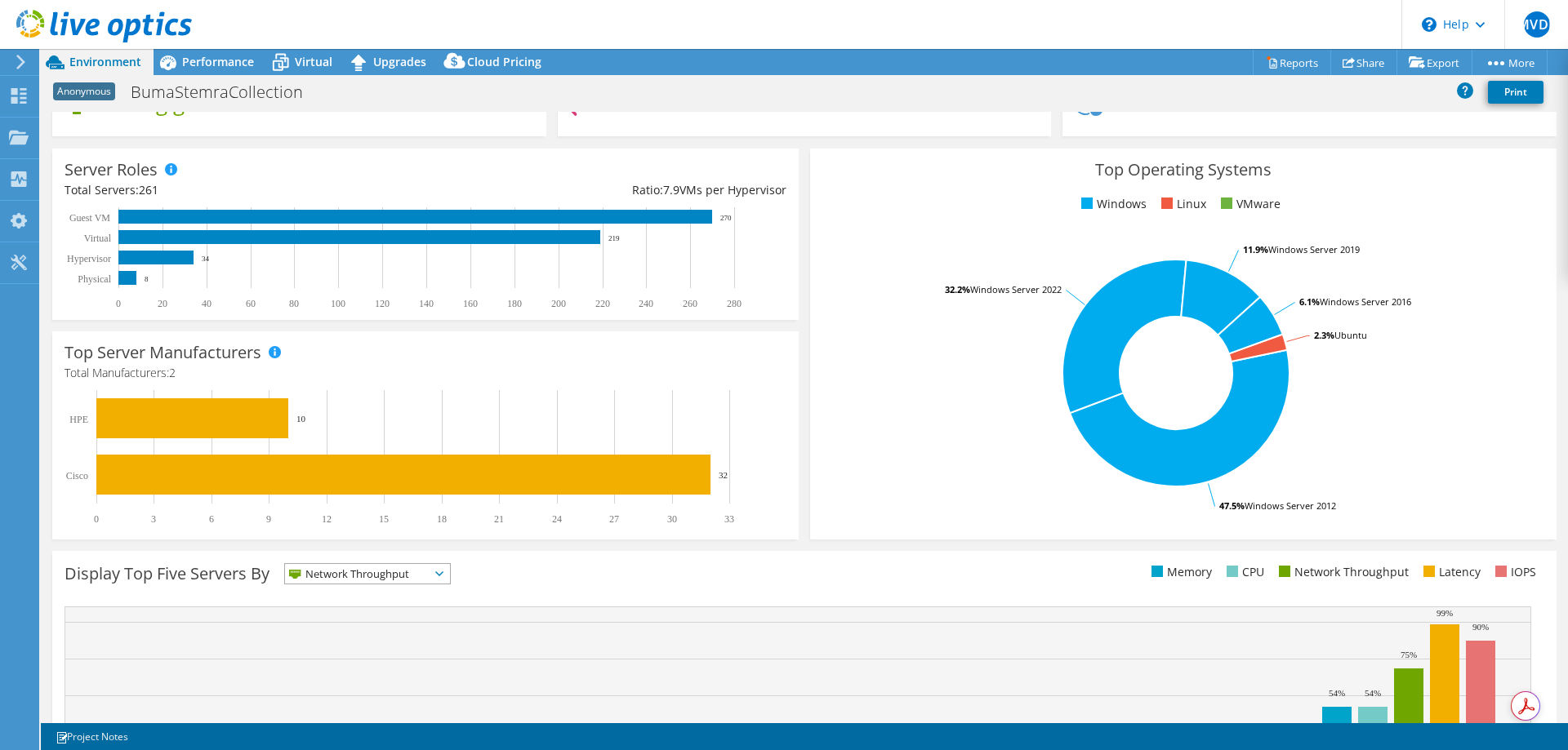
scroll to position [0, 0]
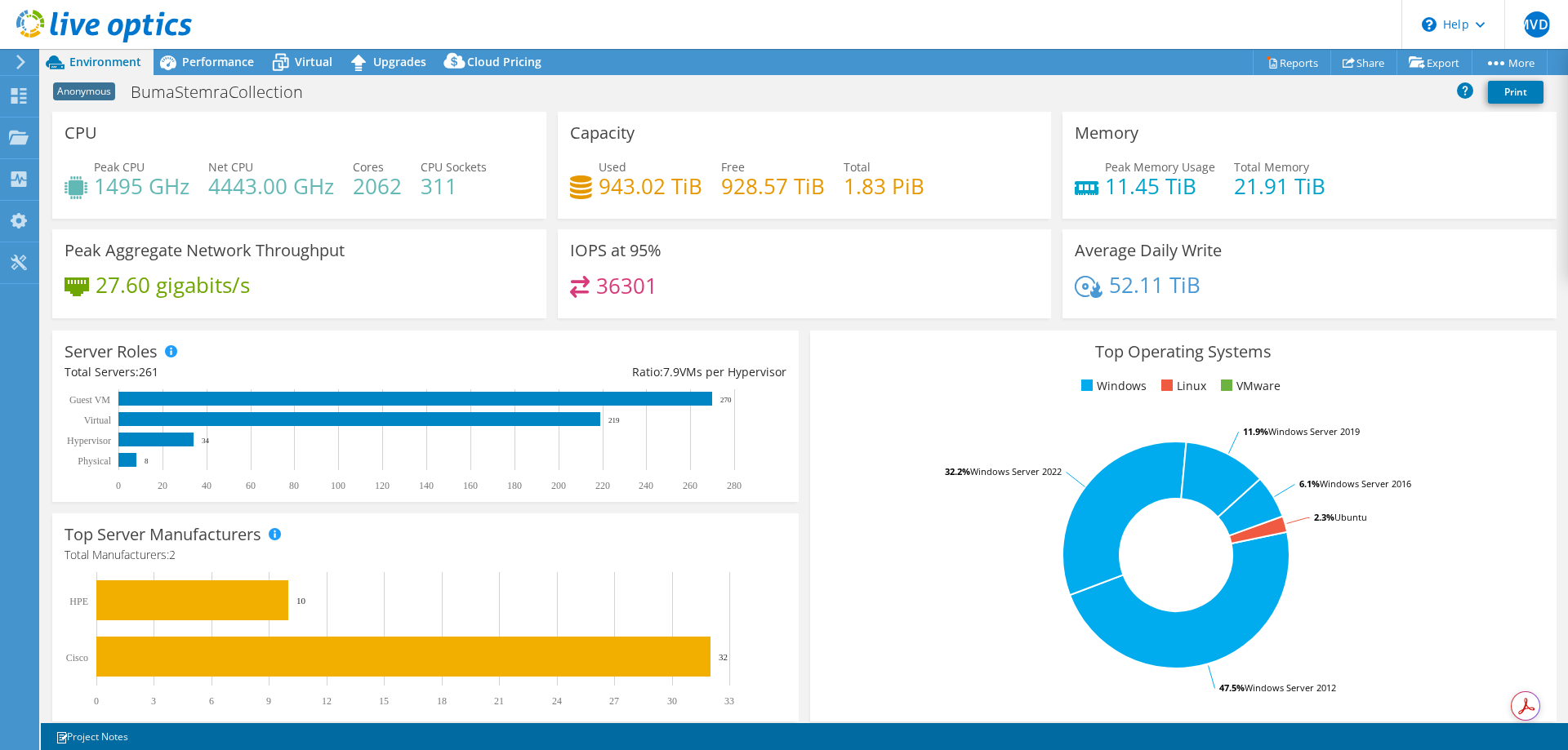
click at [120, 57] on span "Environment" at bounding box center [105, 61] width 72 height 16
click at [202, 59] on span "Performance" at bounding box center [218, 61] width 72 height 16
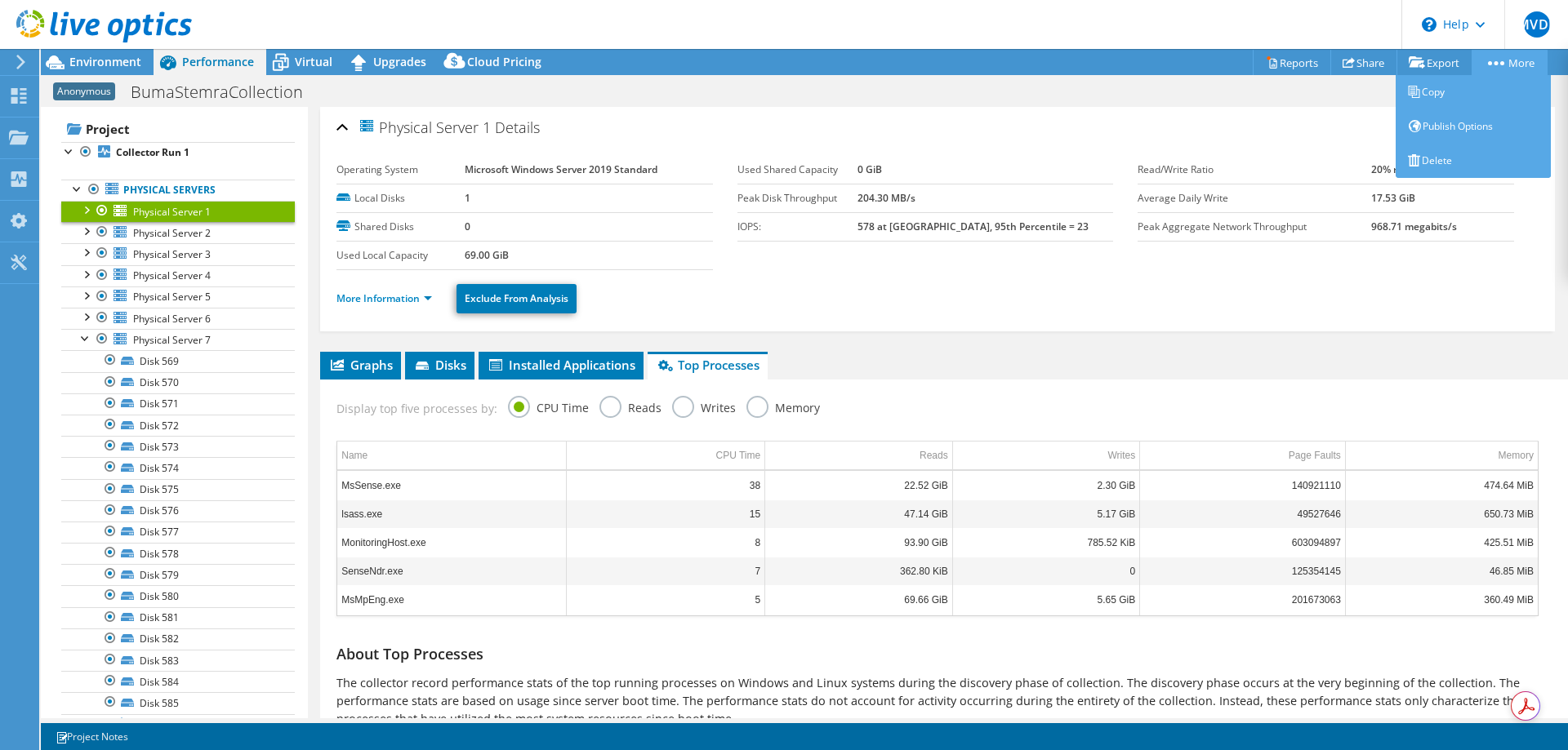
click at [1488, 63] on circle at bounding box center [1490, 63] width 4 height 4
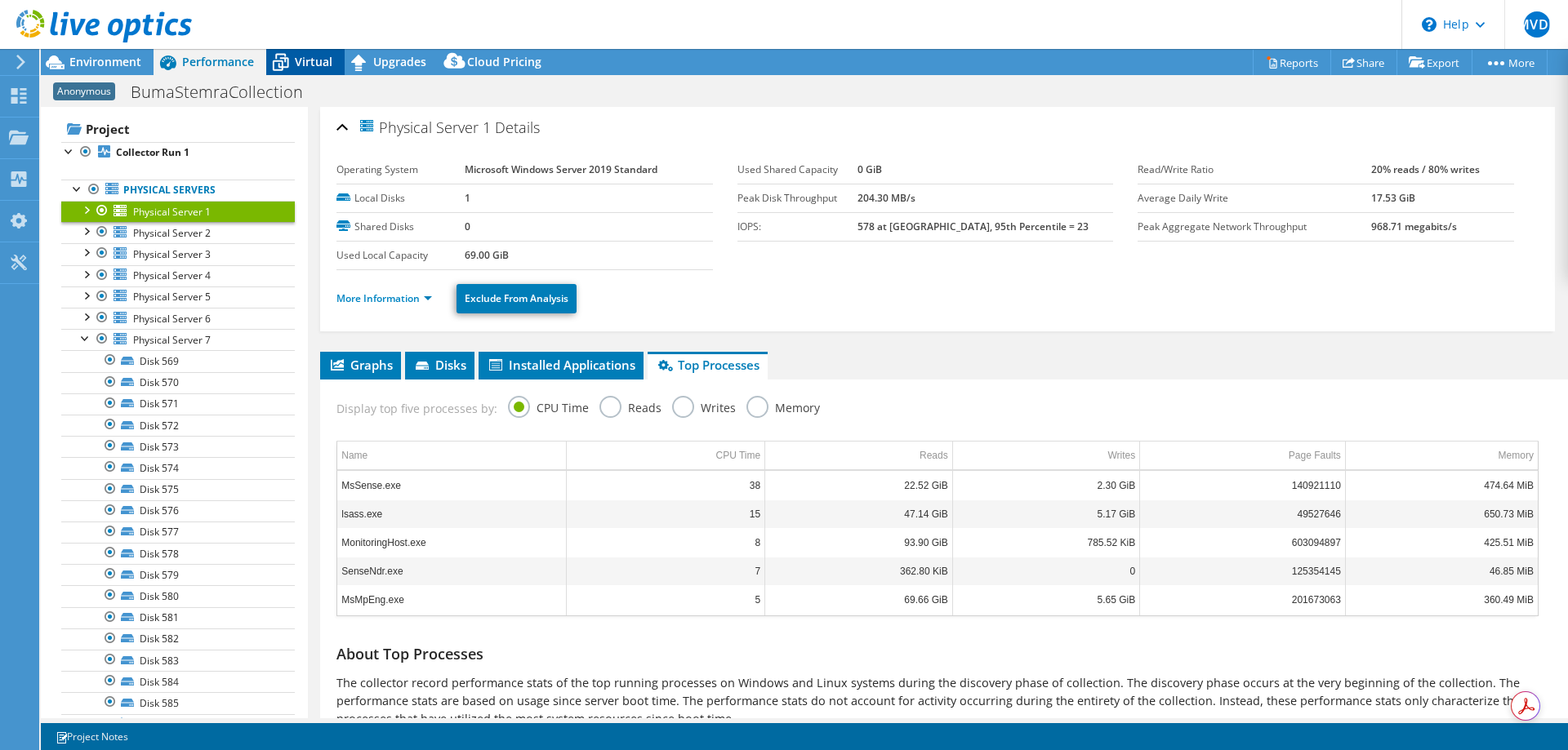
click at [312, 60] on span "Virtual" at bounding box center [314, 61] width 37 height 16
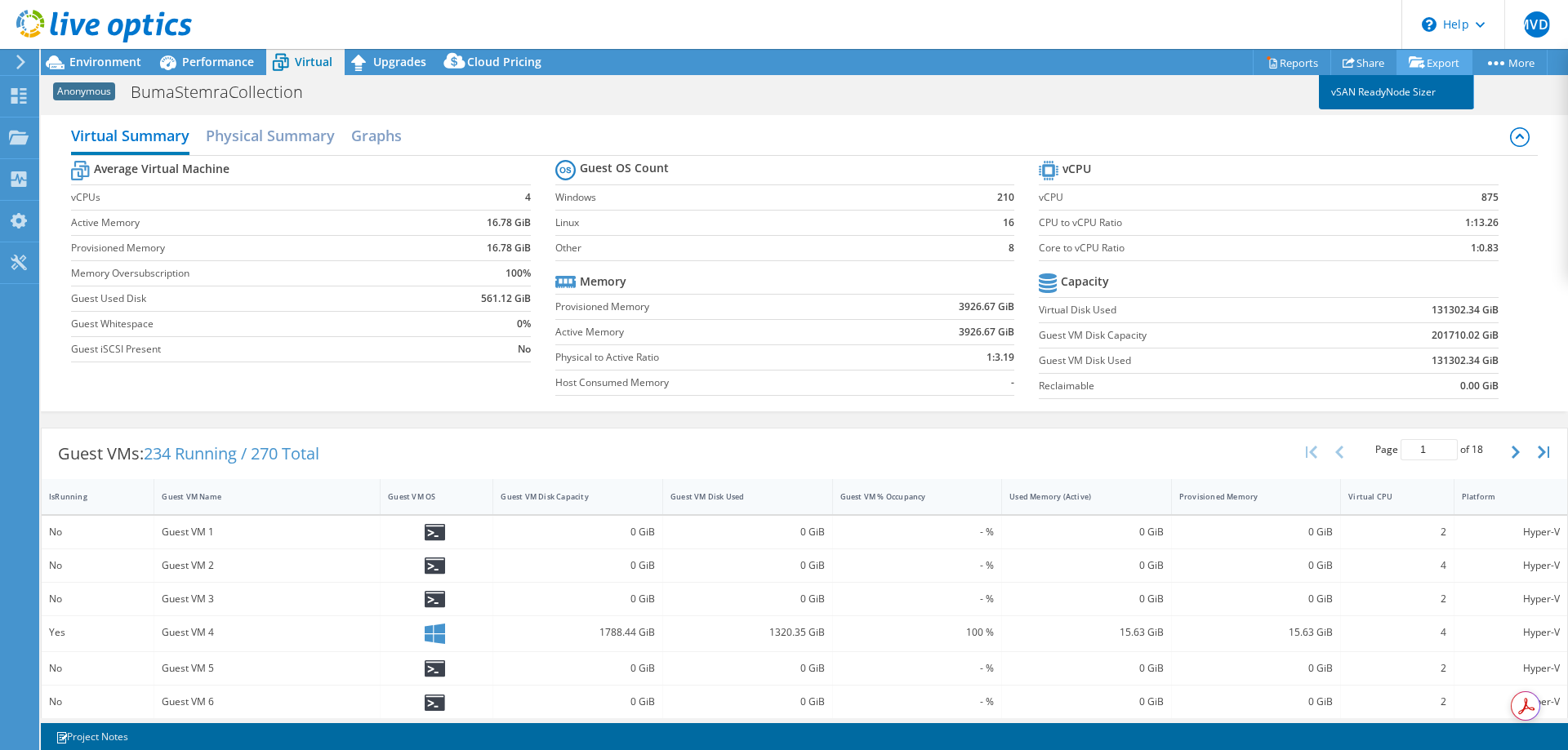
click at [1387, 88] on link "vSAN ReadyNode Sizer" at bounding box center [1396, 92] width 155 height 34
click at [92, 60] on span "Environment" at bounding box center [105, 61] width 72 height 16
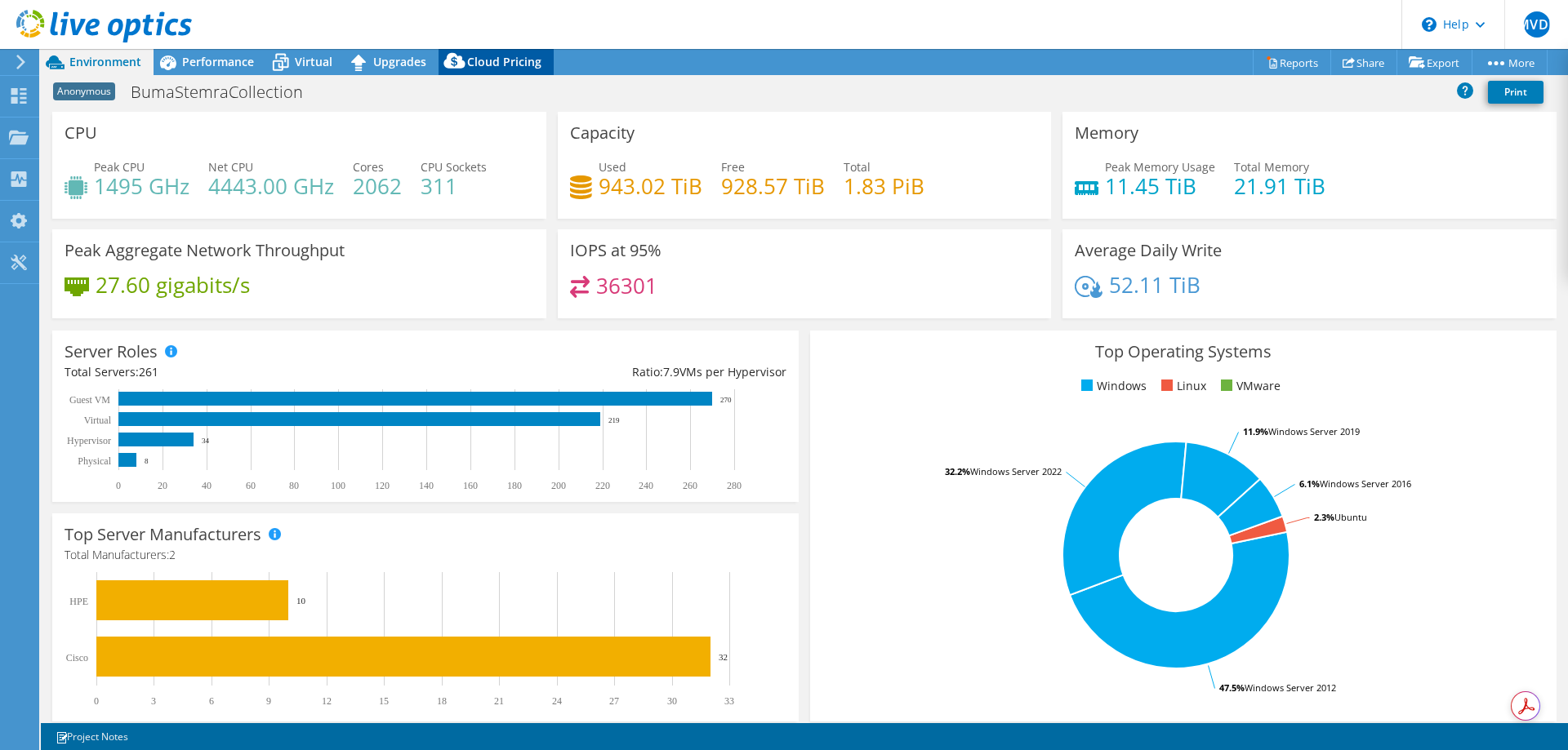
click at [487, 57] on span "Cloud Pricing" at bounding box center [505, 61] width 74 height 16
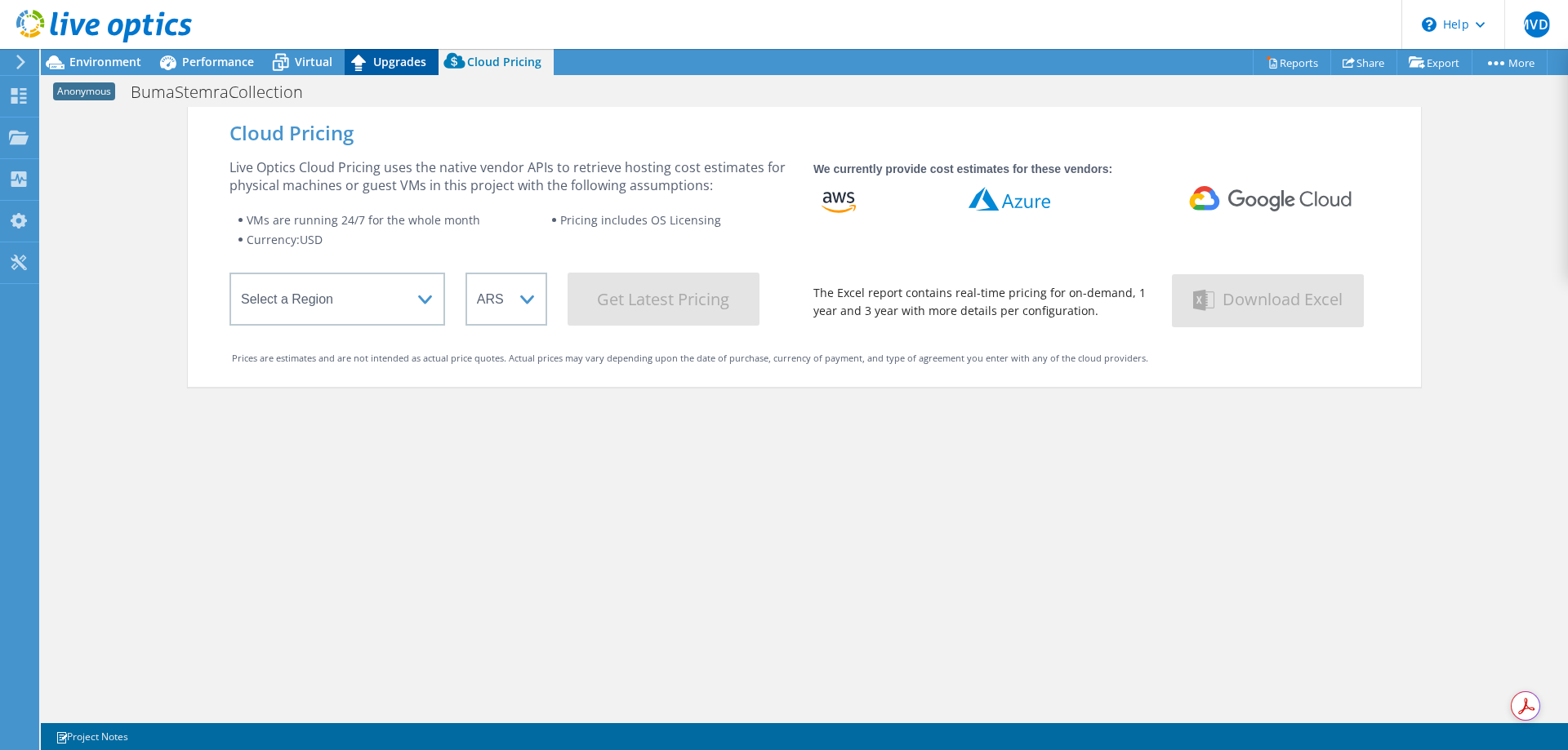
click at [404, 60] on span "Upgrades" at bounding box center [399, 61] width 53 height 16
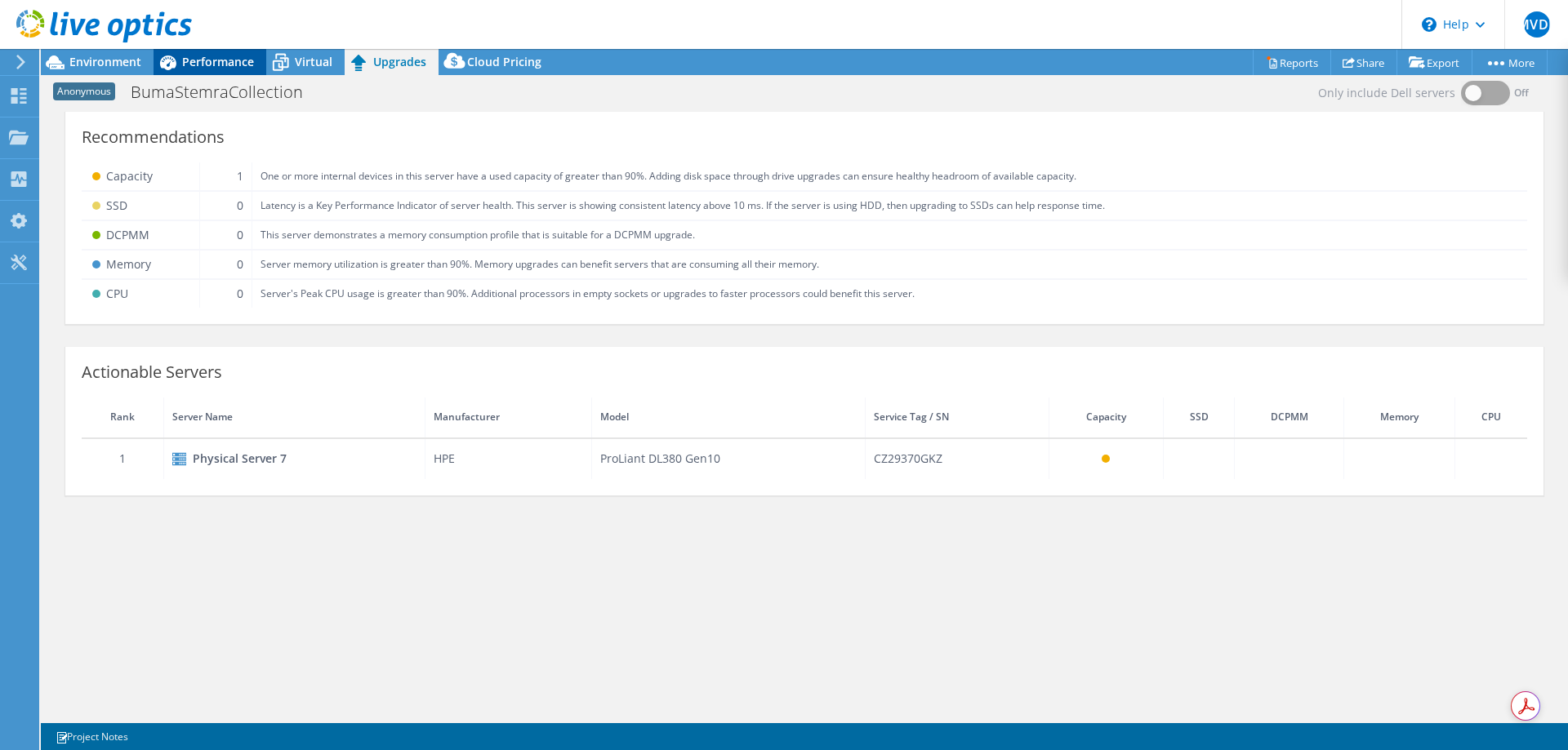
click at [225, 58] on span "Performance" at bounding box center [218, 61] width 72 height 16
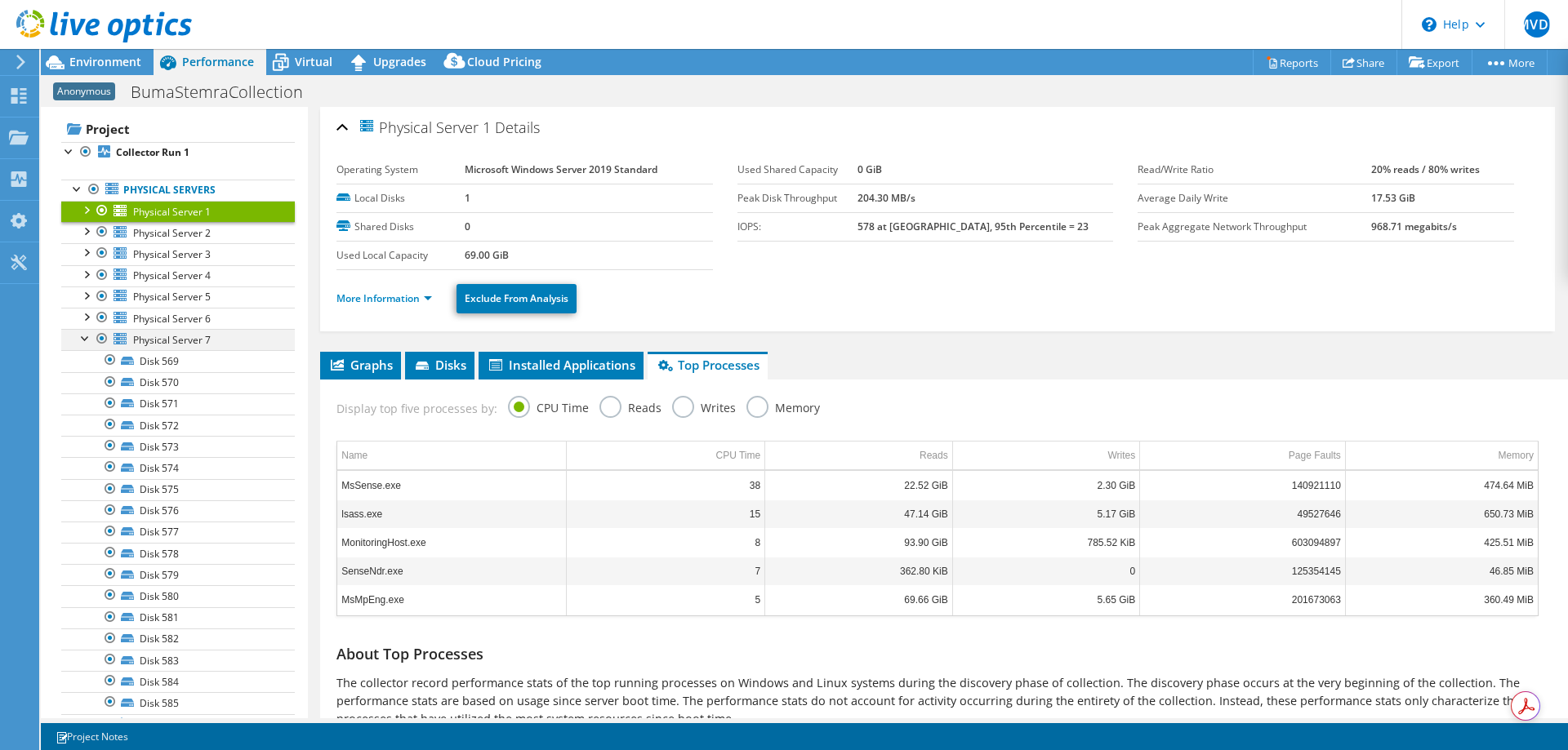
click at [79, 335] on div at bounding box center [86, 337] width 17 height 17
click at [86, 360] on div at bounding box center [86, 358] width 17 height 17
click at [366, 124] on span "Physical Server 1" at bounding box center [424, 127] width 133 height 19
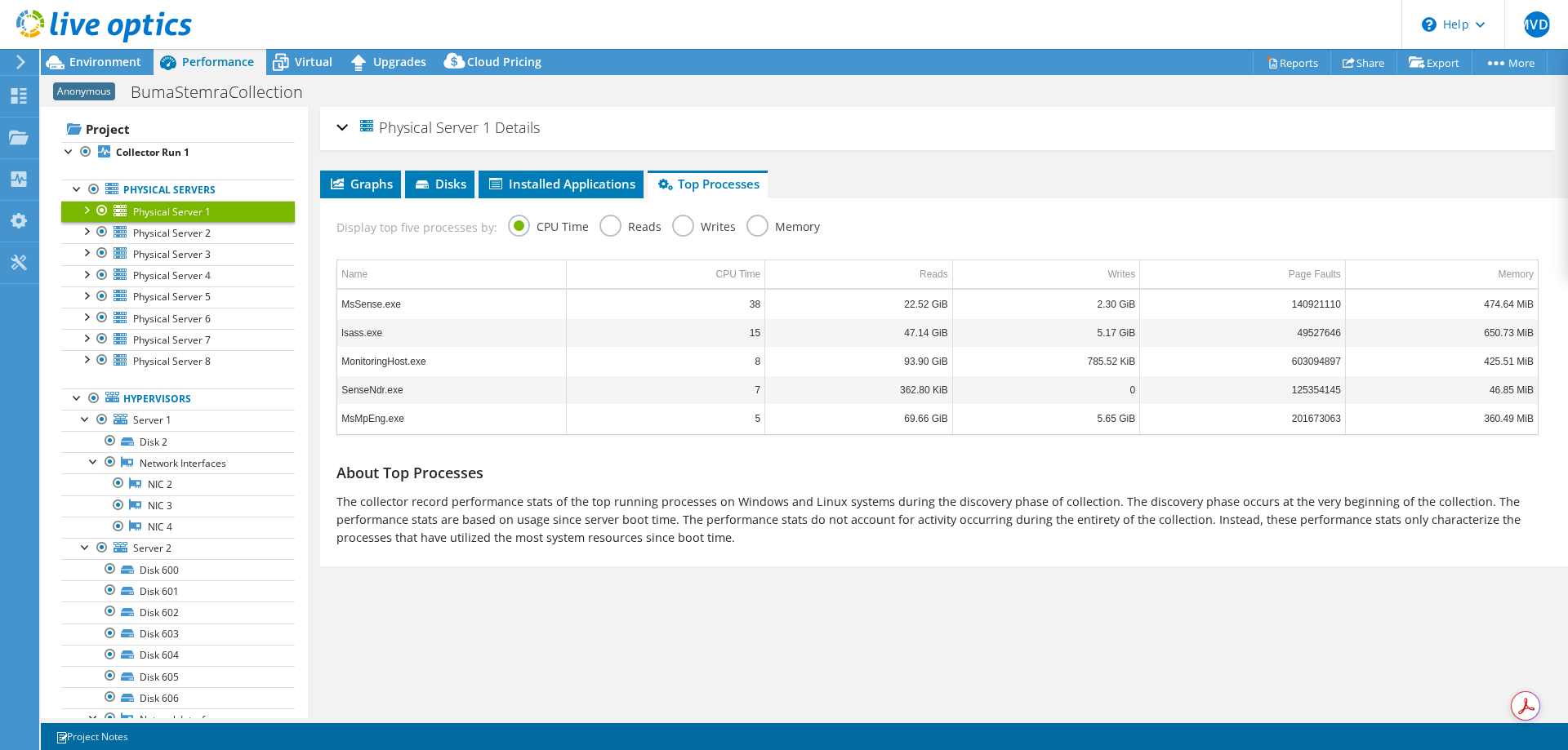
click at [342, 124] on div "Physical Server 1 Details" at bounding box center [937, 128] width 1202 height 35
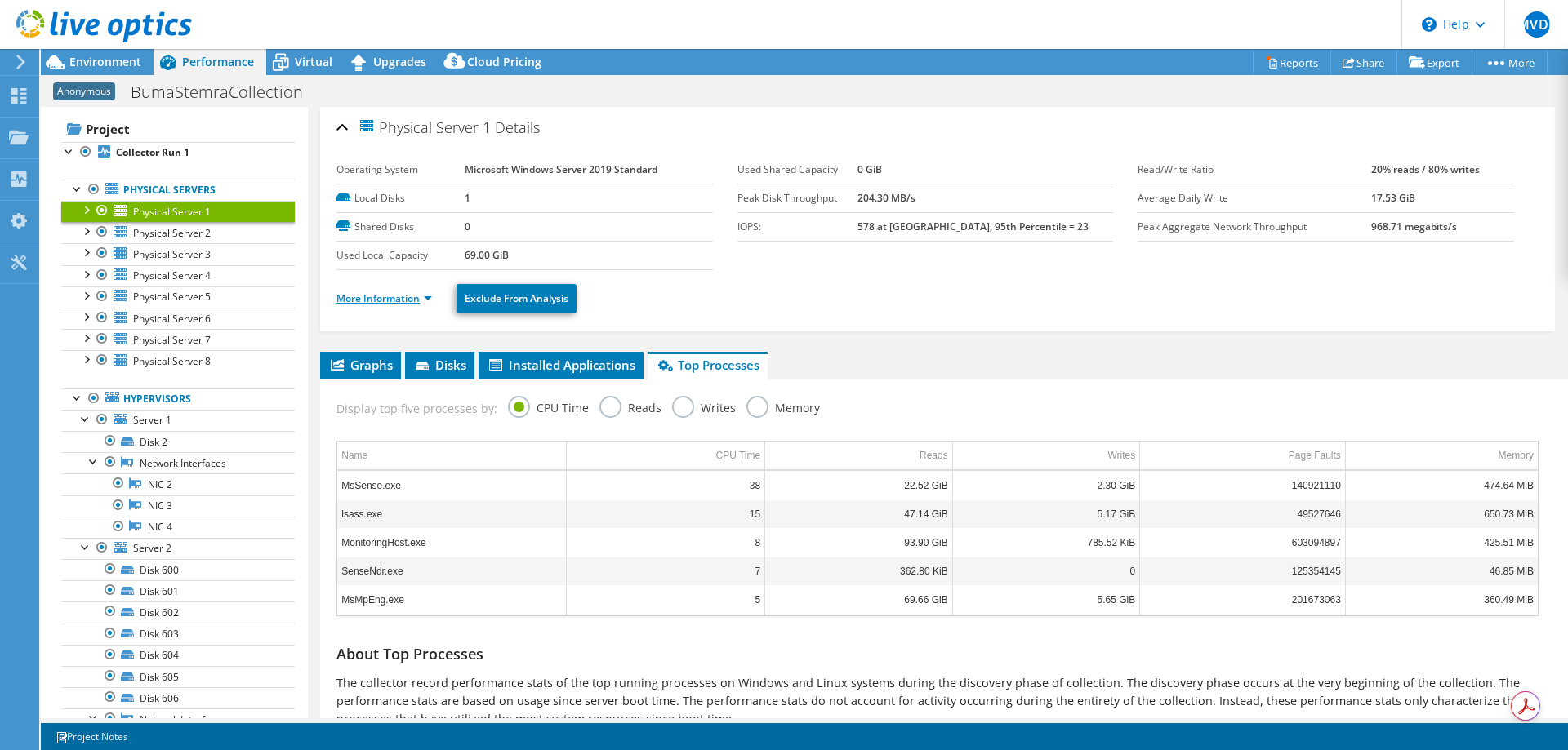
click at [428, 298] on link "More Information" at bounding box center [384, 298] width 96 height 14
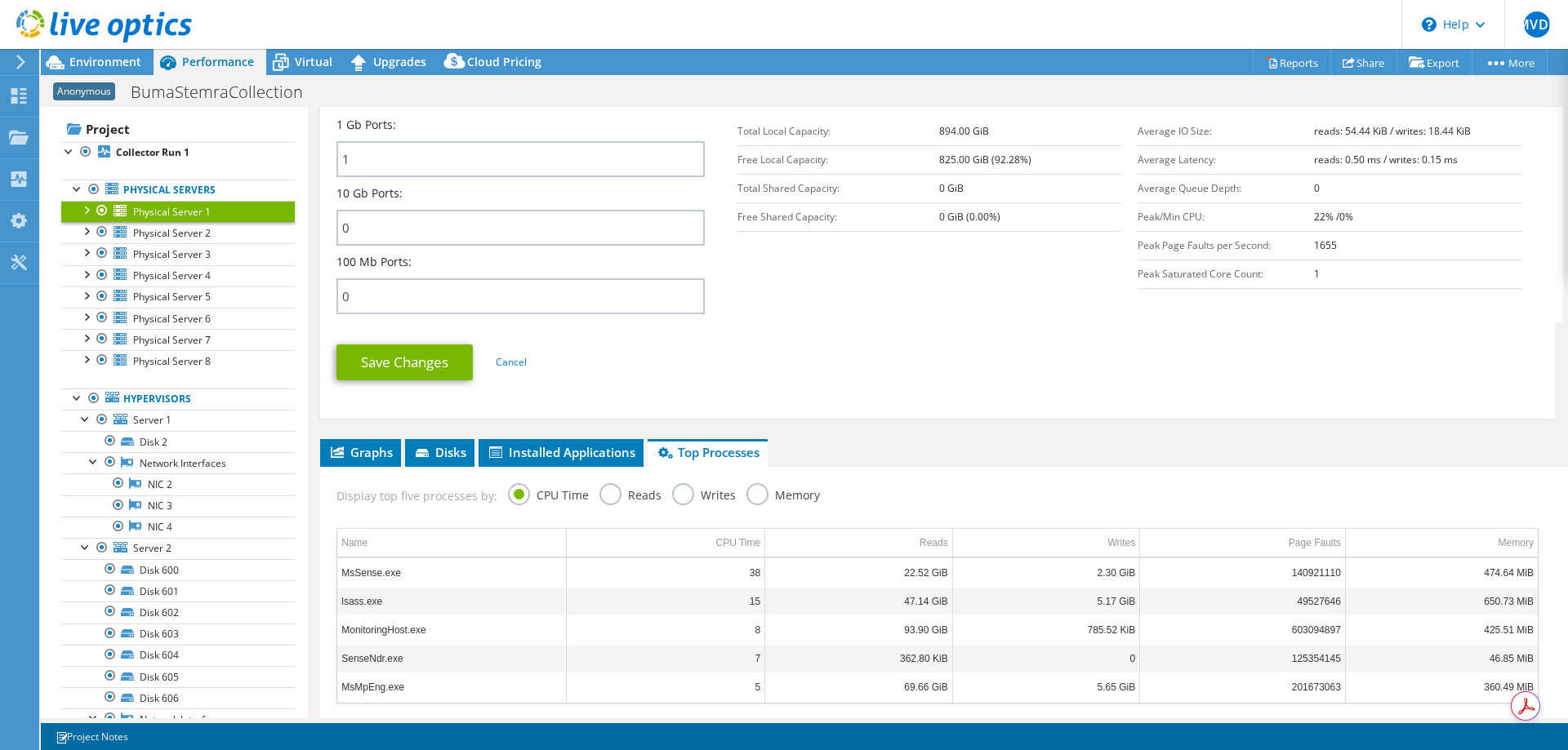
scroll to position [734, 0]
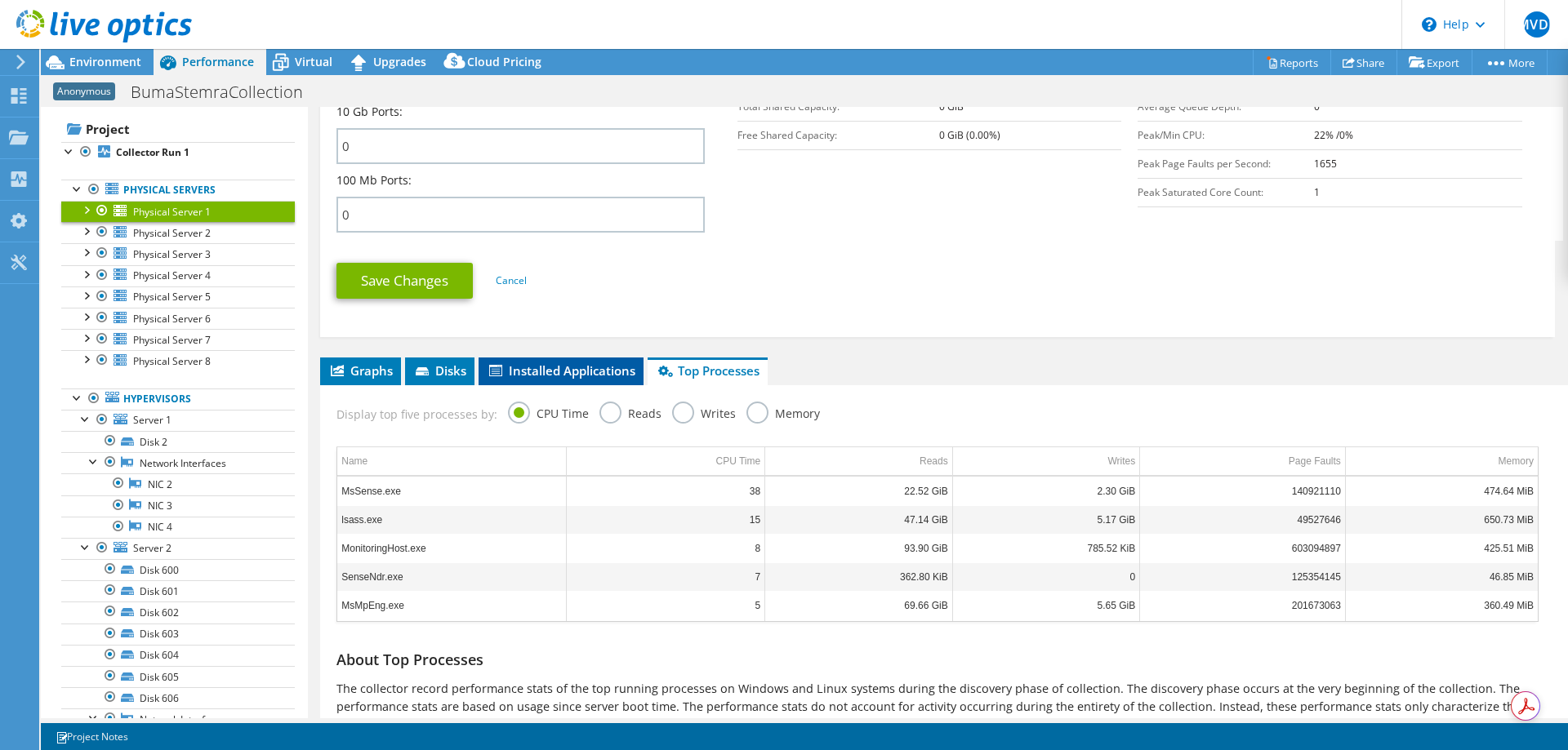
click at [573, 368] on span "Installed Applications" at bounding box center [561, 370] width 149 height 17
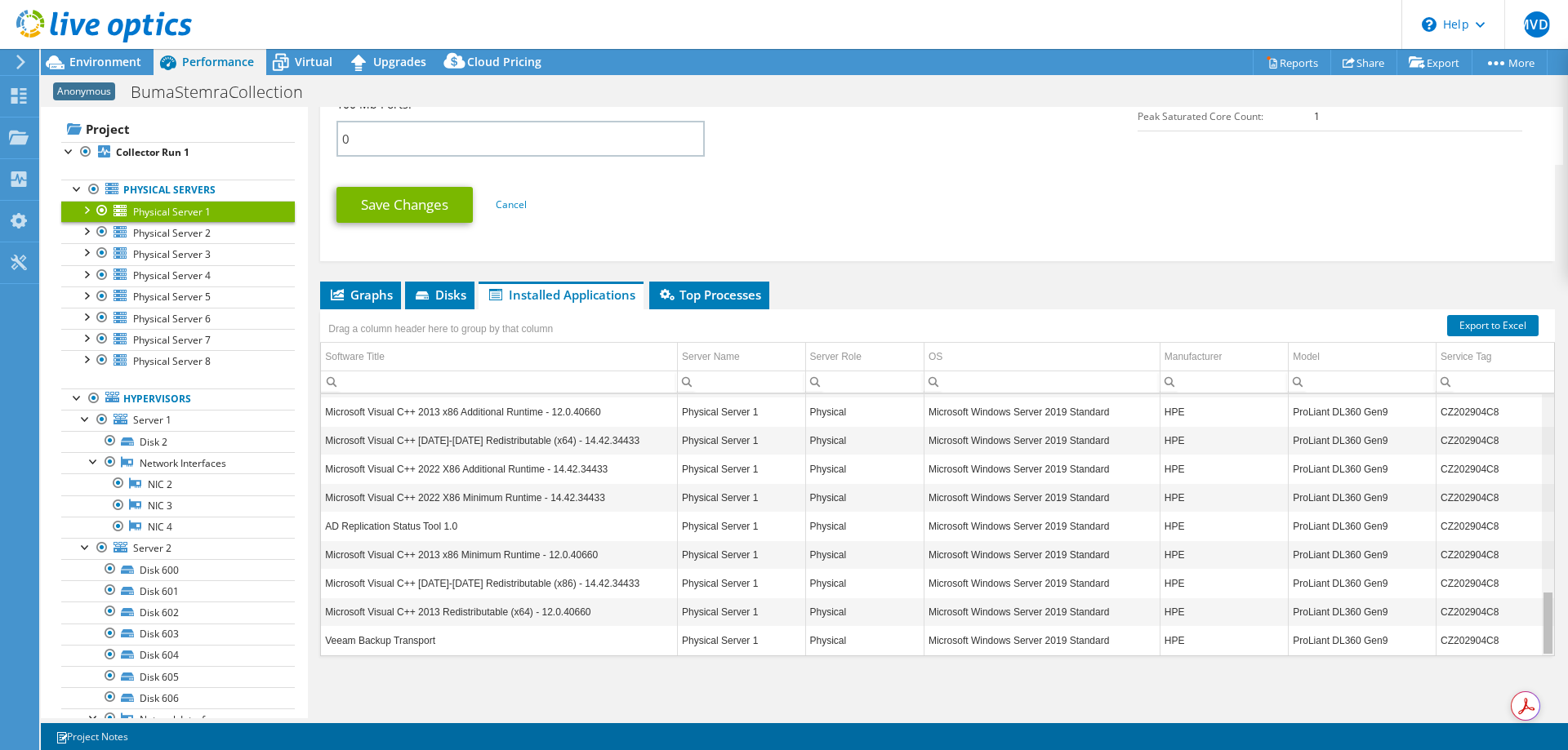
scroll to position [803, 0]
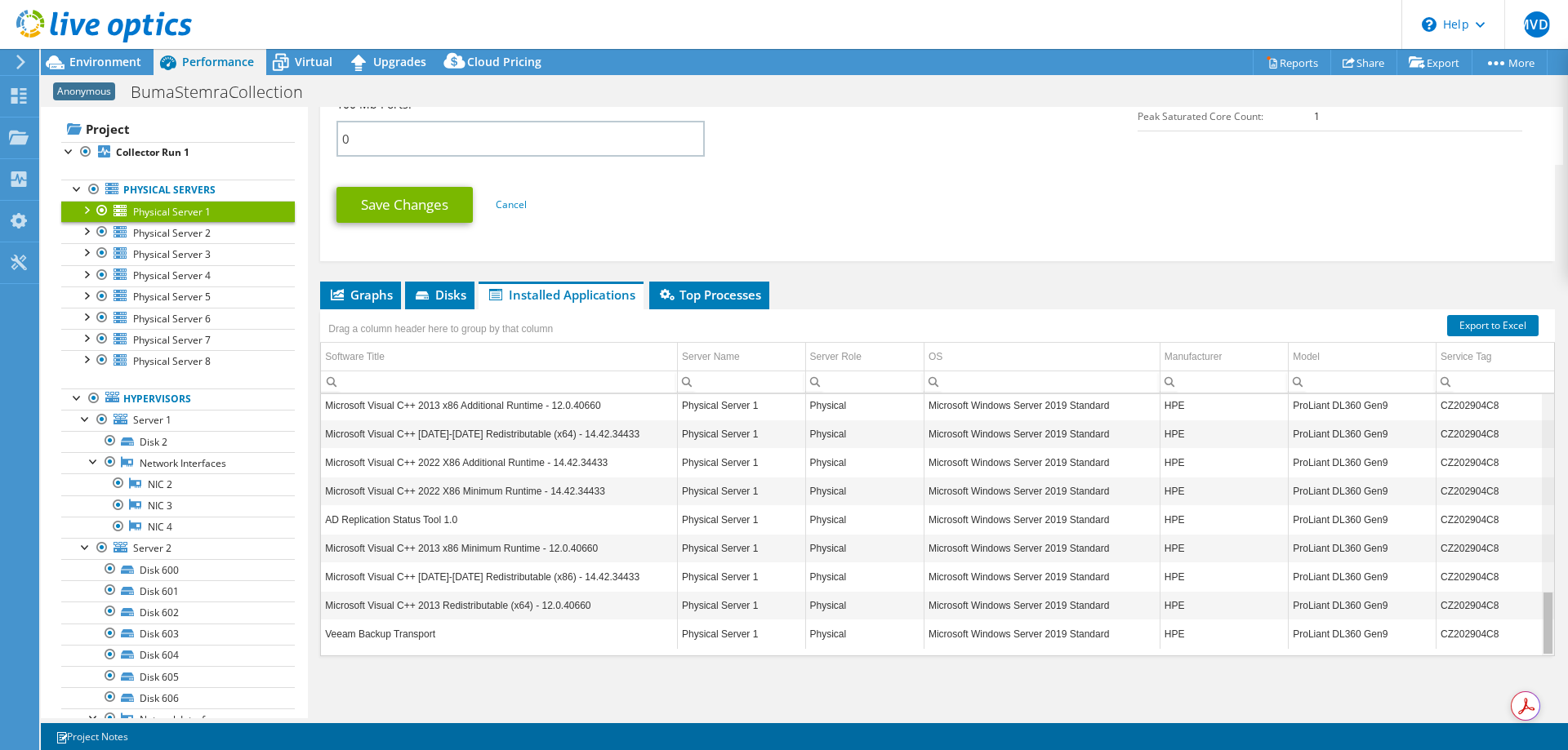
drag, startPoint x: 1538, startPoint y: 467, endPoint x: 1559, endPoint y: 670, distance: 204.1
click at [1559, 670] on body "MVDL End User Menno van der Lugt menno@hpe.com HPE My Profile Log Out \n Help E…" at bounding box center [784, 375] width 1568 height 750
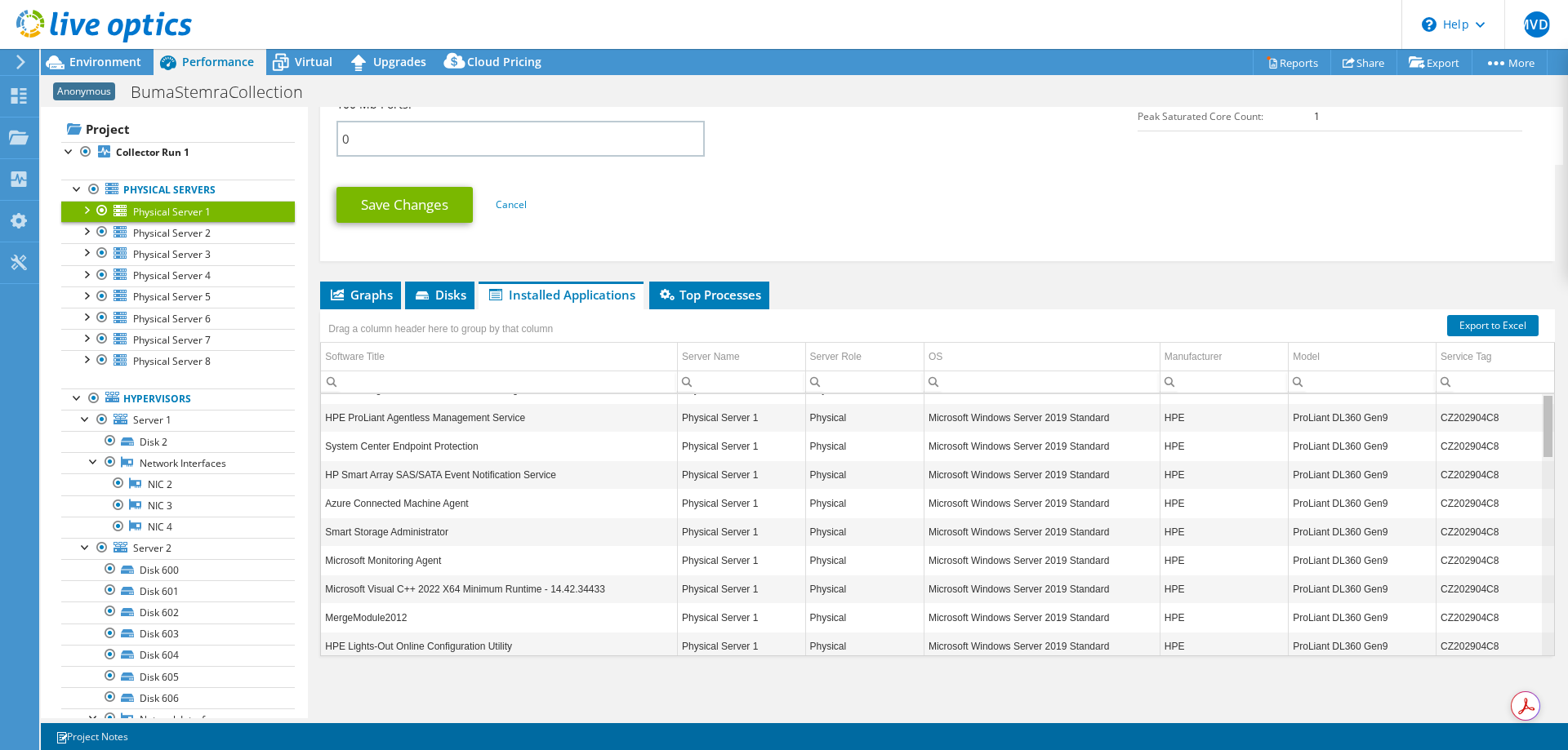
scroll to position [0, 0]
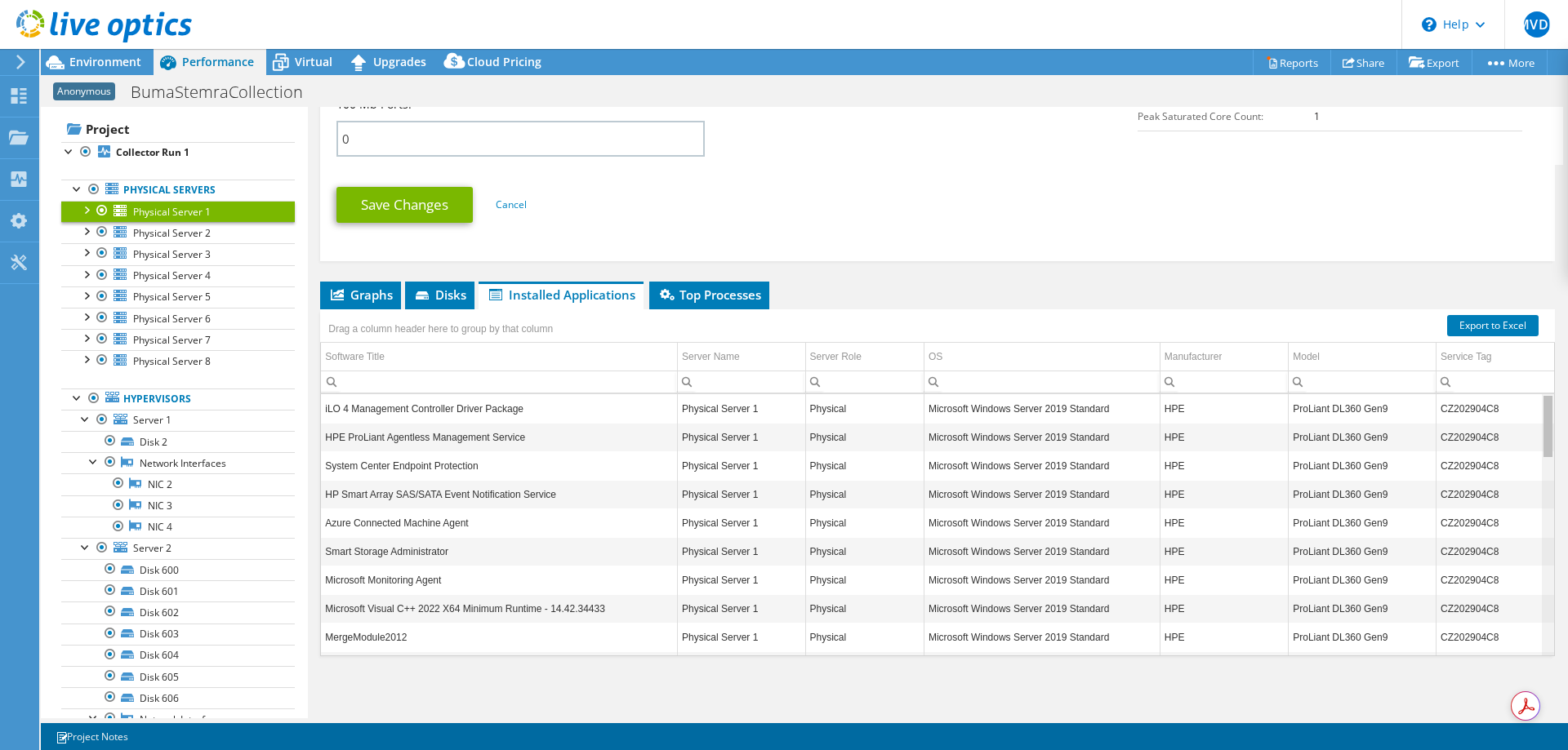
drag, startPoint x: 1536, startPoint y: 631, endPoint x: 1554, endPoint y: 388, distance: 243.7
click at [1554, 388] on body "MVDL End User Menno van der Lugt menno@hpe.com HPE My Profile Log Out \n Help E…" at bounding box center [784, 375] width 1568 height 750
click at [432, 293] on icon at bounding box center [424, 296] width 17 height 10
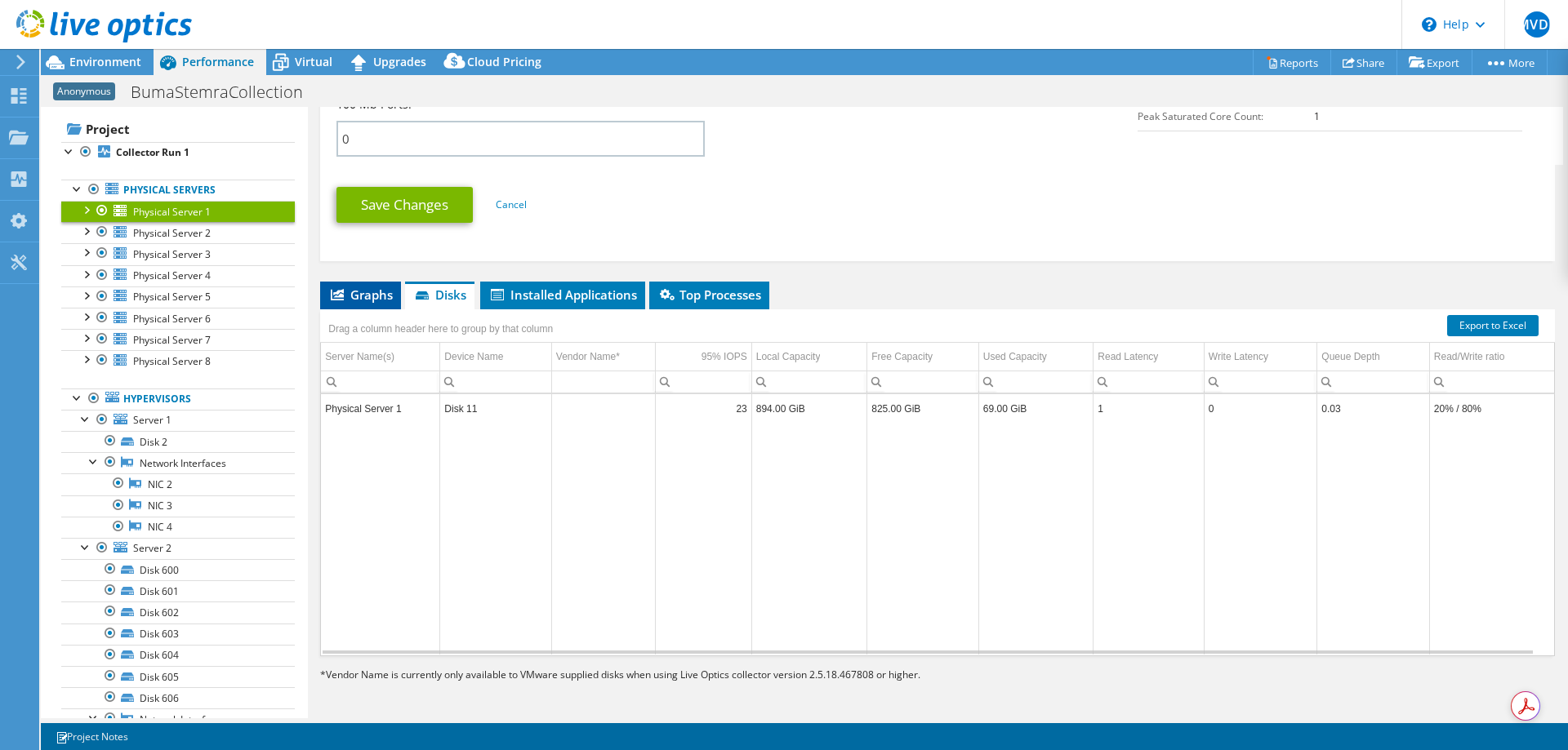
click at [354, 293] on span "Graphs" at bounding box center [359, 295] width 64 height 17
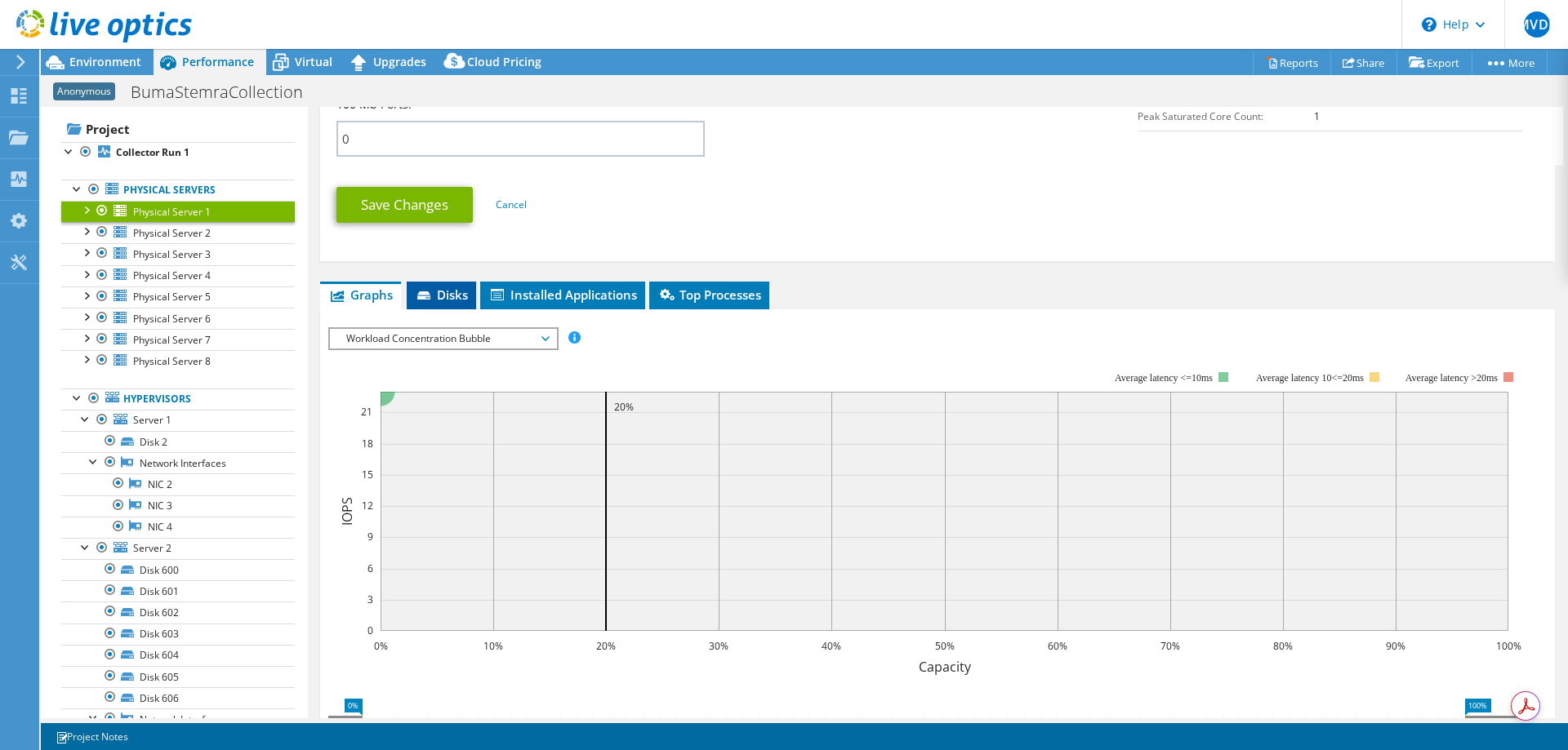
click at [443, 288] on span "Disks" at bounding box center [440, 295] width 53 height 17
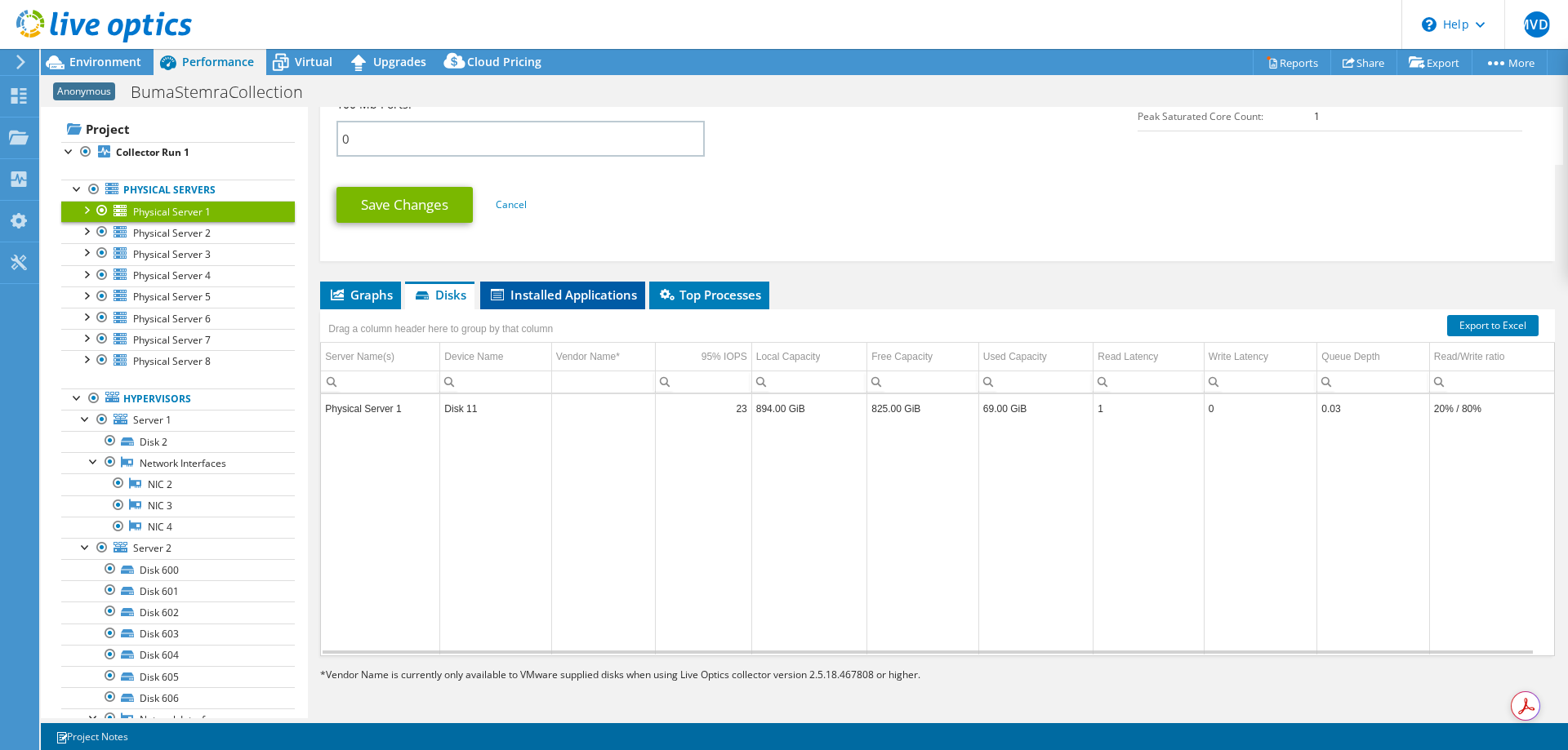
click at [520, 292] on span "Installed Applications" at bounding box center [562, 295] width 149 height 17
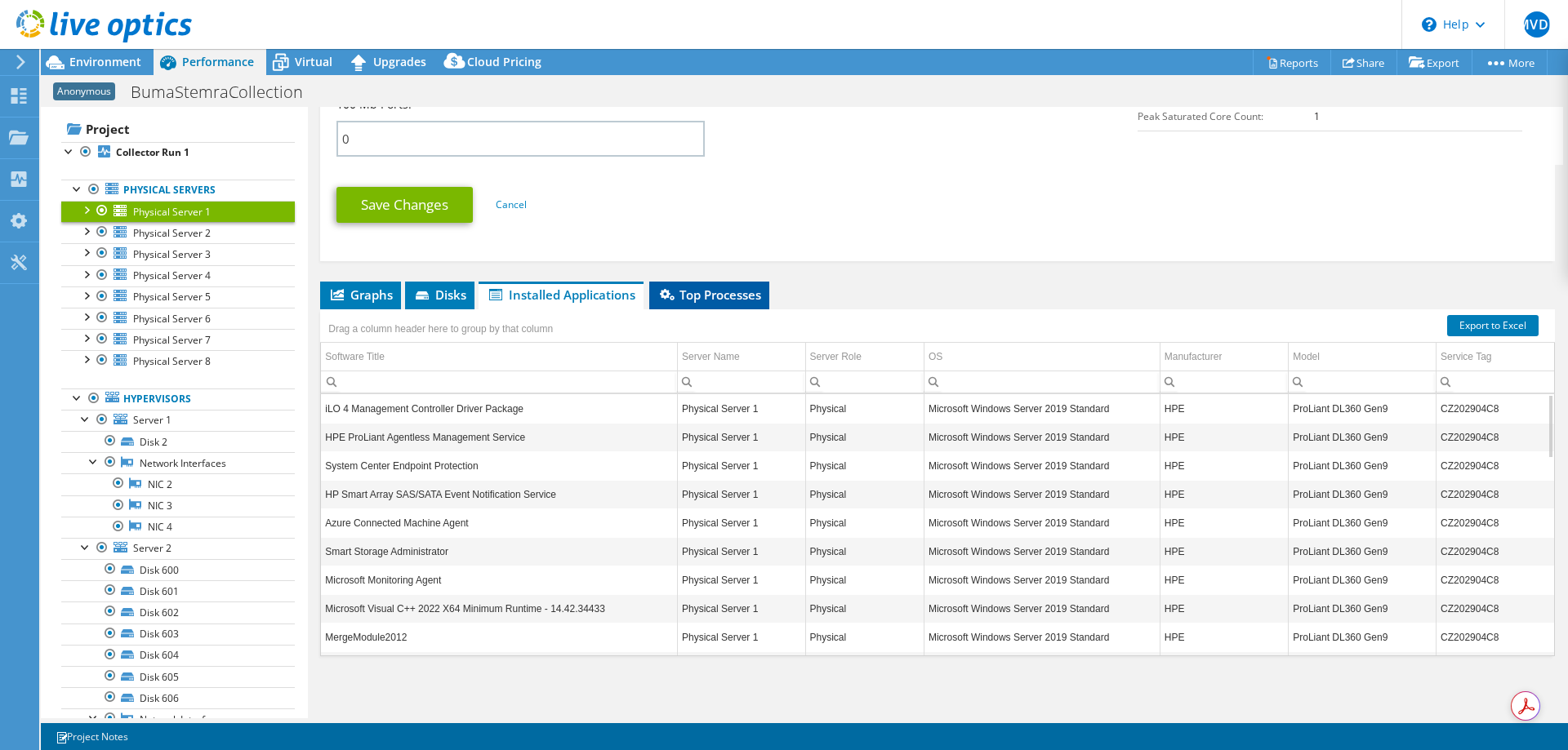
click at [726, 289] on span "Top Processes" at bounding box center [709, 295] width 103 height 17
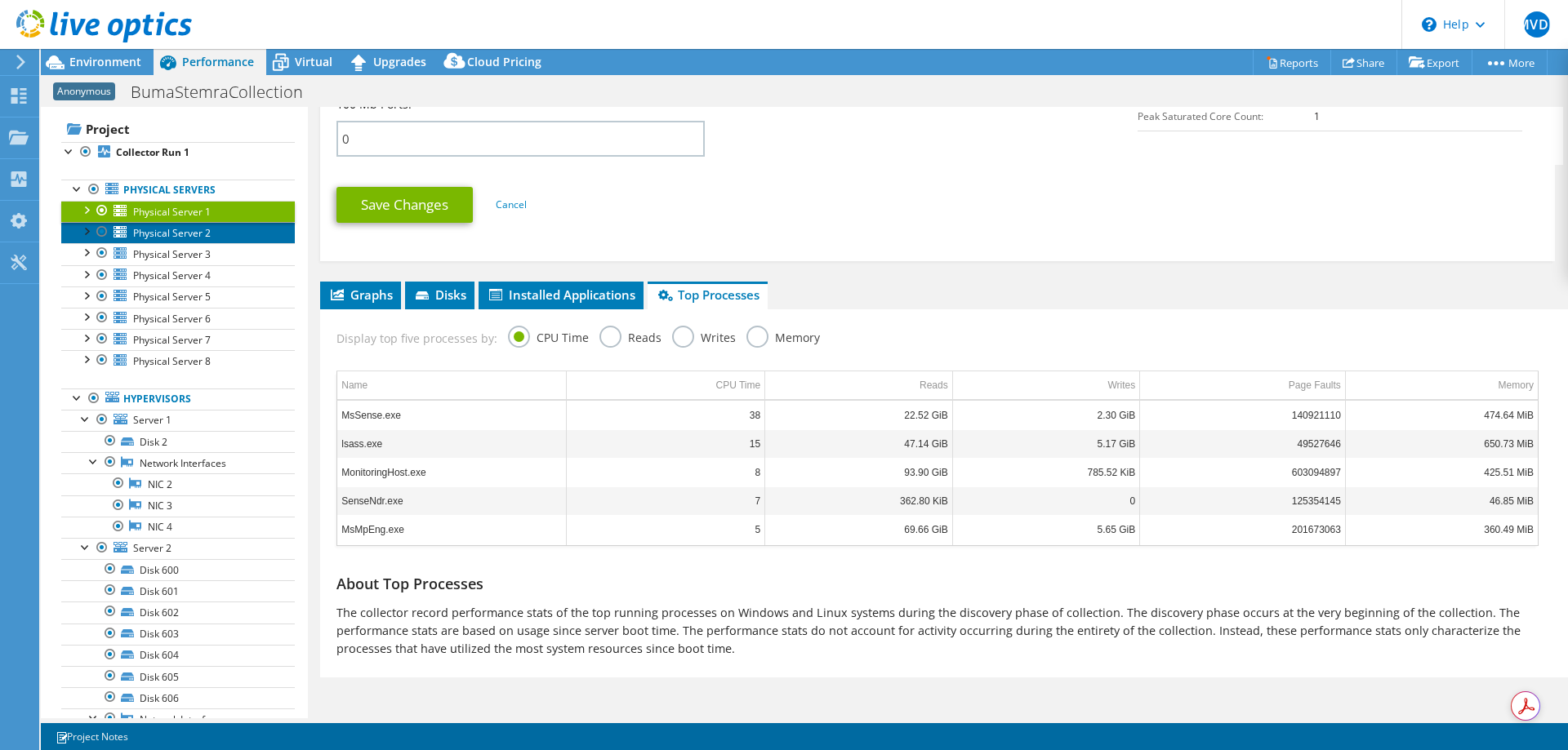
click at [184, 234] on span "Physical Server 2" at bounding box center [171, 233] width 77 height 14
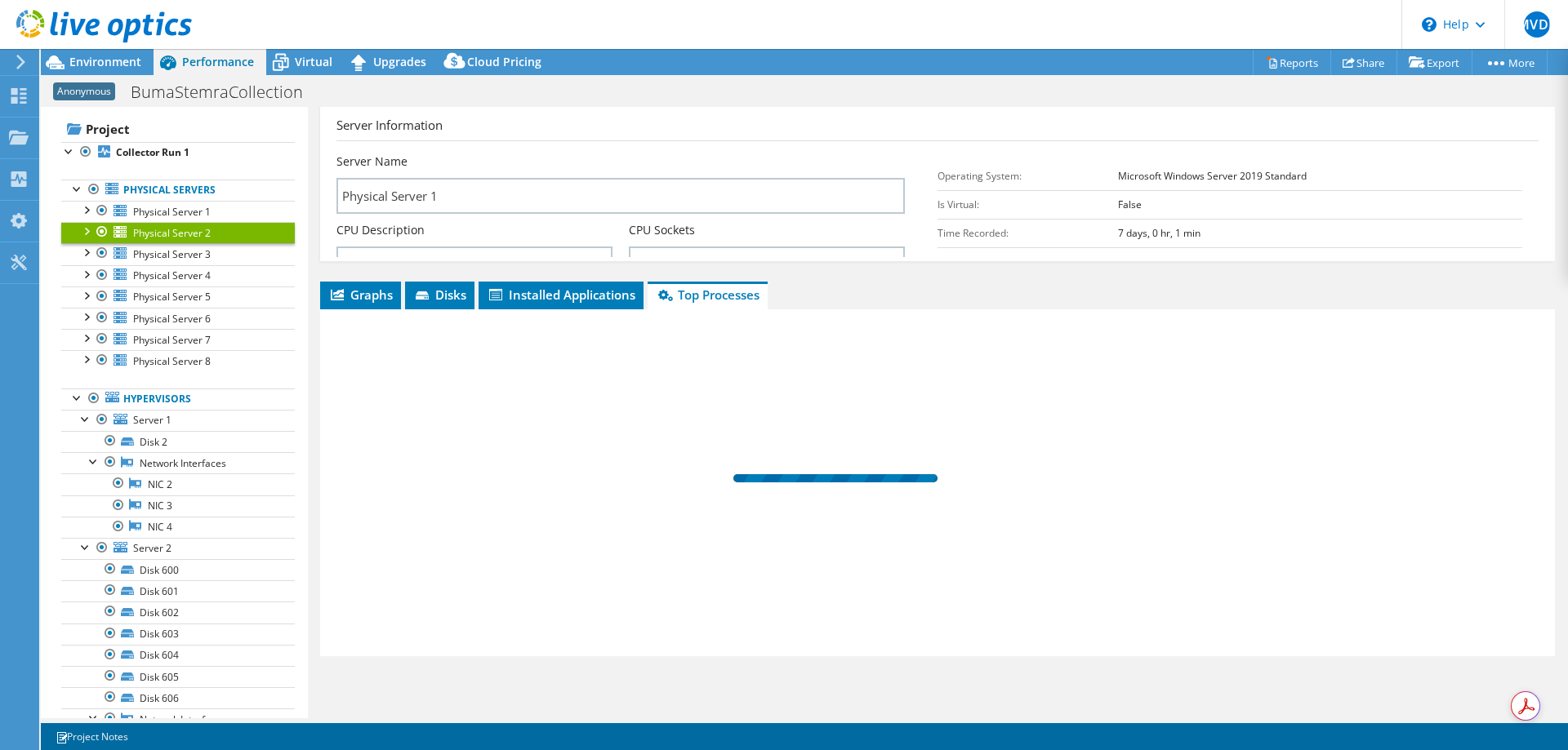
scroll to position [70, 0]
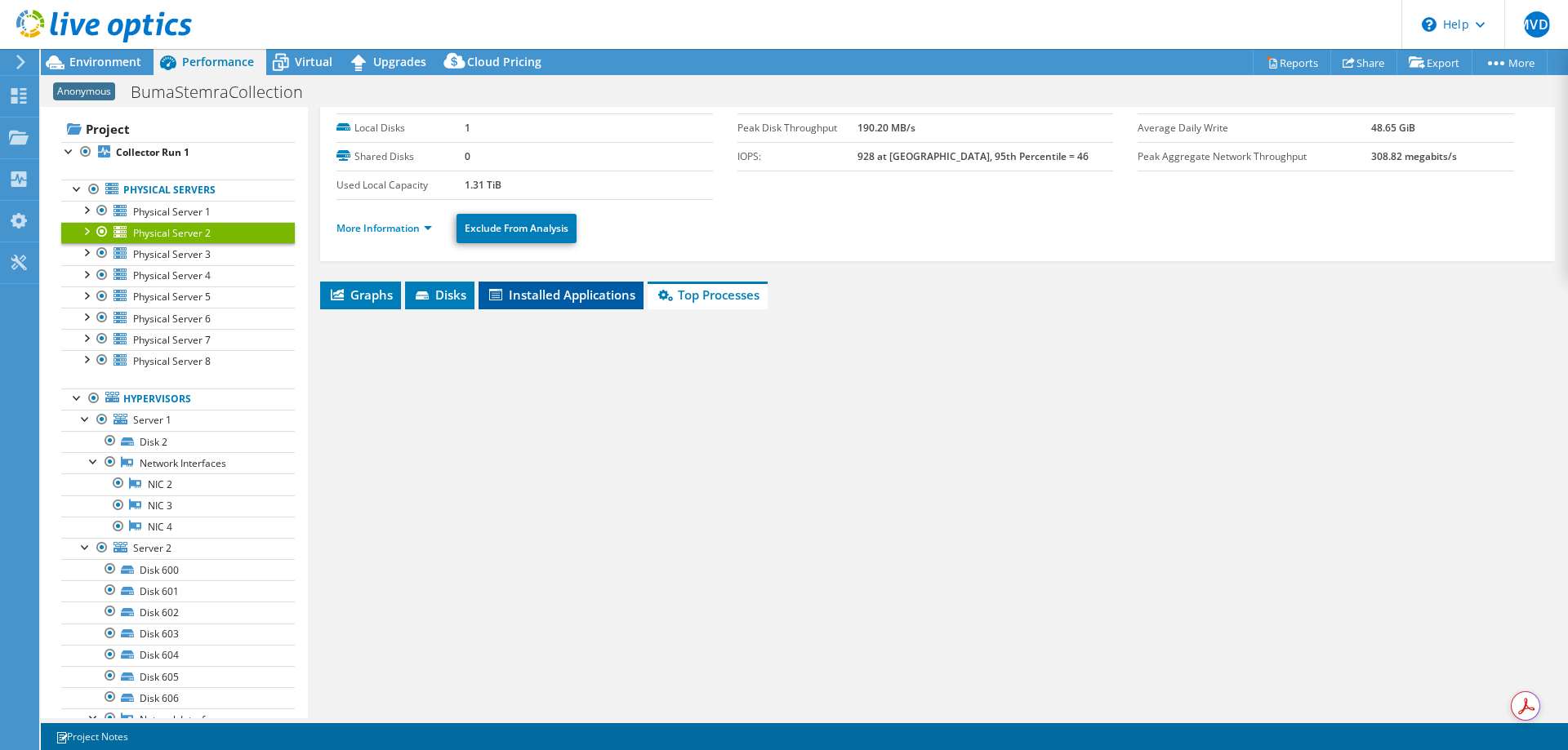
click at [546, 290] on span "Installed Applications" at bounding box center [561, 295] width 149 height 17
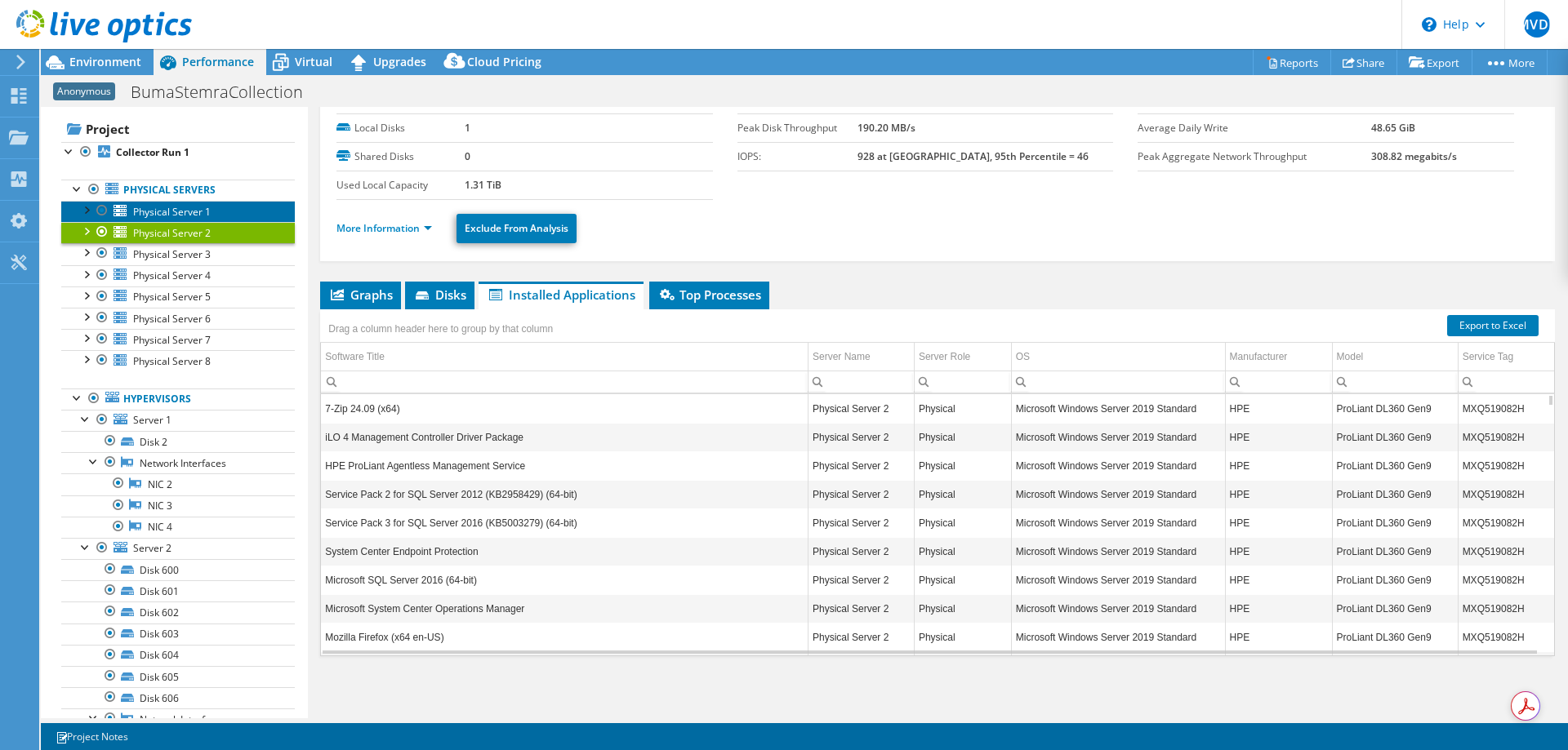
click at [193, 209] on span "Physical Server 1" at bounding box center [171, 211] width 77 height 14
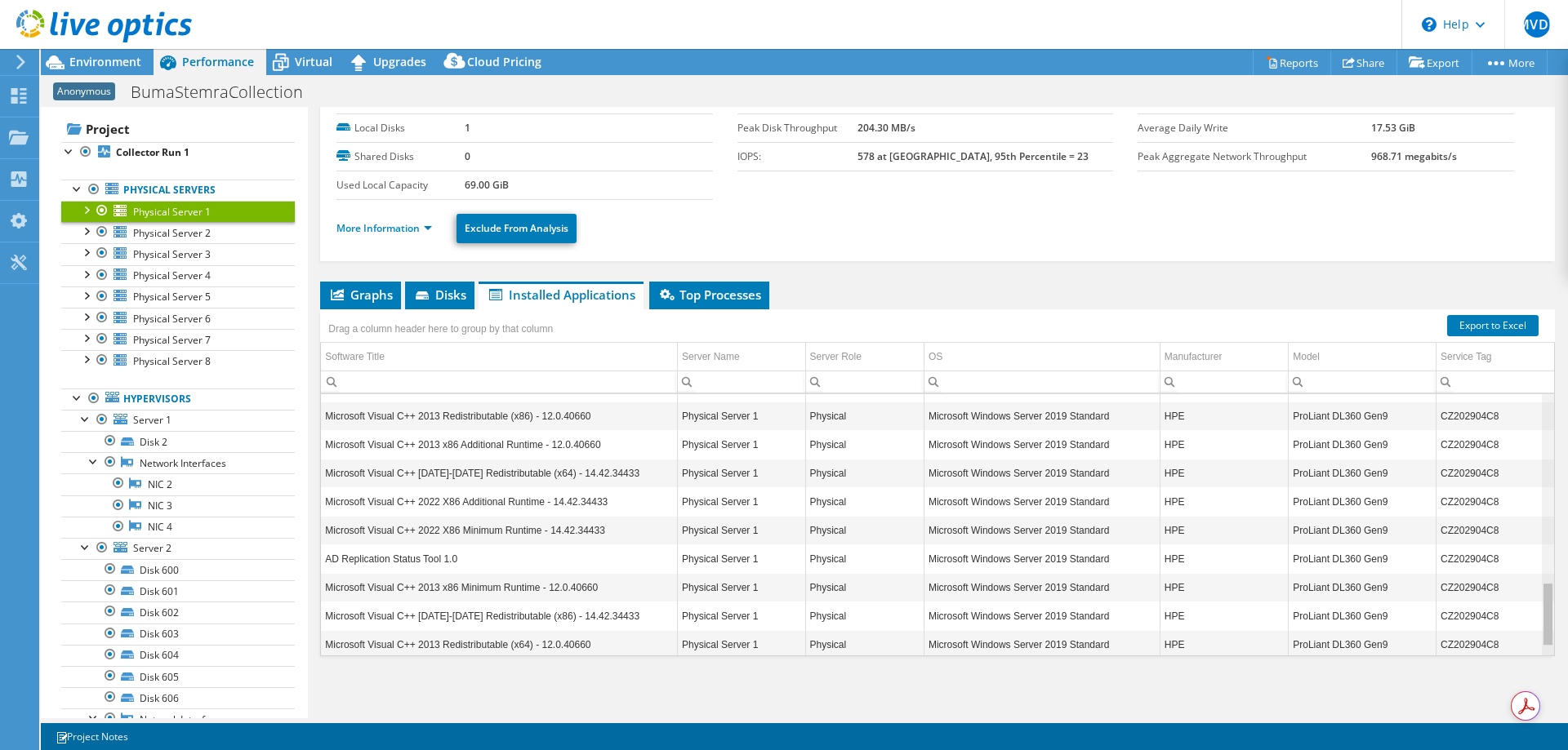
scroll to position [803, 0]
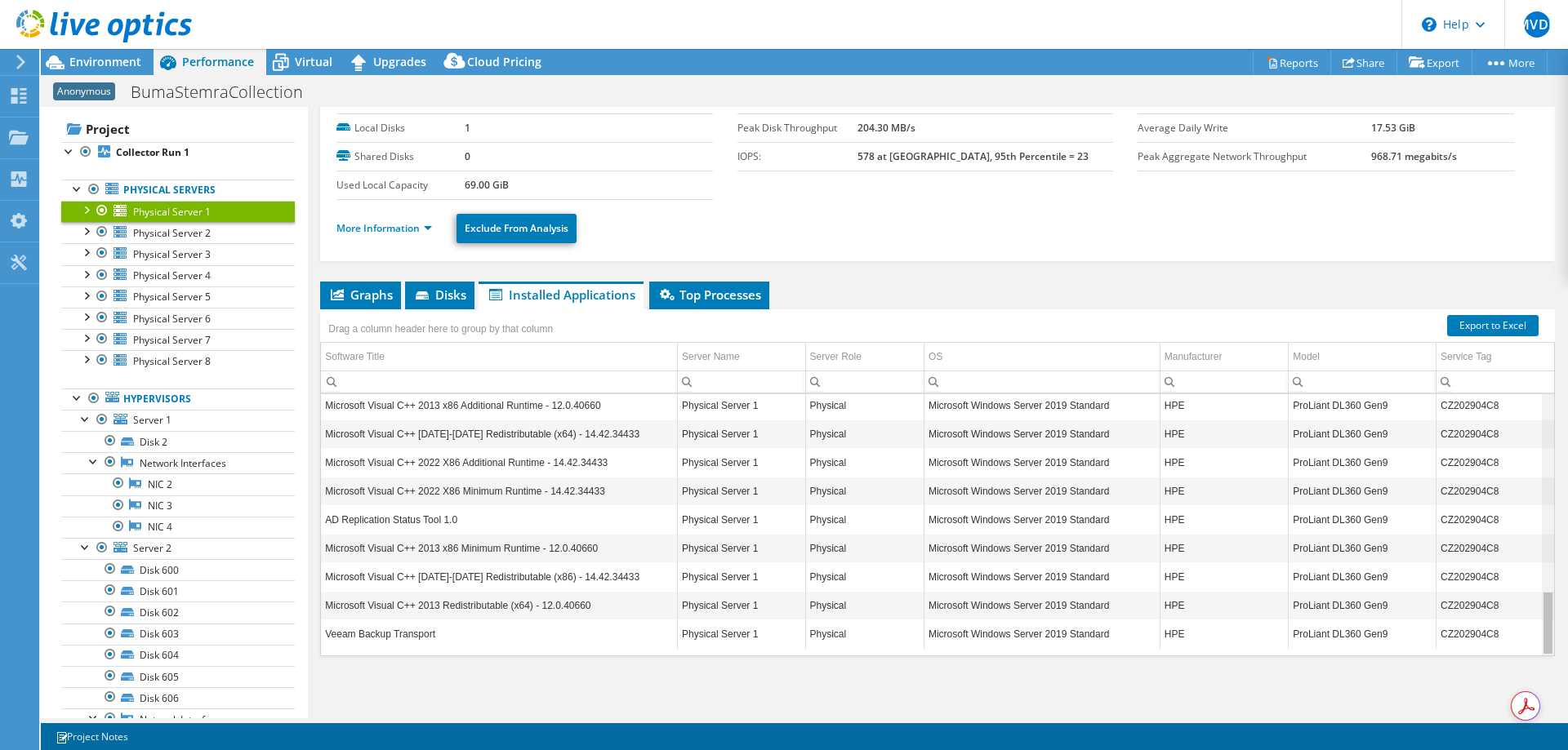
drag, startPoint x: 1538, startPoint y: 442, endPoint x: 1550, endPoint y: 673, distance: 231.3
click at [1550, 673] on body "MVDL End User Menno van der Lugt menno@hpe.com HPE My Profile Log Out \n Help E…" at bounding box center [784, 375] width 1568 height 750
click at [196, 235] on span "Physical Server 2" at bounding box center [171, 233] width 77 height 14
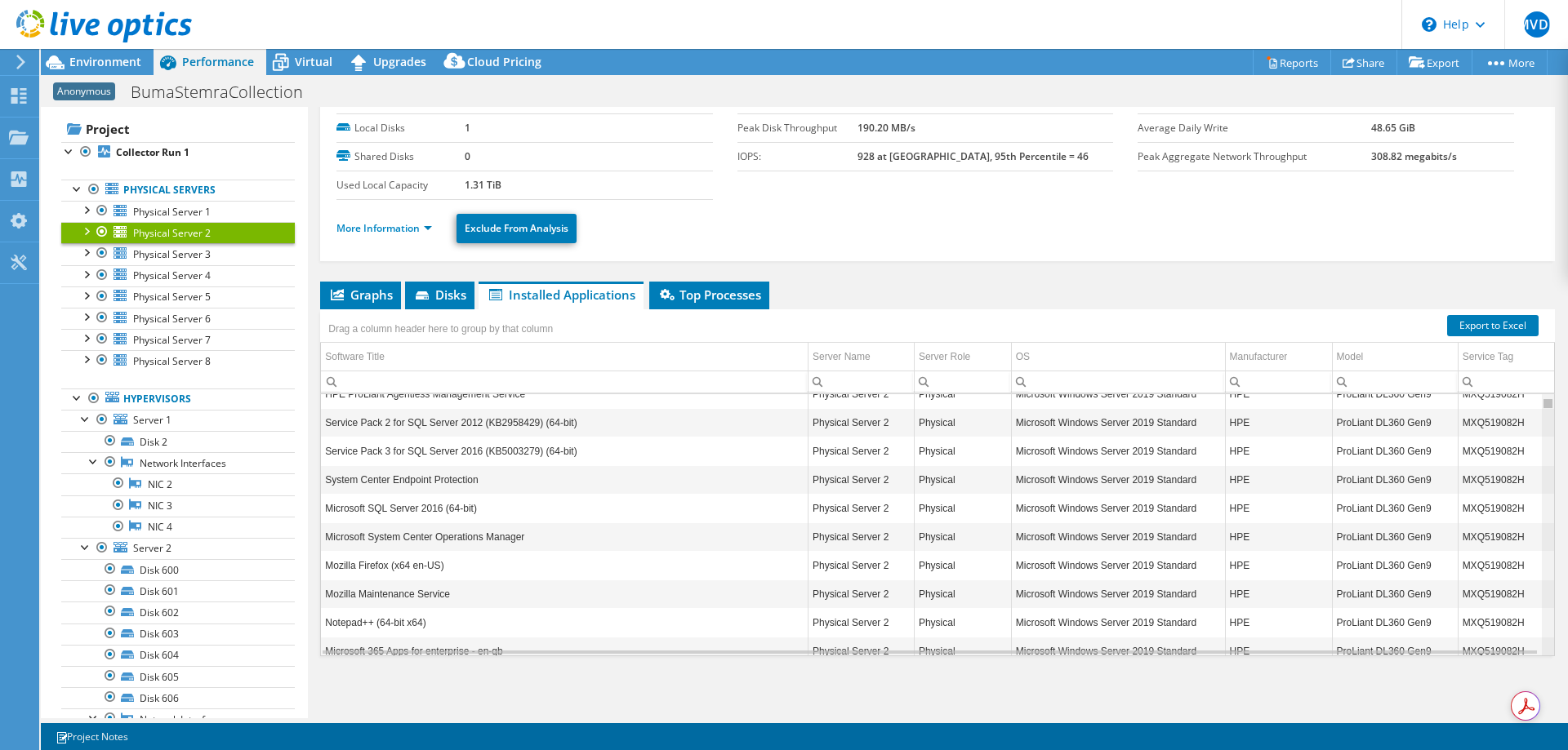
drag, startPoint x: 1538, startPoint y: 400, endPoint x: 1538, endPoint y: 411, distance: 11.0
click at [1538, 411] on body "MVDL End User Menno van der Lugt menno@hpe.com HPE My Profile Log Out \n Help E…" at bounding box center [784, 375] width 1568 height 750
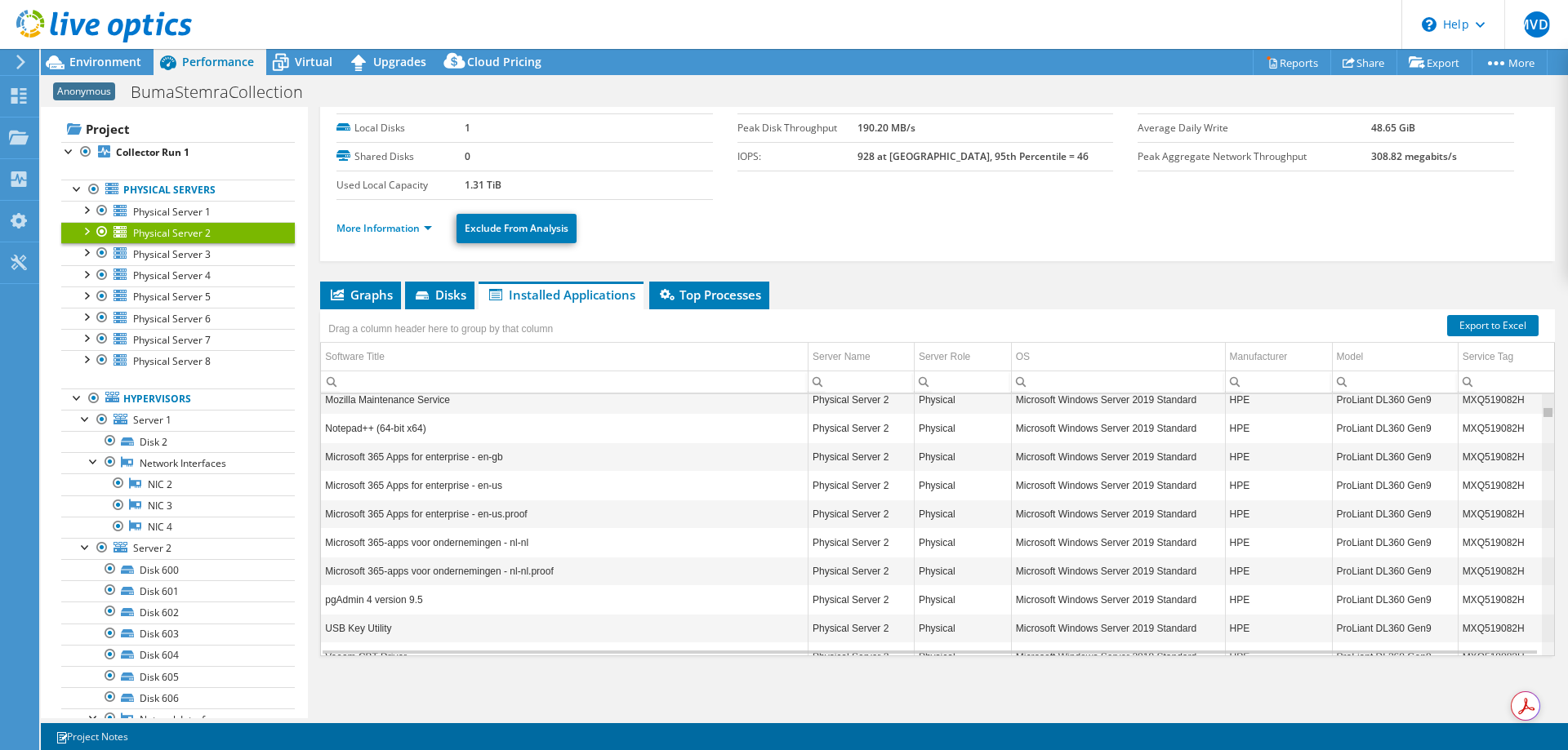
click at [1542, 411] on div "Data grid" at bounding box center [1548, 525] width 12 height 261
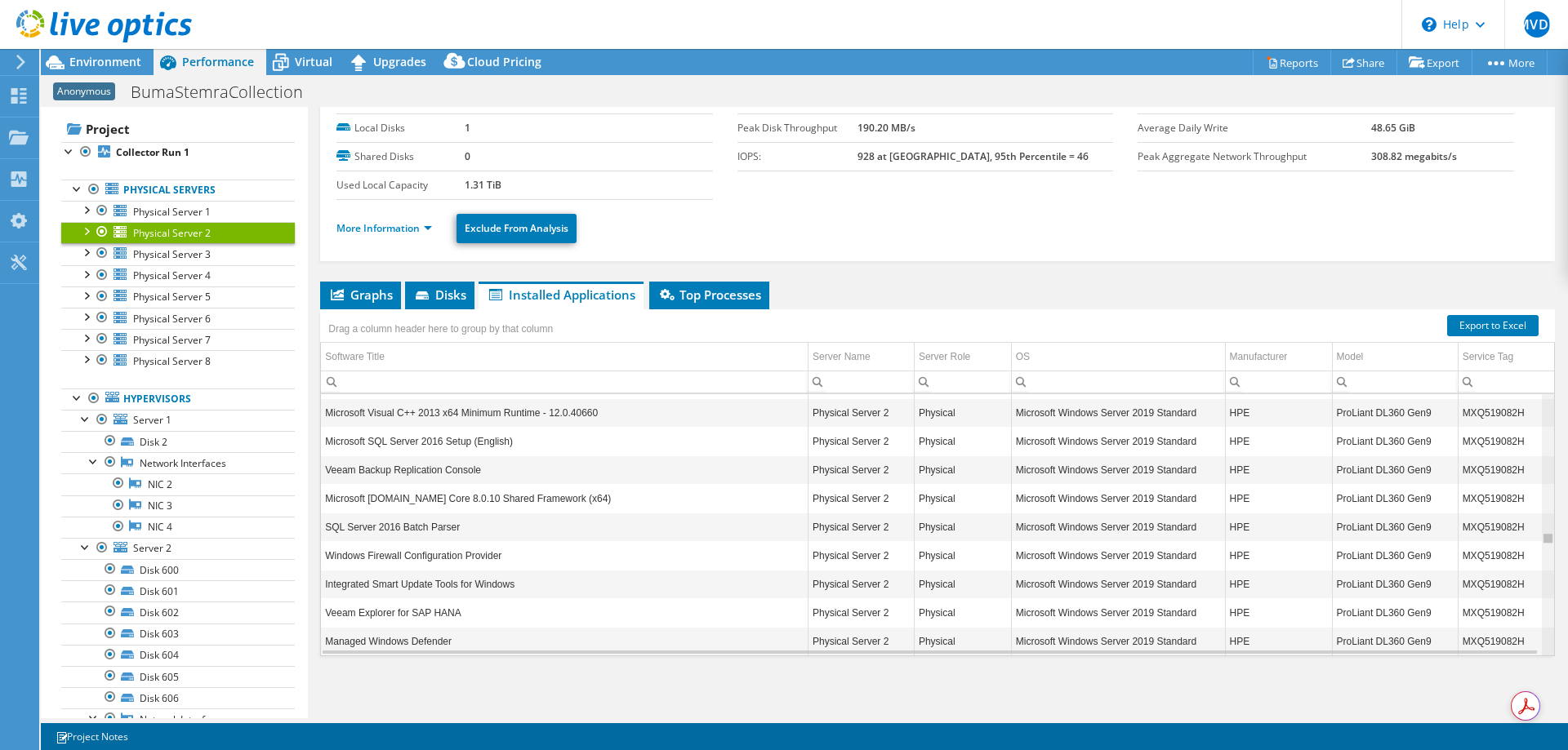
scroll to position [3012, 0]
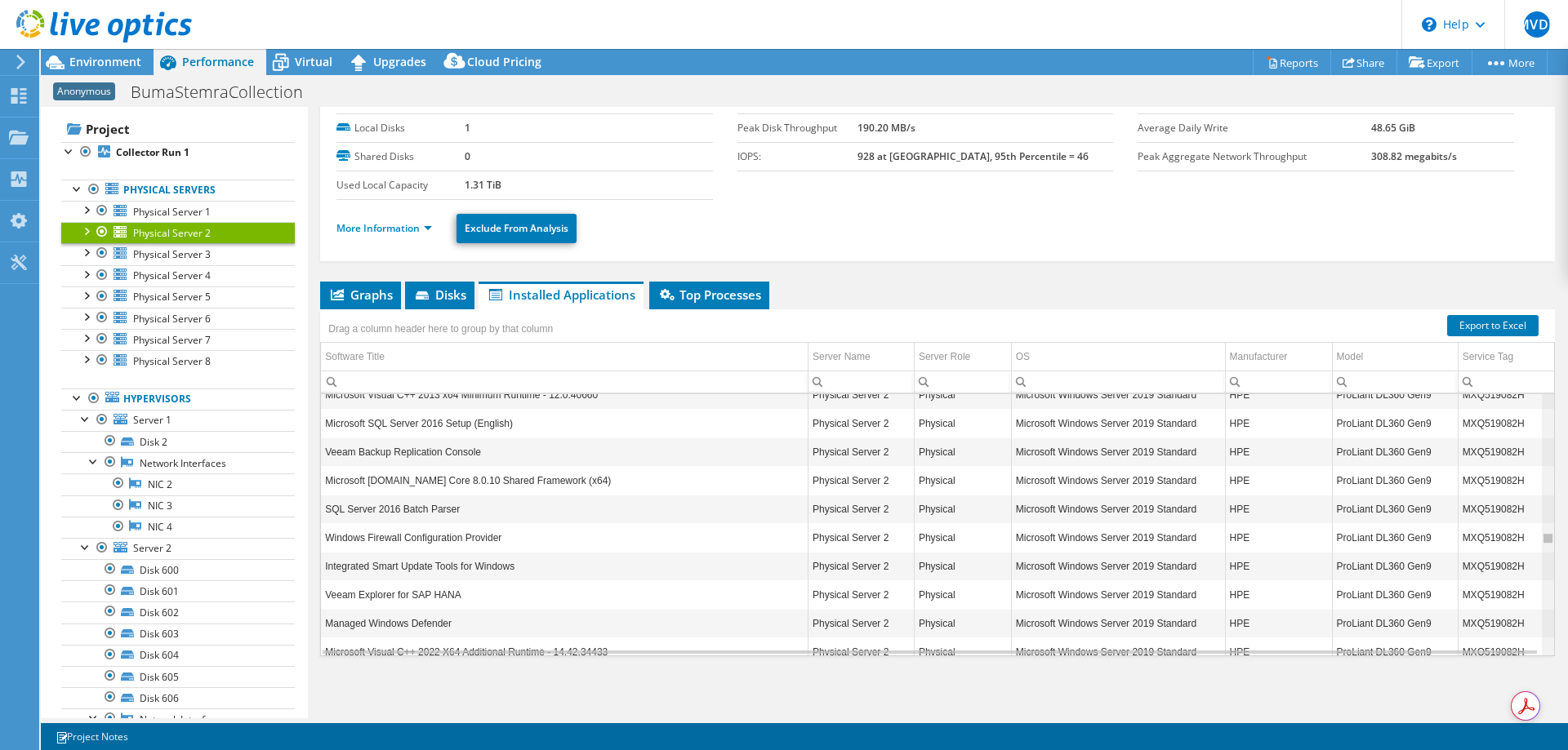
drag, startPoint x: 1538, startPoint y: 412, endPoint x: 1541, endPoint y: 545, distance: 133.0
click at [1541, 545] on body "MVDL End User Menno van der Lugt menno@hpe.com HPE My Profile Log Out \n Help E…" at bounding box center [784, 375] width 1568 height 750
click at [191, 250] on span "Physical Server 3" at bounding box center [171, 254] width 77 height 14
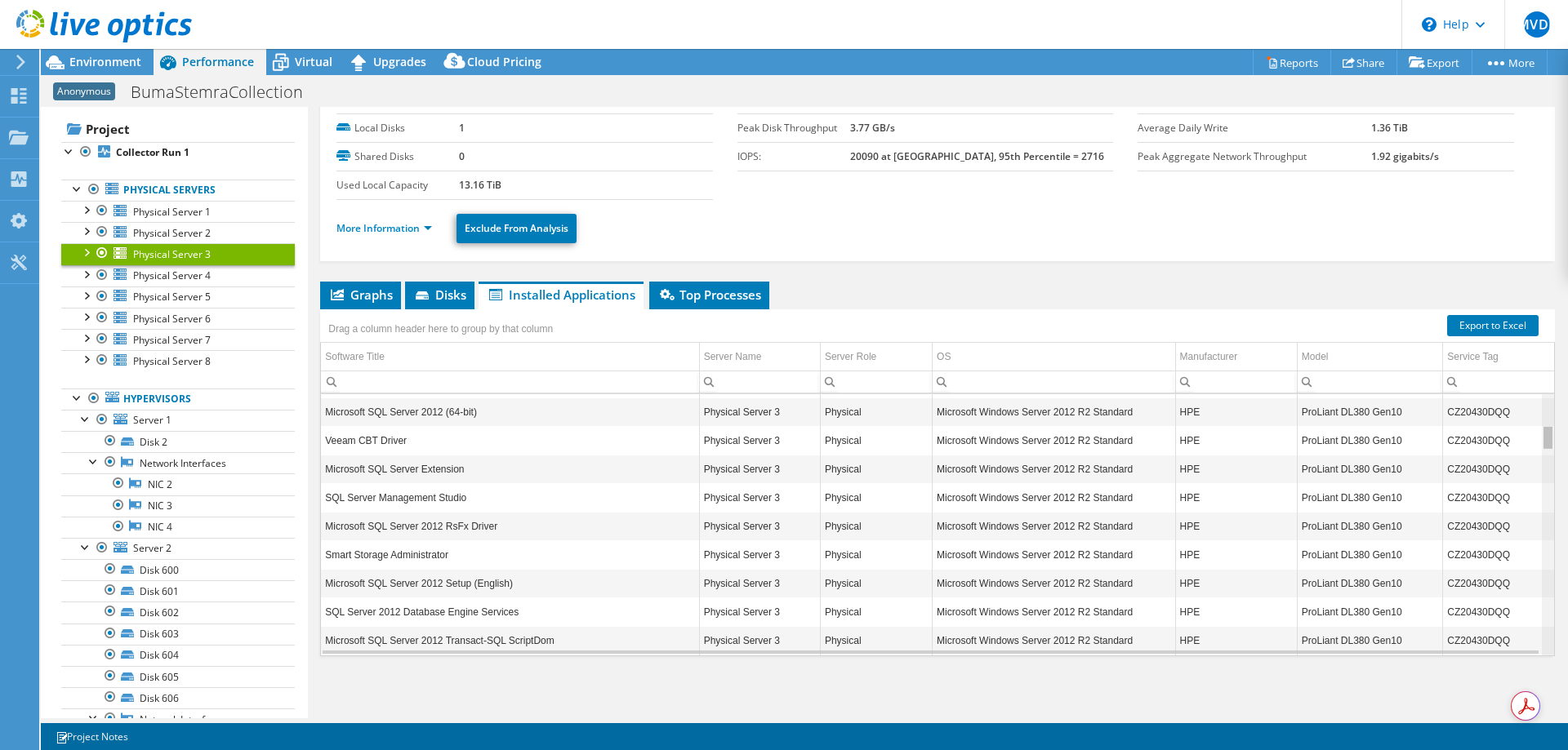
scroll to position [0, 0]
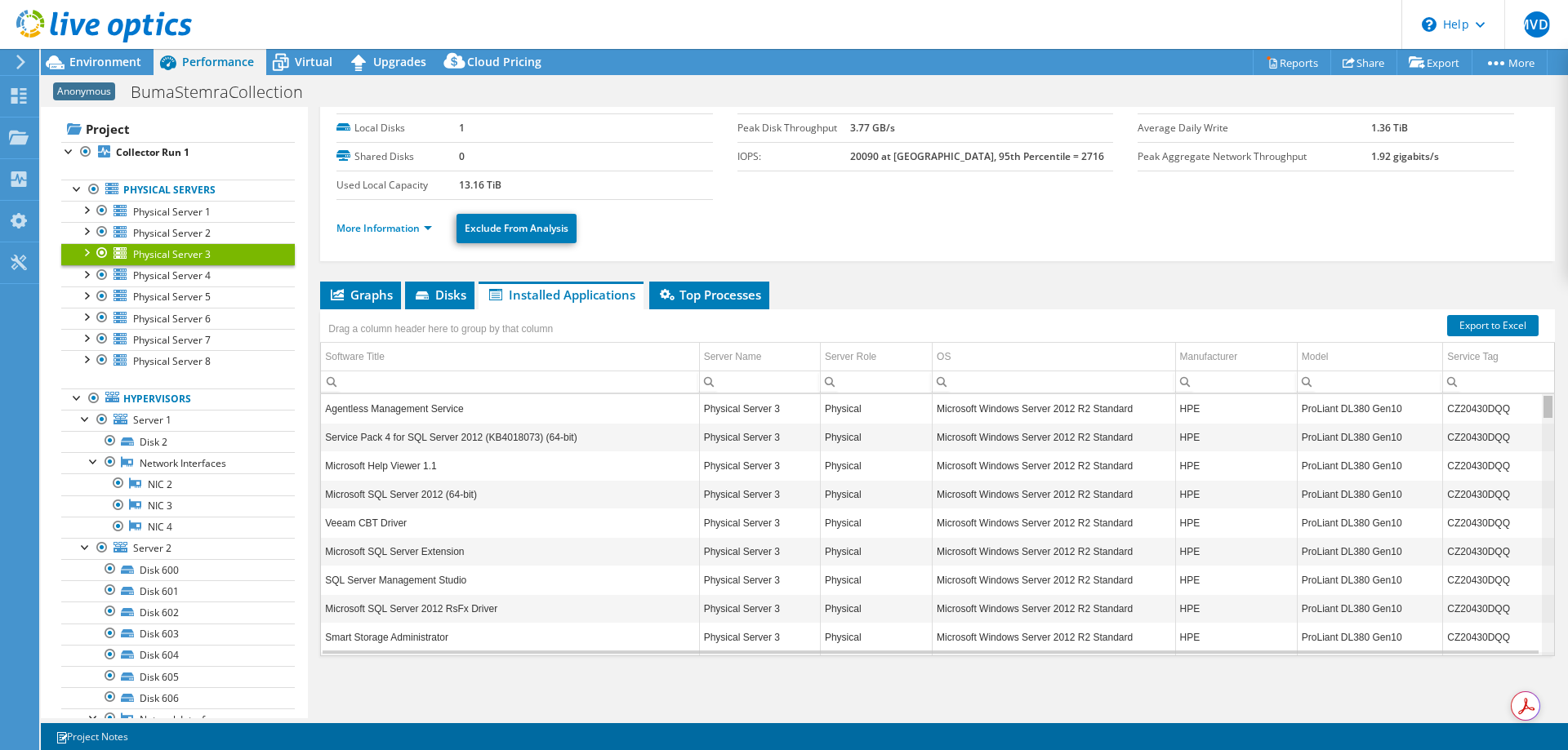
drag, startPoint x: 1537, startPoint y: 410, endPoint x: 1556, endPoint y: 406, distance: 19.4
click at [1556, 406] on body "MVDL End User Menno van der Lugt menno@hpe.com HPE My Profile Log Out \n Help E…" at bounding box center [784, 375] width 1568 height 750
drag, startPoint x: 1481, startPoint y: 656, endPoint x: 1567, endPoint y: 648, distance: 86.4
click at [1567, 648] on article "Physical Server 3 Details Operating System Microsoft Windows Server 2012 R2 Sta…" at bounding box center [938, 412] width 1260 height 611
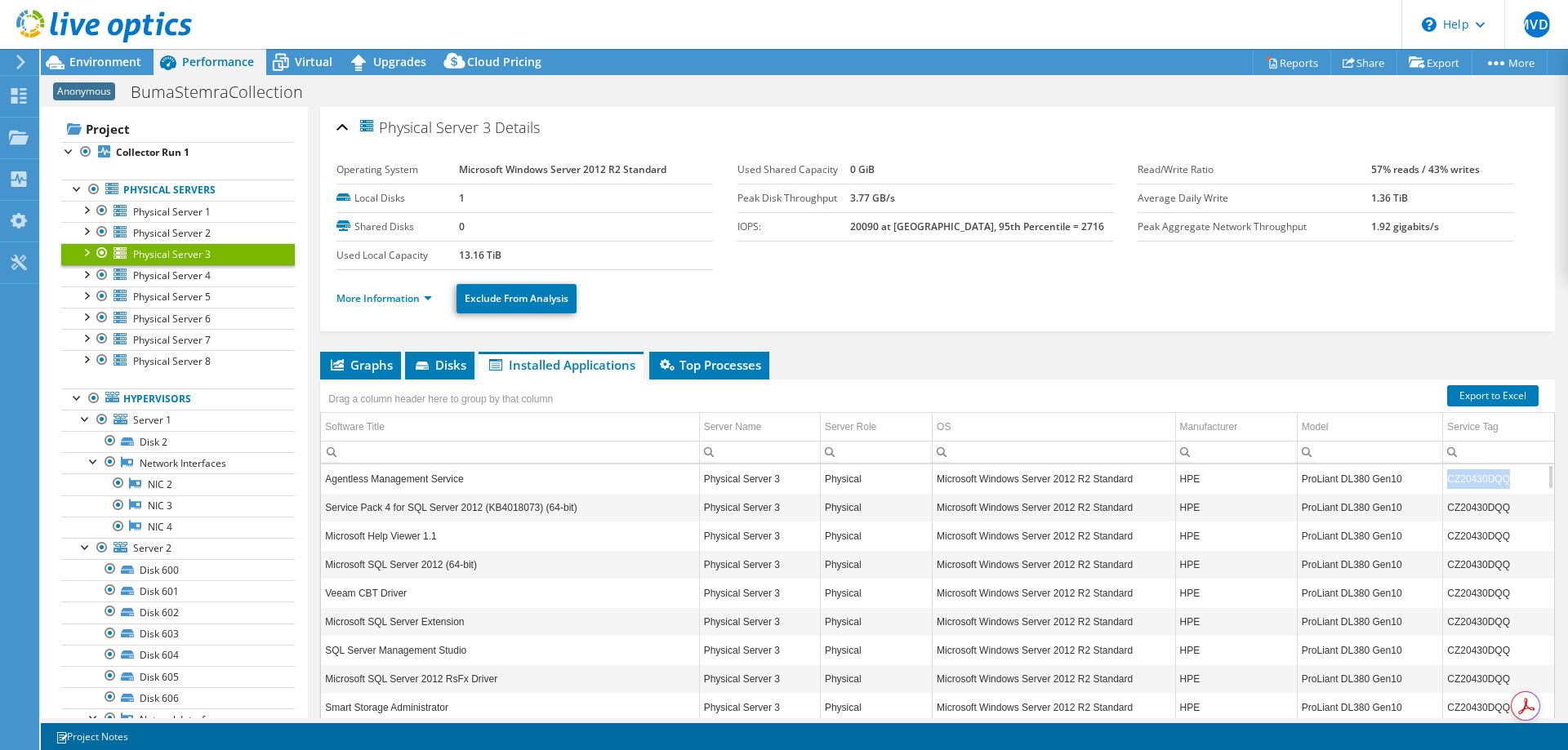
drag, startPoint x: 1437, startPoint y: 480, endPoint x: 1495, endPoint y: 480, distance: 58.0
click at [1495, 480] on td "CZ20430DQQ" at bounding box center [1497, 478] width 111 height 29
click at [427, 297] on link "More Information" at bounding box center [384, 298] width 96 height 14
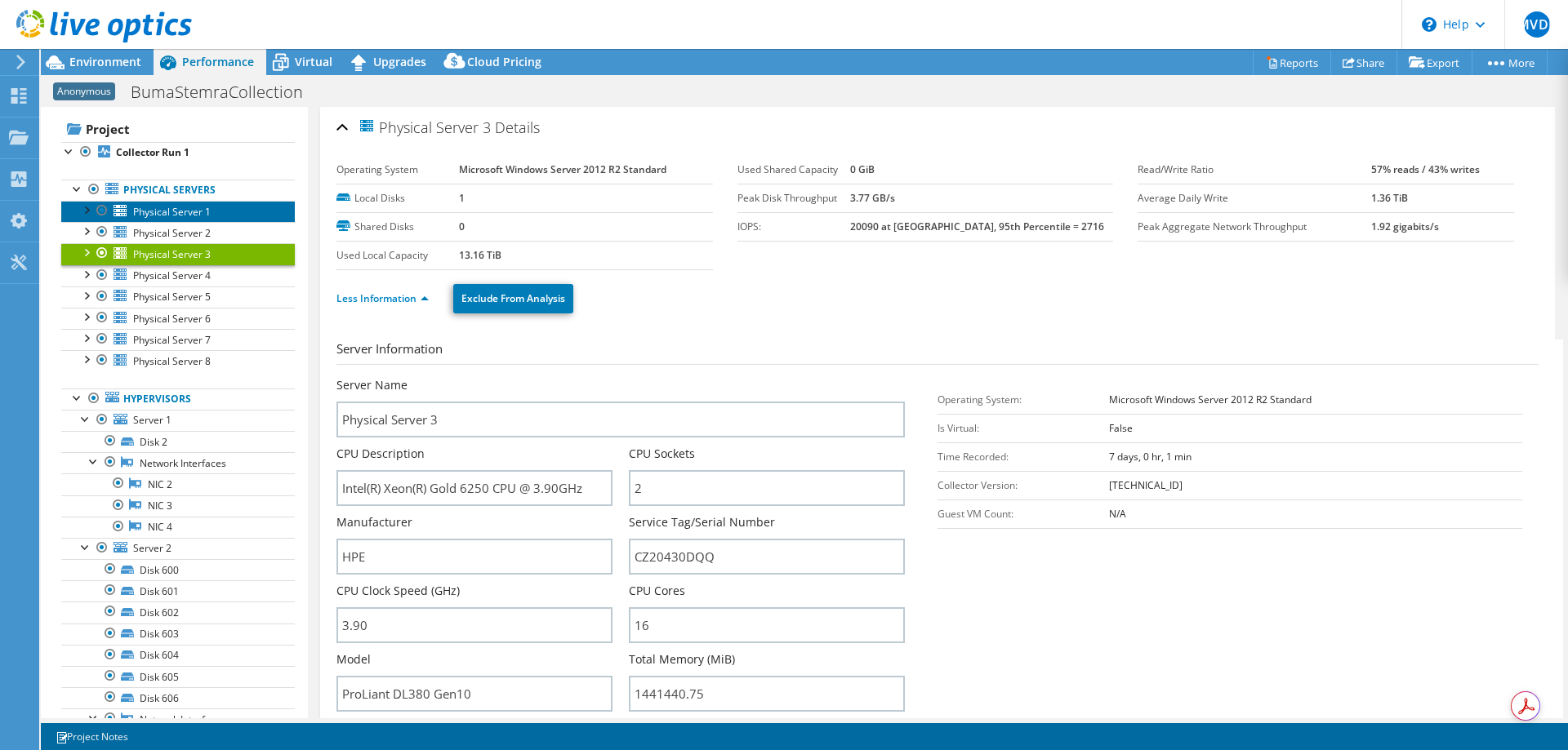
click at [191, 211] on span "Physical Server 1" at bounding box center [171, 211] width 77 height 14
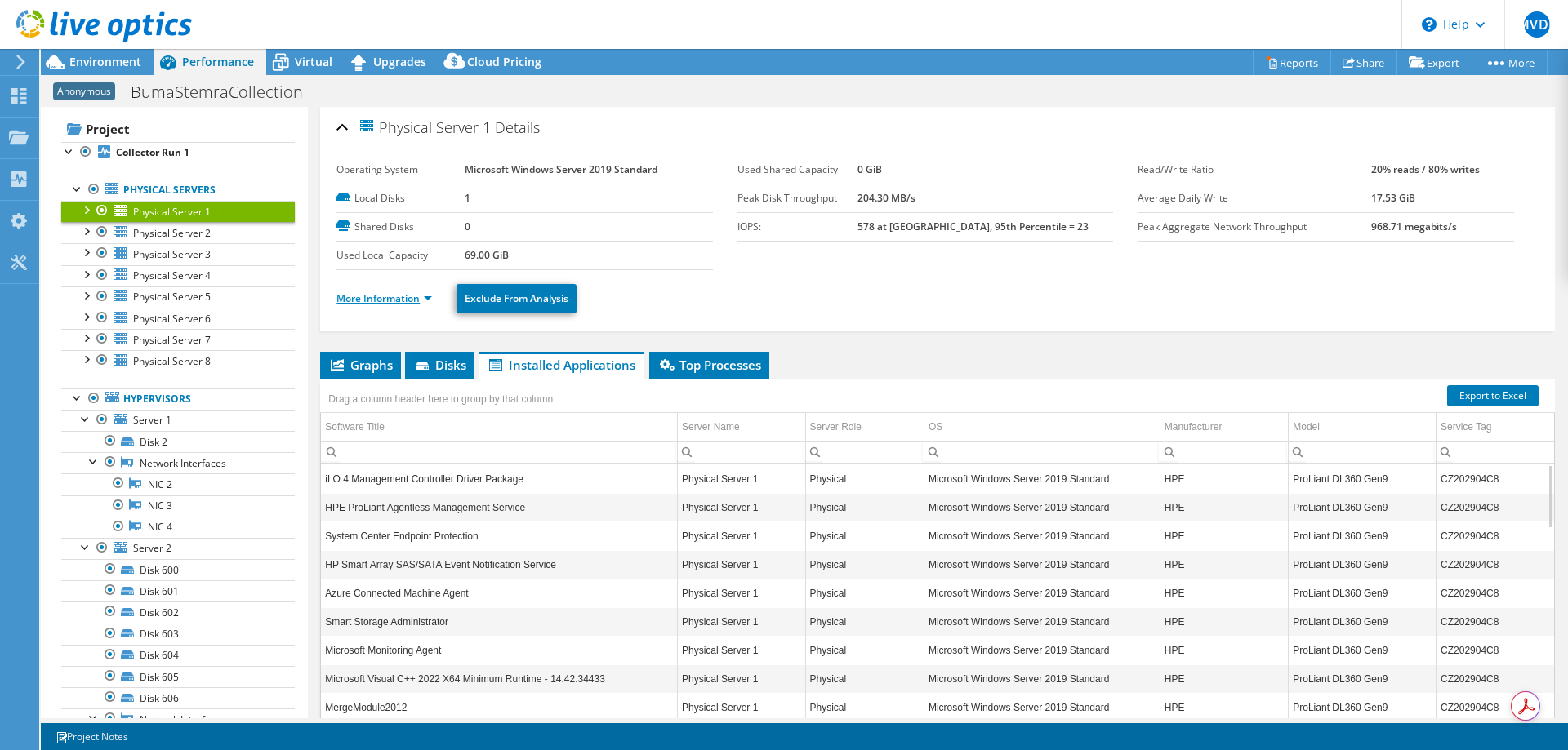
click at [428, 298] on link "More Information" at bounding box center [384, 298] width 96 height 14
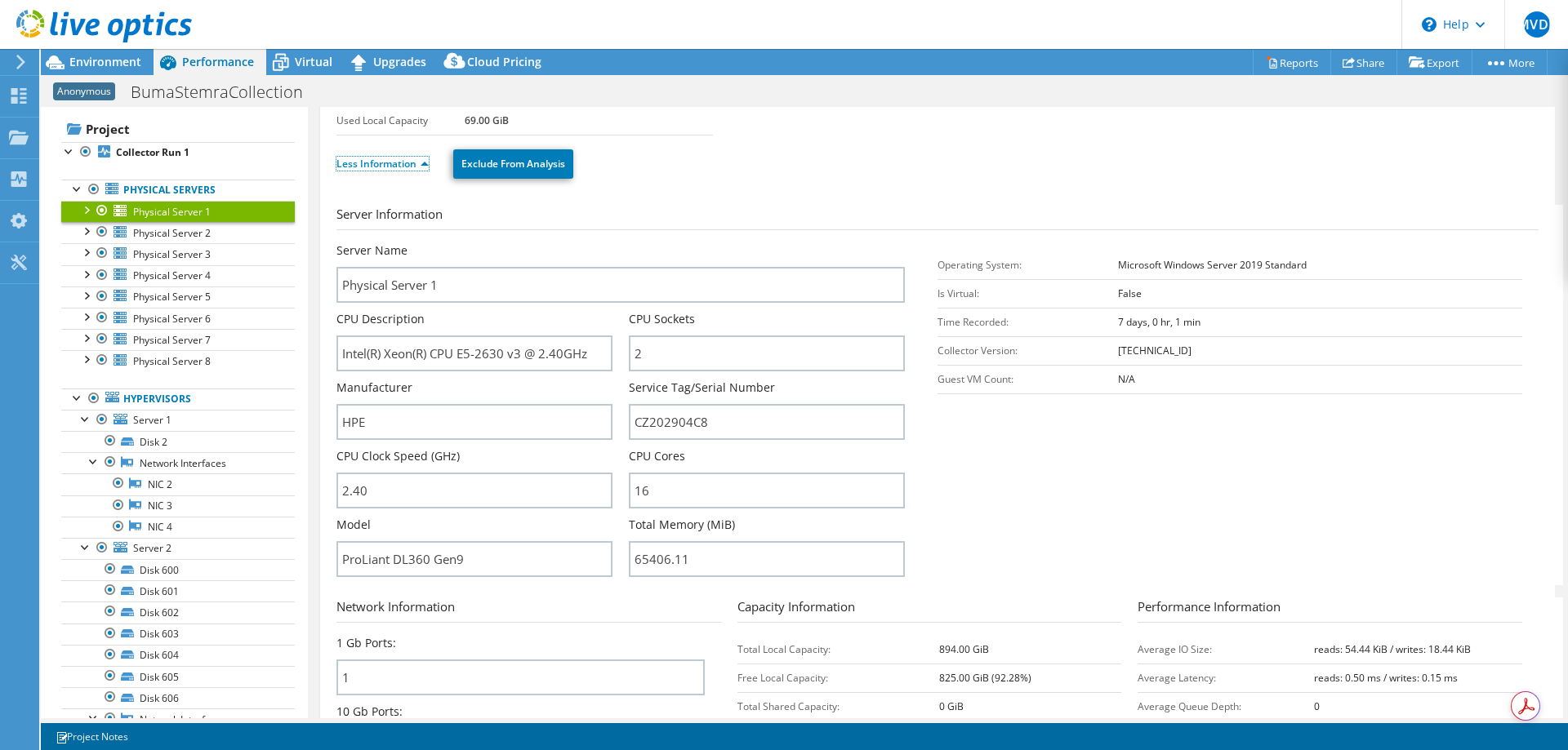
scroll to position [163, 0]
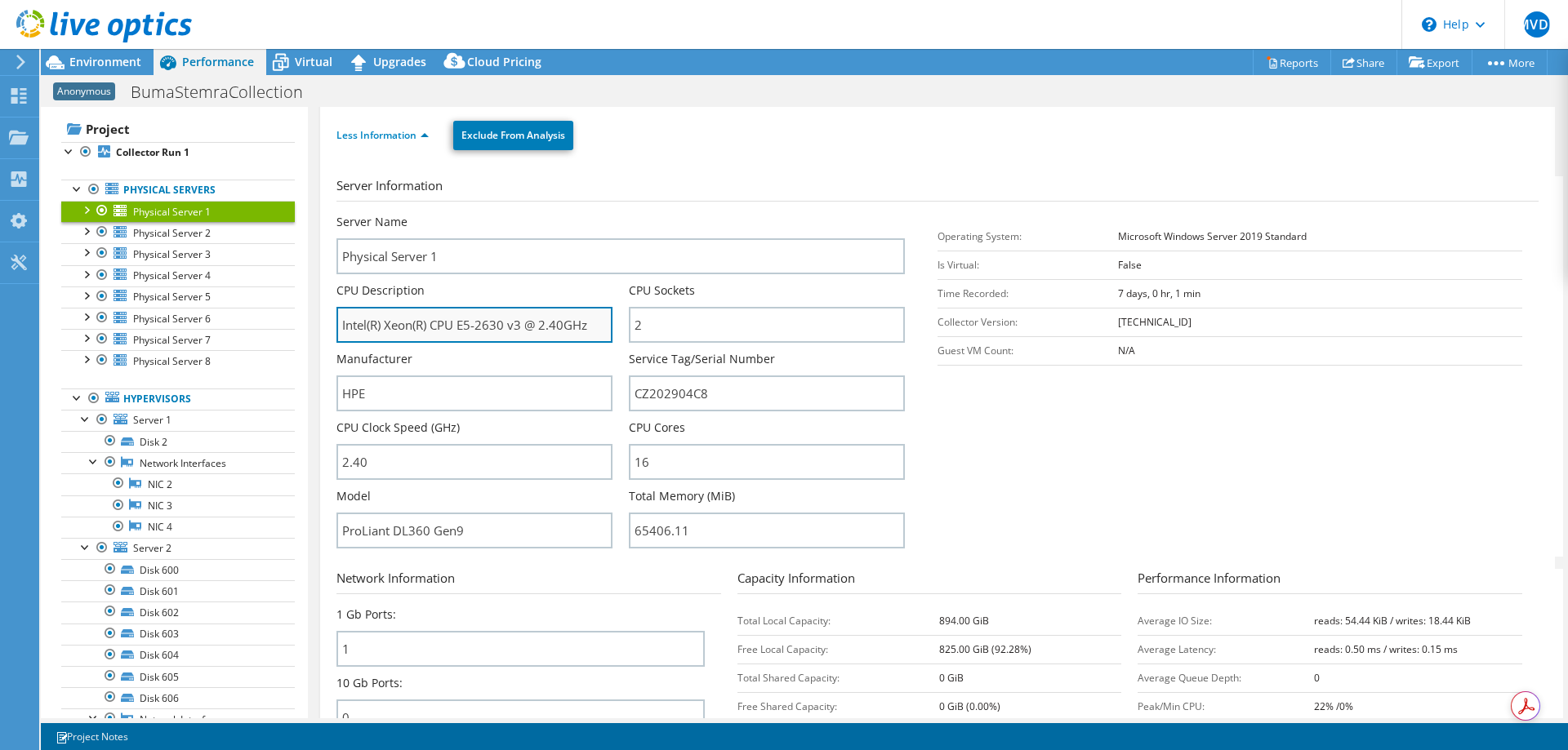
drag, startPoint x: 340, startPoint y: 323, endPoint x: 589, endPoint y: 321, distance: 249.0
click at [589, 321] on input "Intel(R) Xeon(R) CPU E5-2630 v3 @ 2.40GHz" at bounding box center [474, 325] width 276 height 36
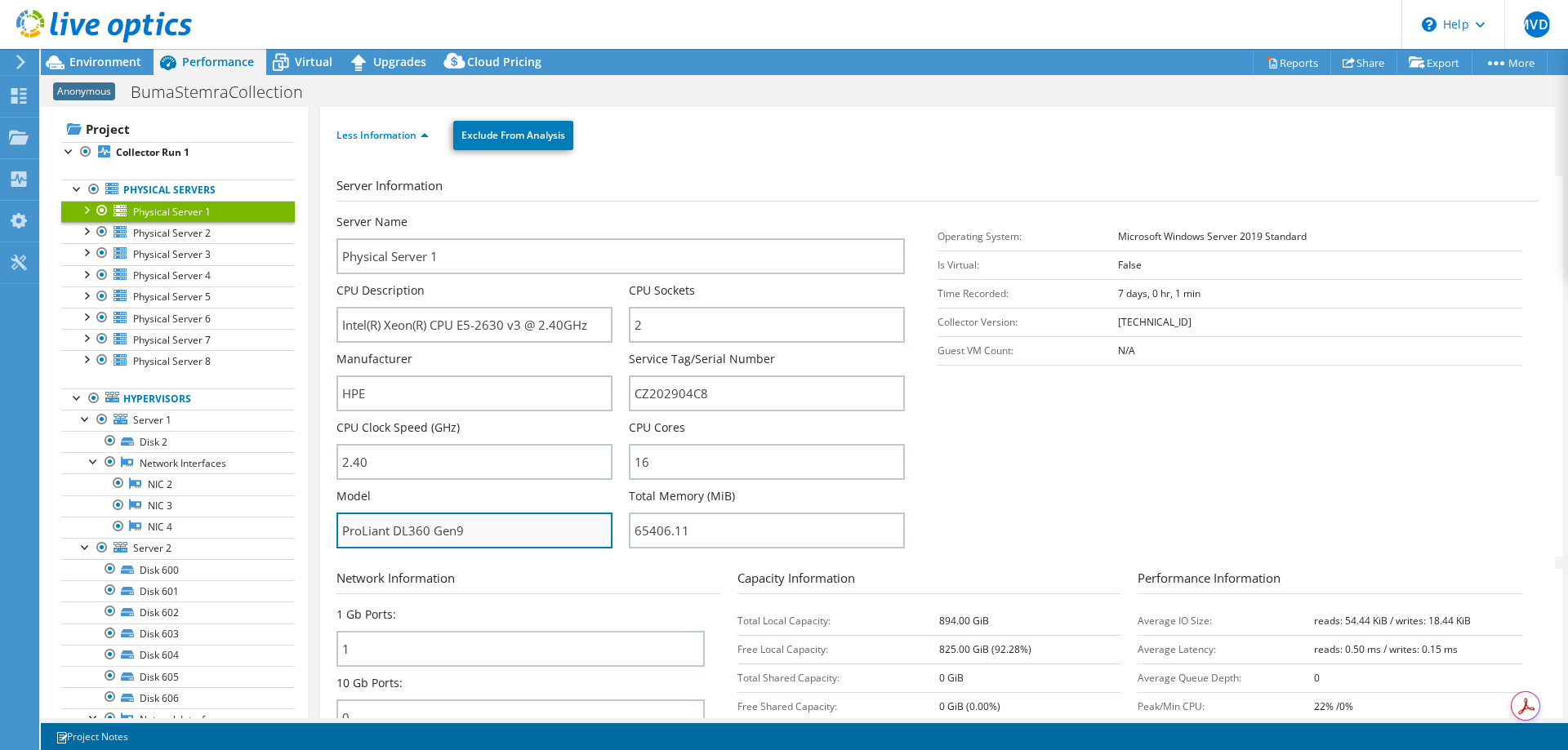
drag, startPoint x: 343, startPoint y: 530, endPoint x: 470, endPoint y: 529, distance: 127.0
click at [470, 529] on input "ProLiant DL360 Gen9" at bounding box center [474, 530] width 276 height 36
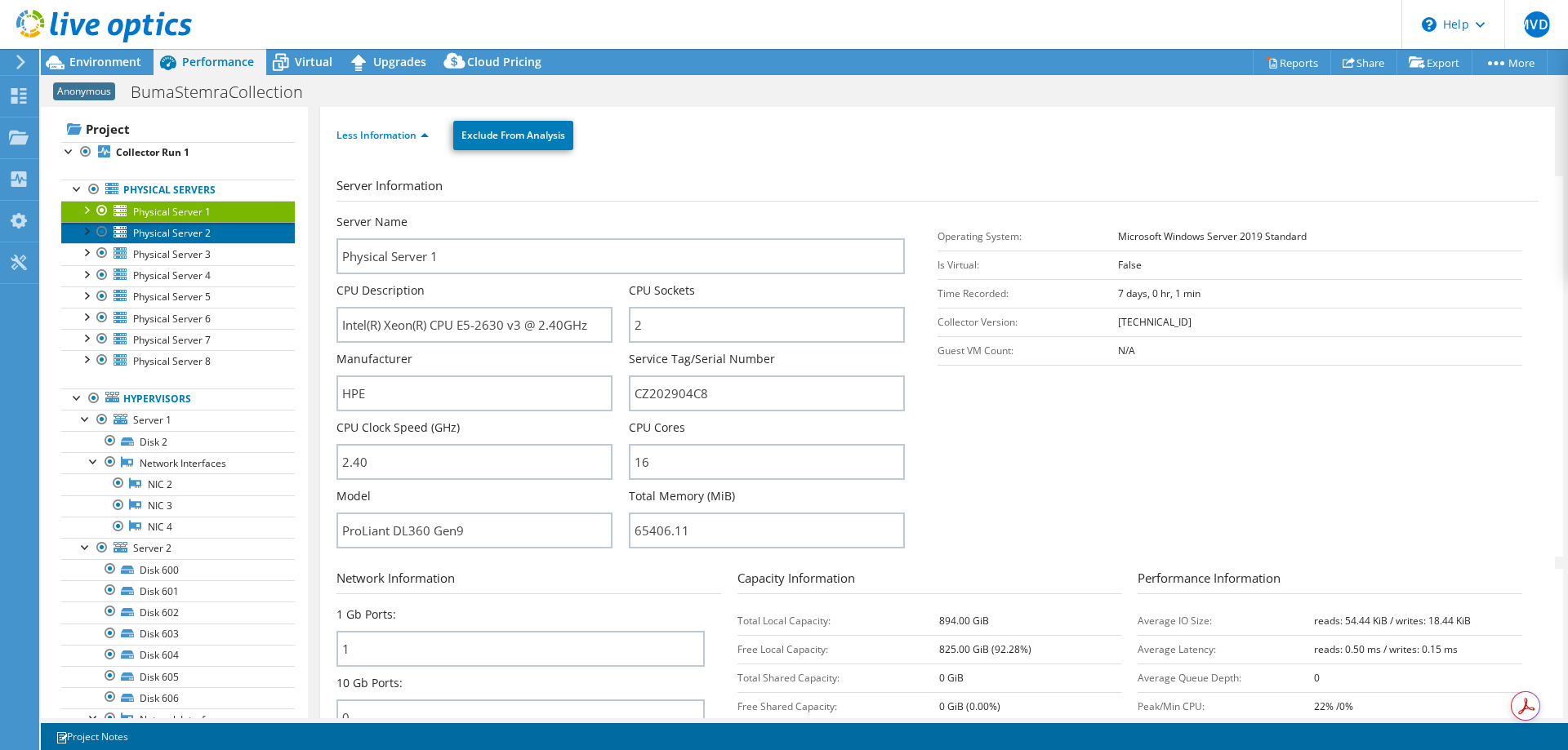
click at [193, 236] on span "Physical Server 2" at bounding box center [171, 233] width 77 height 14
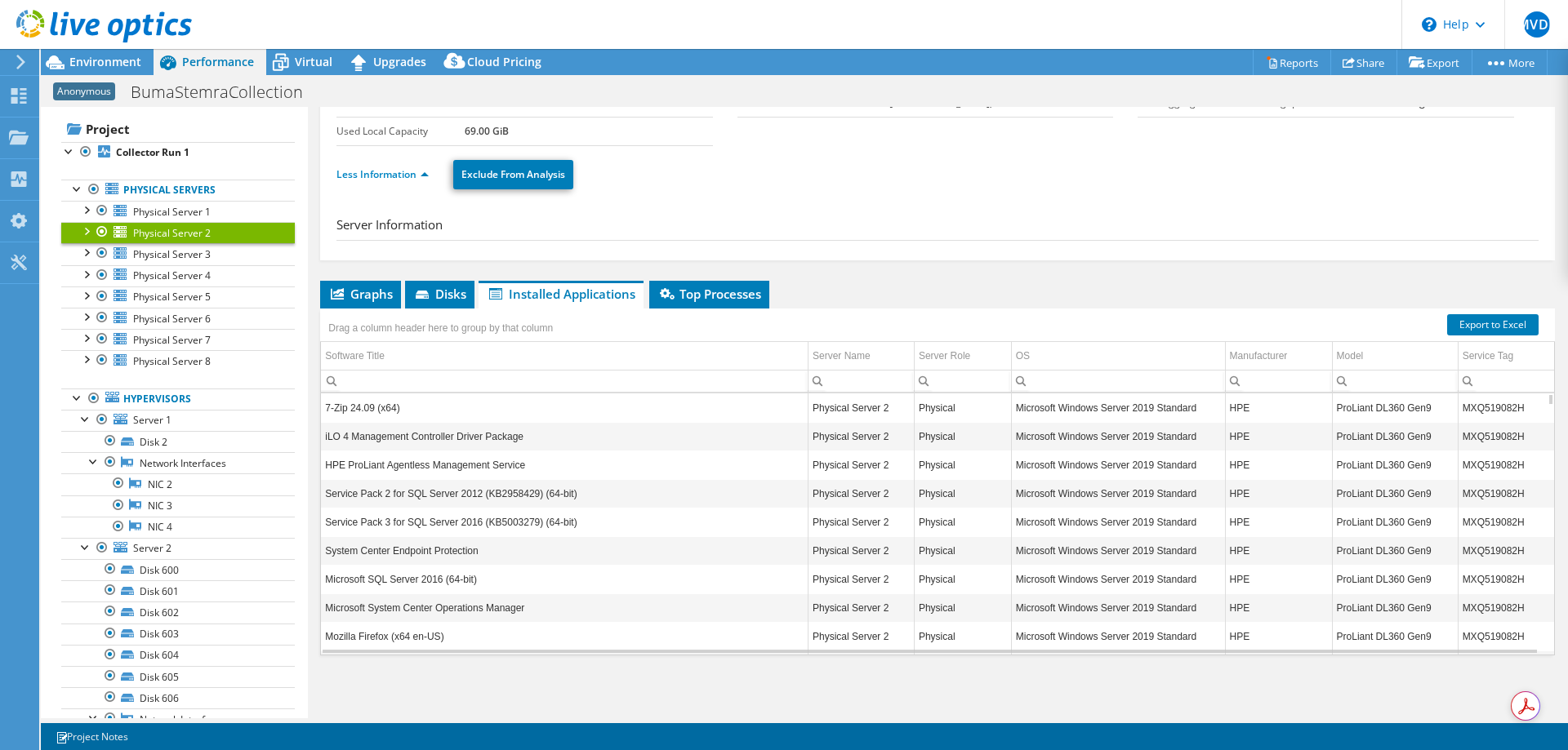
scroll to position [70, 0]
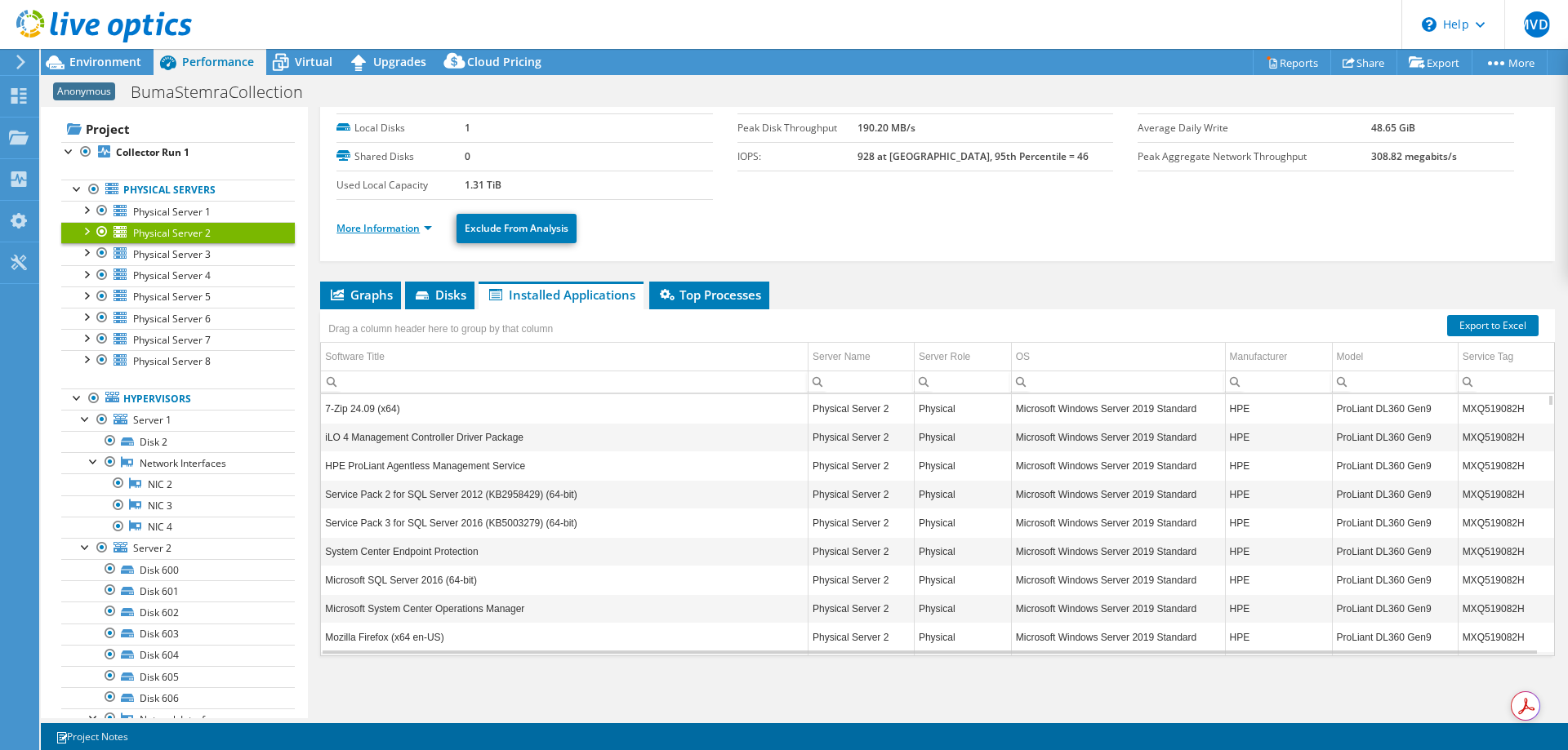
click at [426, 227] on link "More Information" at bounding box center [384, 228] width 96 height 14
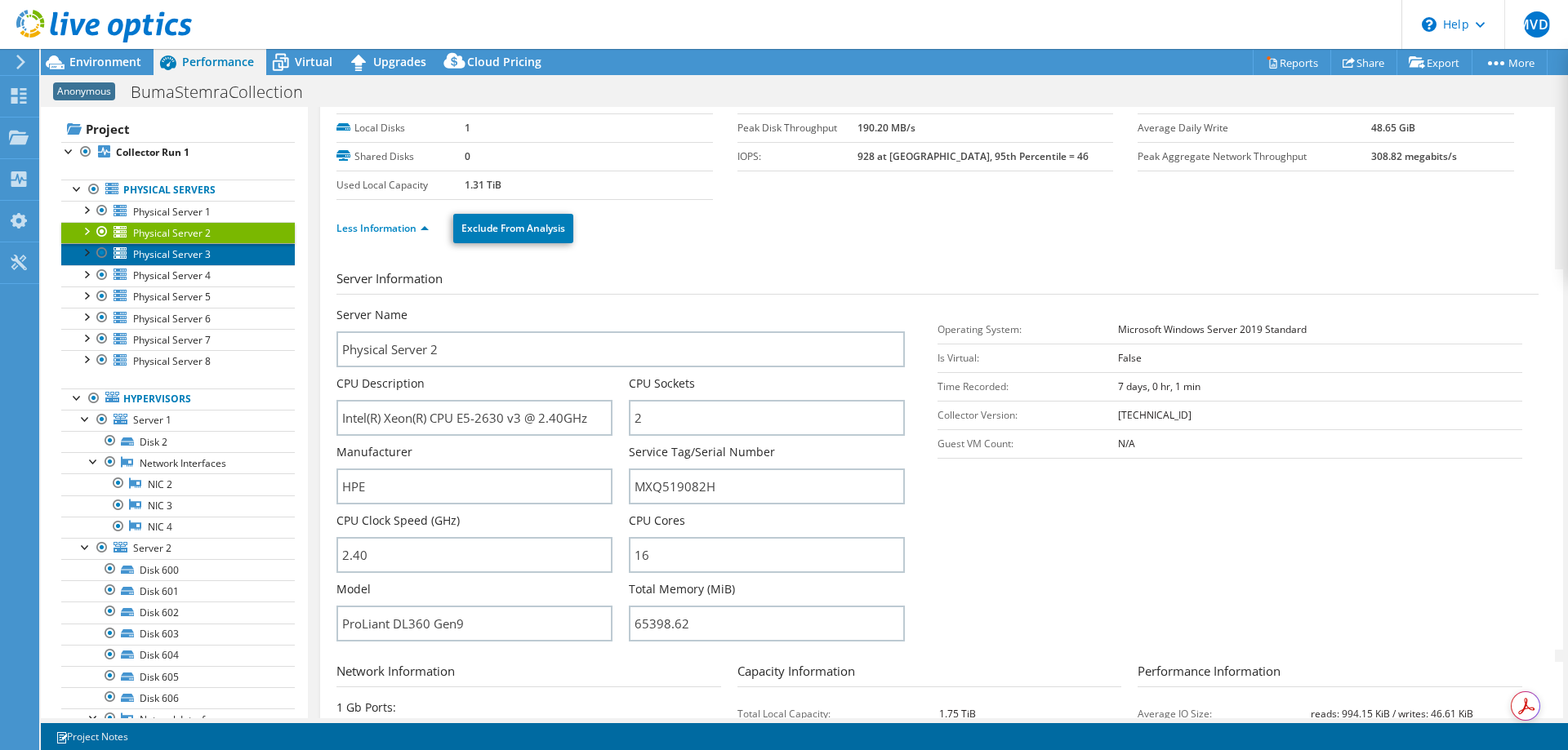
click at [153, 251] on span "Physical Server 3" at bounding box center [171, 254] width 77 height 14
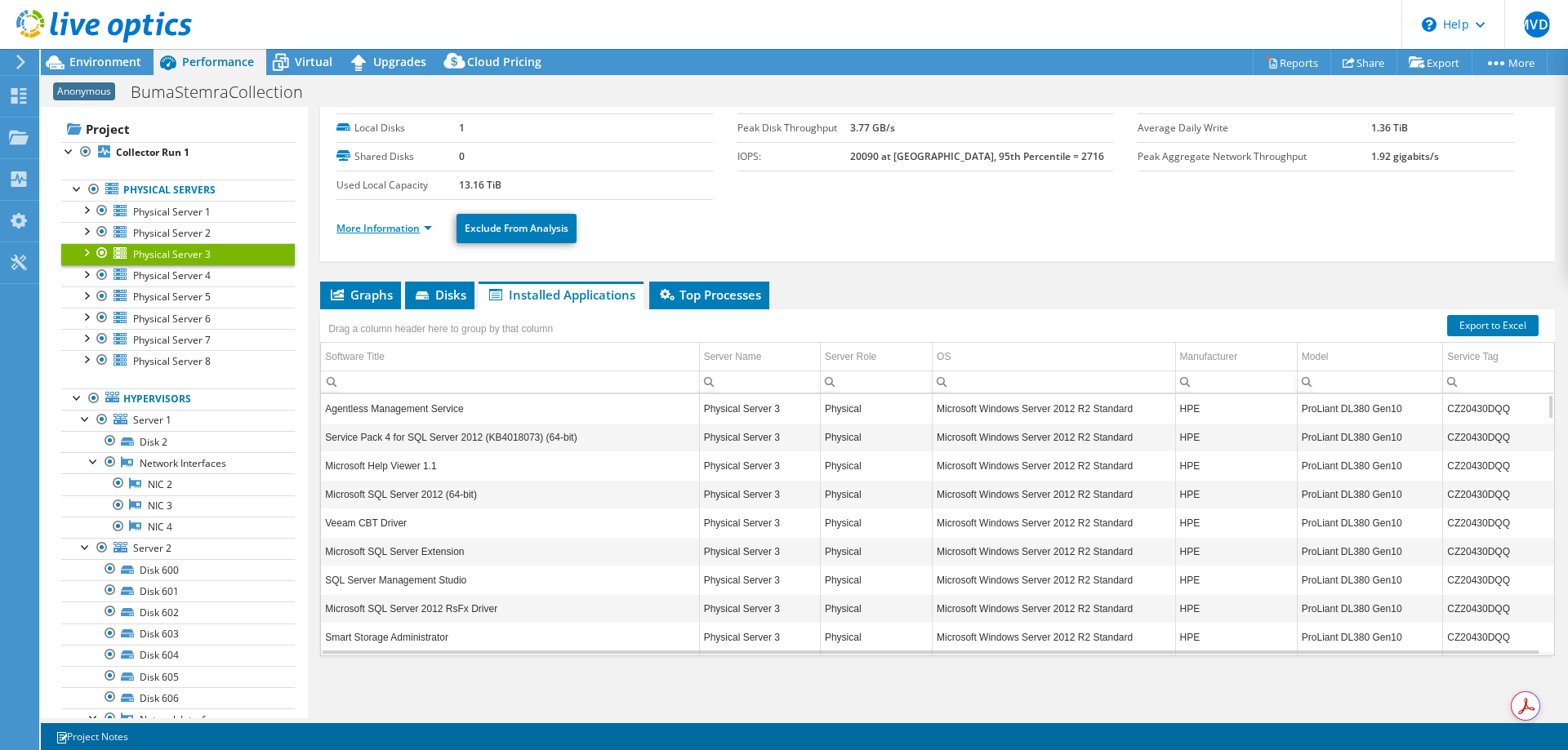
click at [429, 225] on link "More Information" at bounding box center [384, 228] width 96 height 14
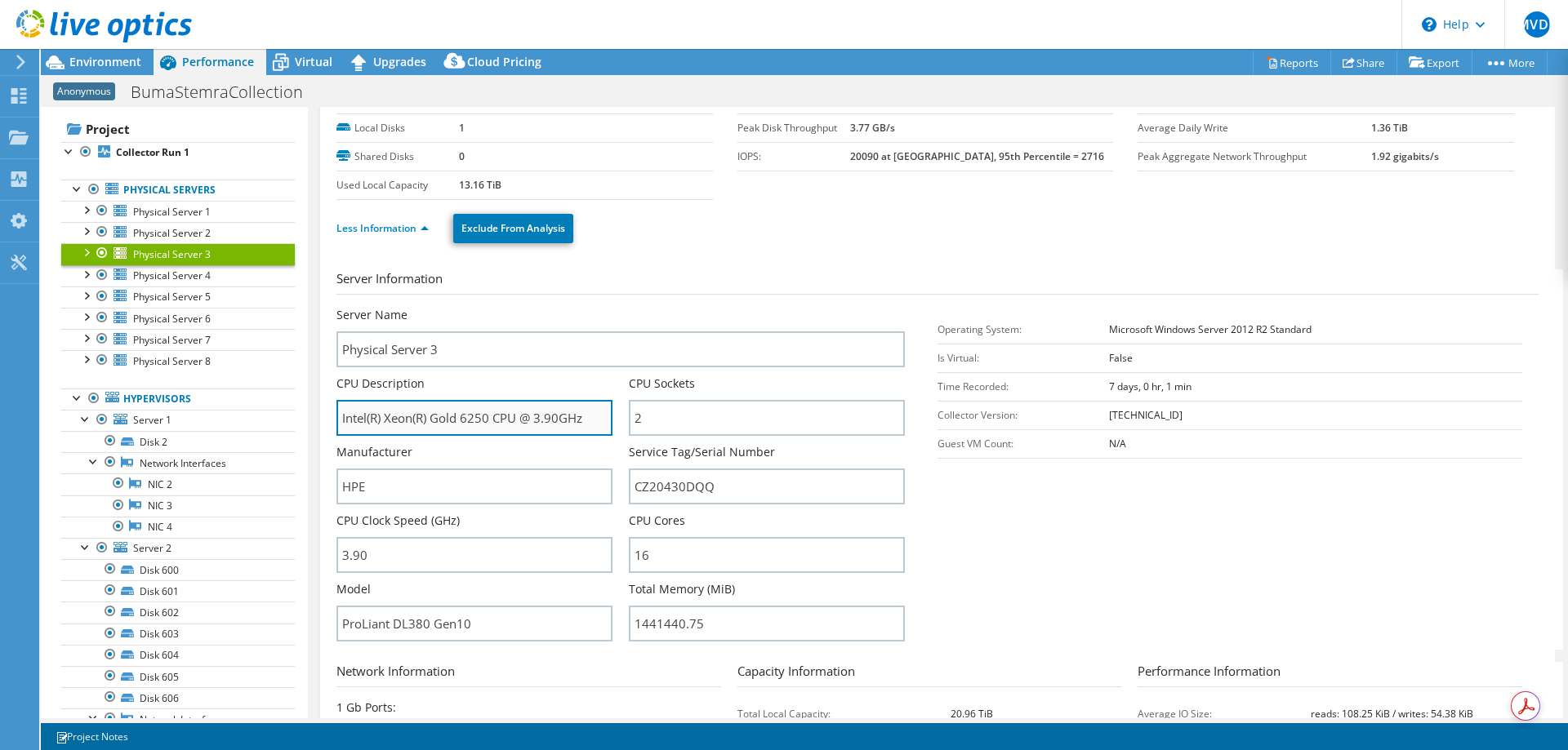
drag, startPoint x: 342, startPoint y: 416, endPoint x: 593, endPoint y: 429, distance: 251.3
click at [593, 429] on input "Intel(R) Xeon(R) Gold 6250 CPU @ 3.90GHz" at bounding box center [474, 418] width 276 height 36
